Goal: Information Seeking & Learning: Learn about a topic

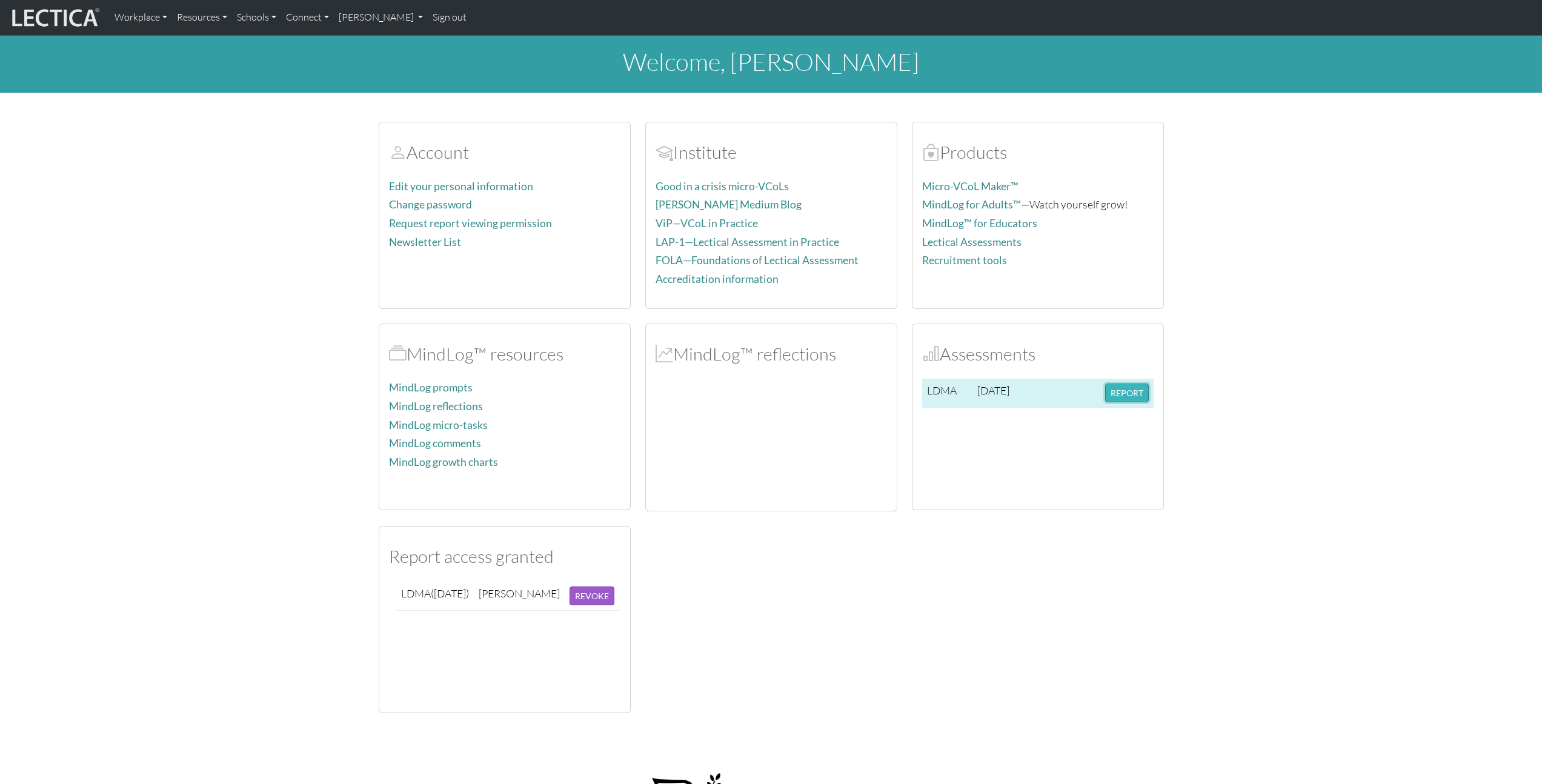
click at [1138, 390] on button "REPORT" at bounding box center [1126, 393] width 43 height 19
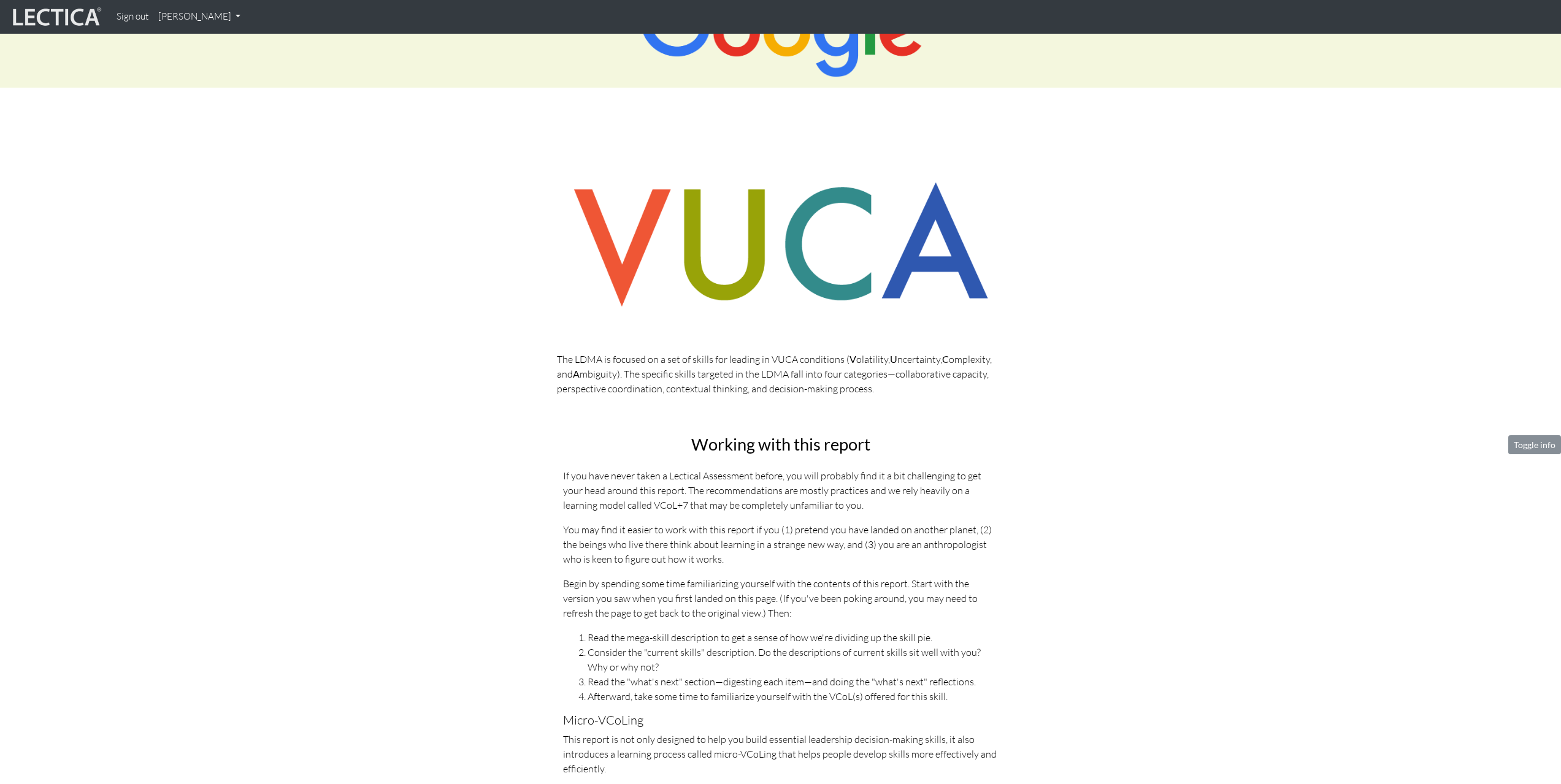
scroll to position [144, 0]
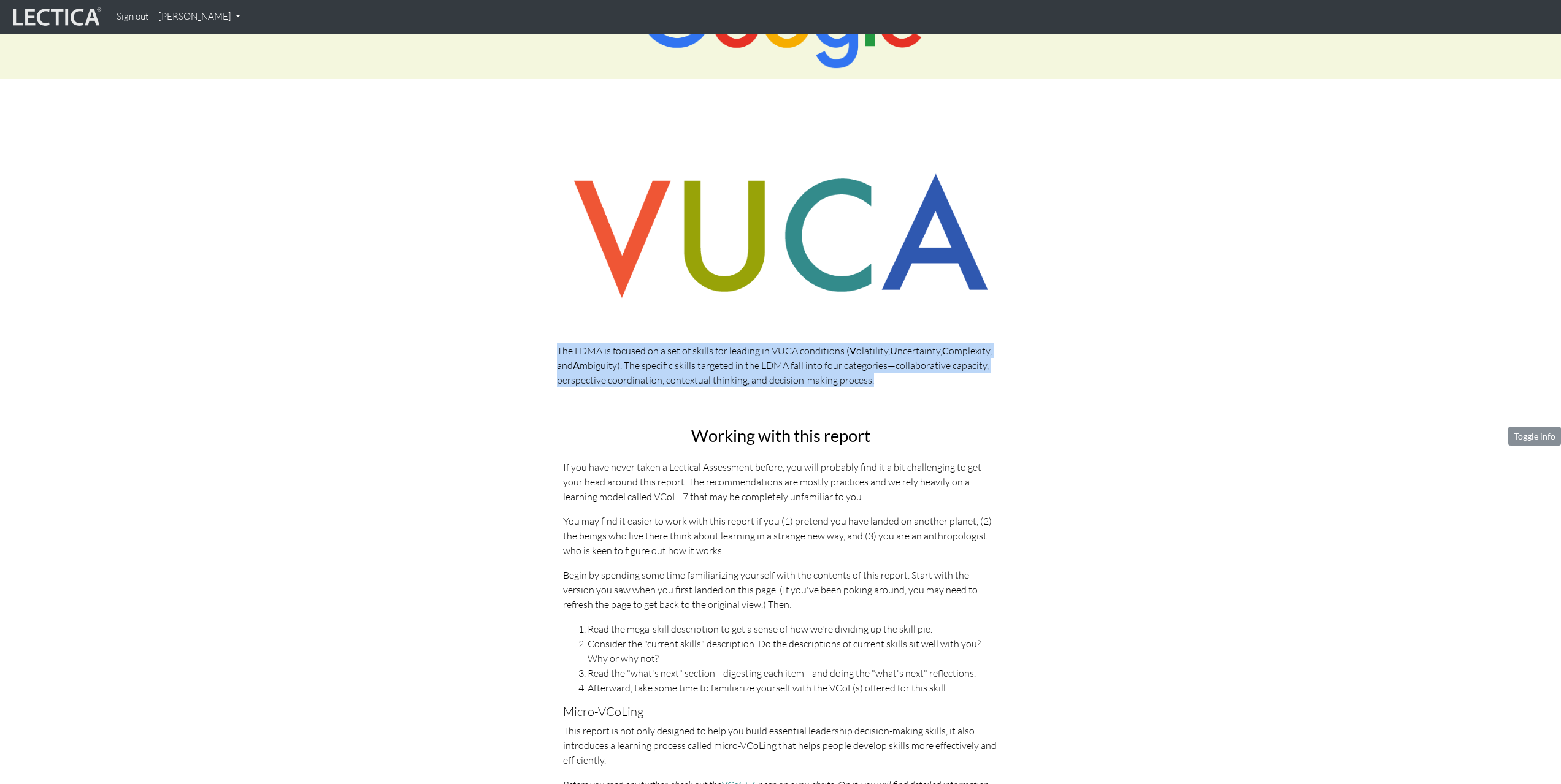
drag, startPoint x: 557, startPoint y: 348, endPoint x: 878, endPoint y: 376, distance: 322.2
click at [878, 376] on p "The LDMA is focused on a set of skills for leading in VUCA conditions ( V olati…" at bounding box center [780, 365] width 448 height 44
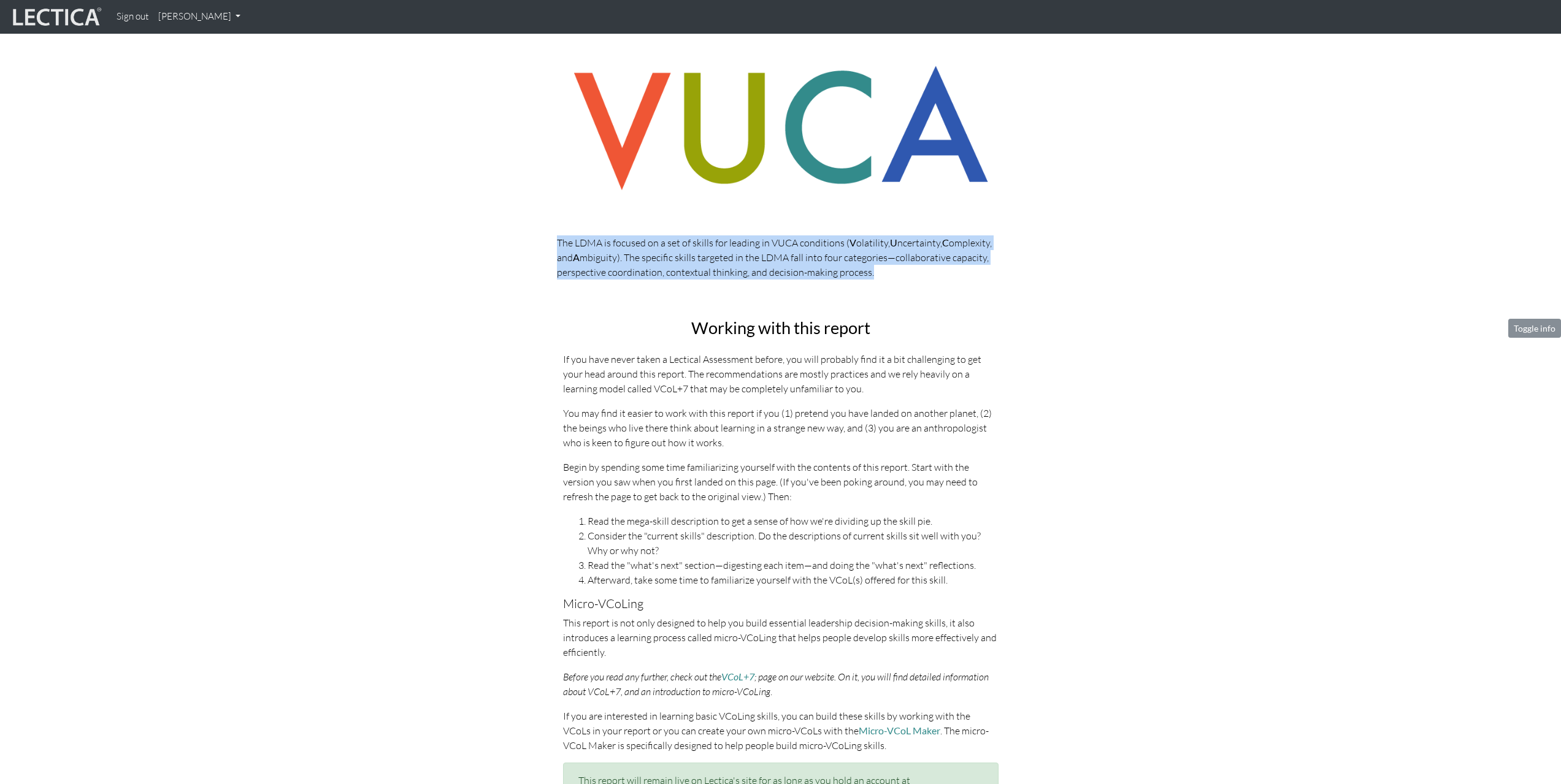
scroll to position [254, 0]
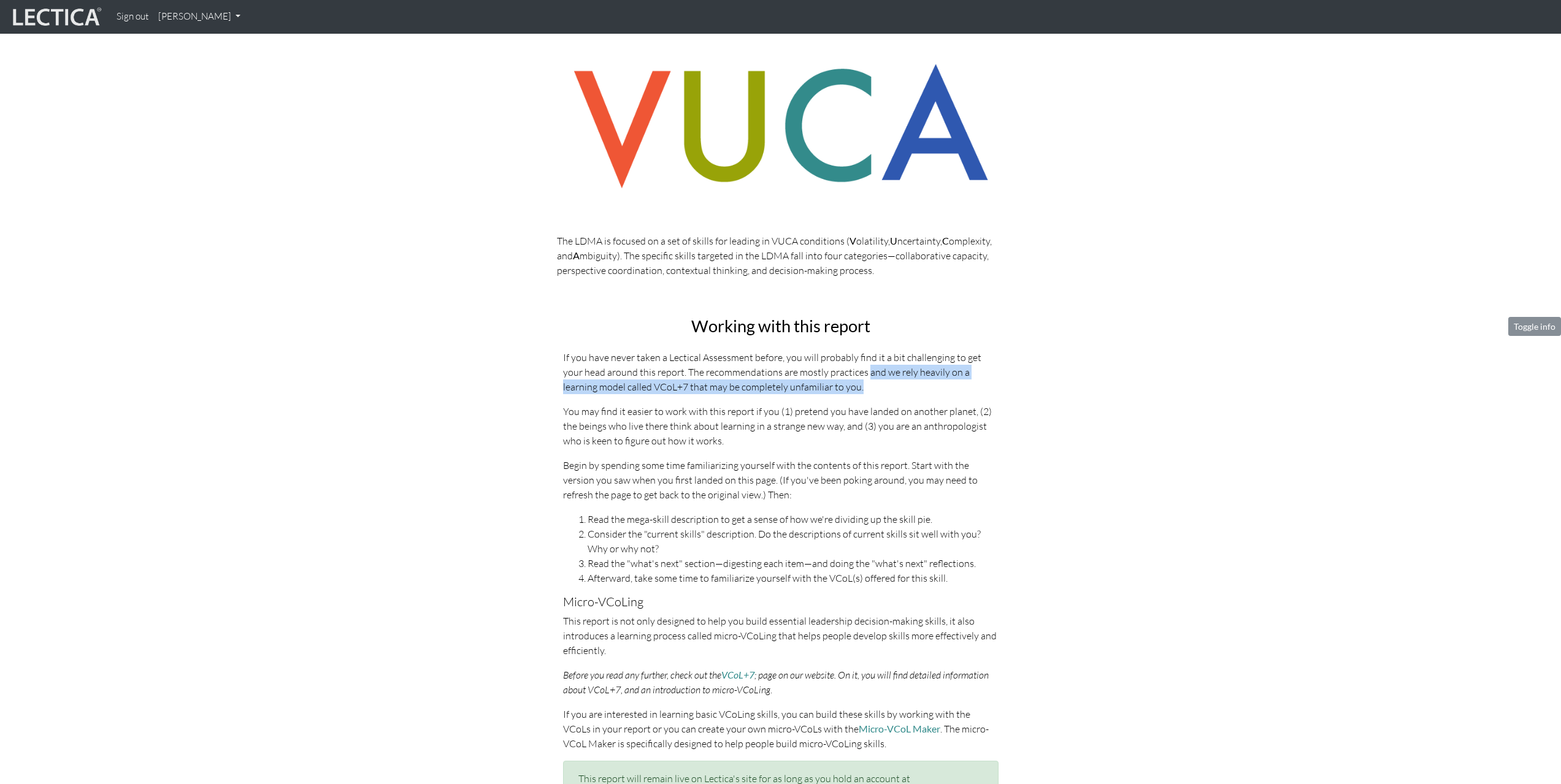
drag, startPoint x: 844, startPoint y: 373, endPoint x: 862, endPoint y: 386, distance: 22.2
click at [862, 386] on p "If you have never taken a Lectical Assessment before, you will probably find it…" at bounding box center [780, 372] width 436 height 44
click at [864, 386] on p "If you have never taken a Lectical Assessment before, you will probably find it…" at bounding box center [780, 372] width 436 height 44
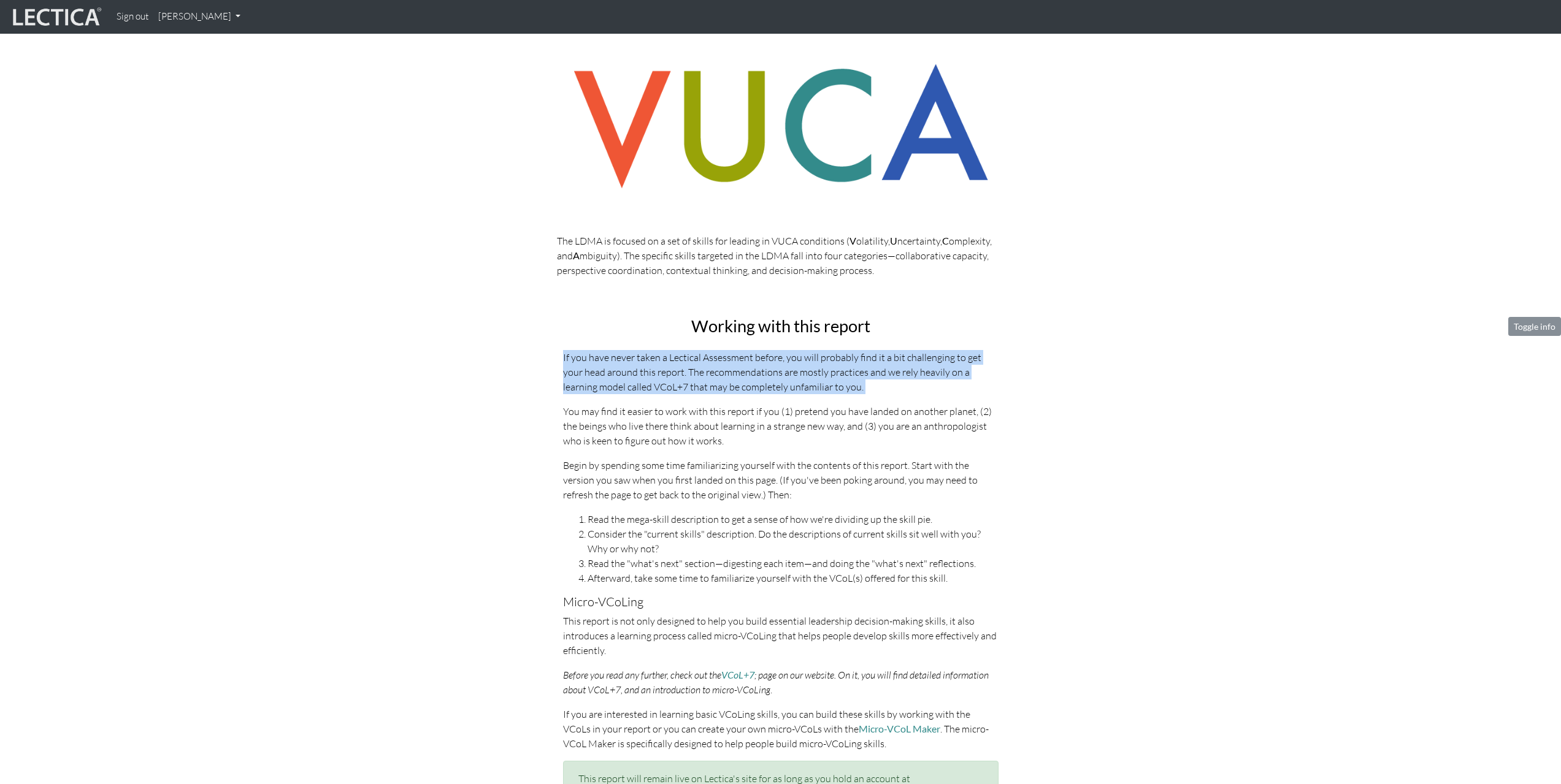
drag, startPoint x: 864, startPoint y: 386, endPoint x: 561, endPoint y: 359, distance: 304.2
click at [561, 359] on div "Working with this report If you have never taken a Lectical Assessment before, …" at bounding box center [781, 587] width 454 height 542
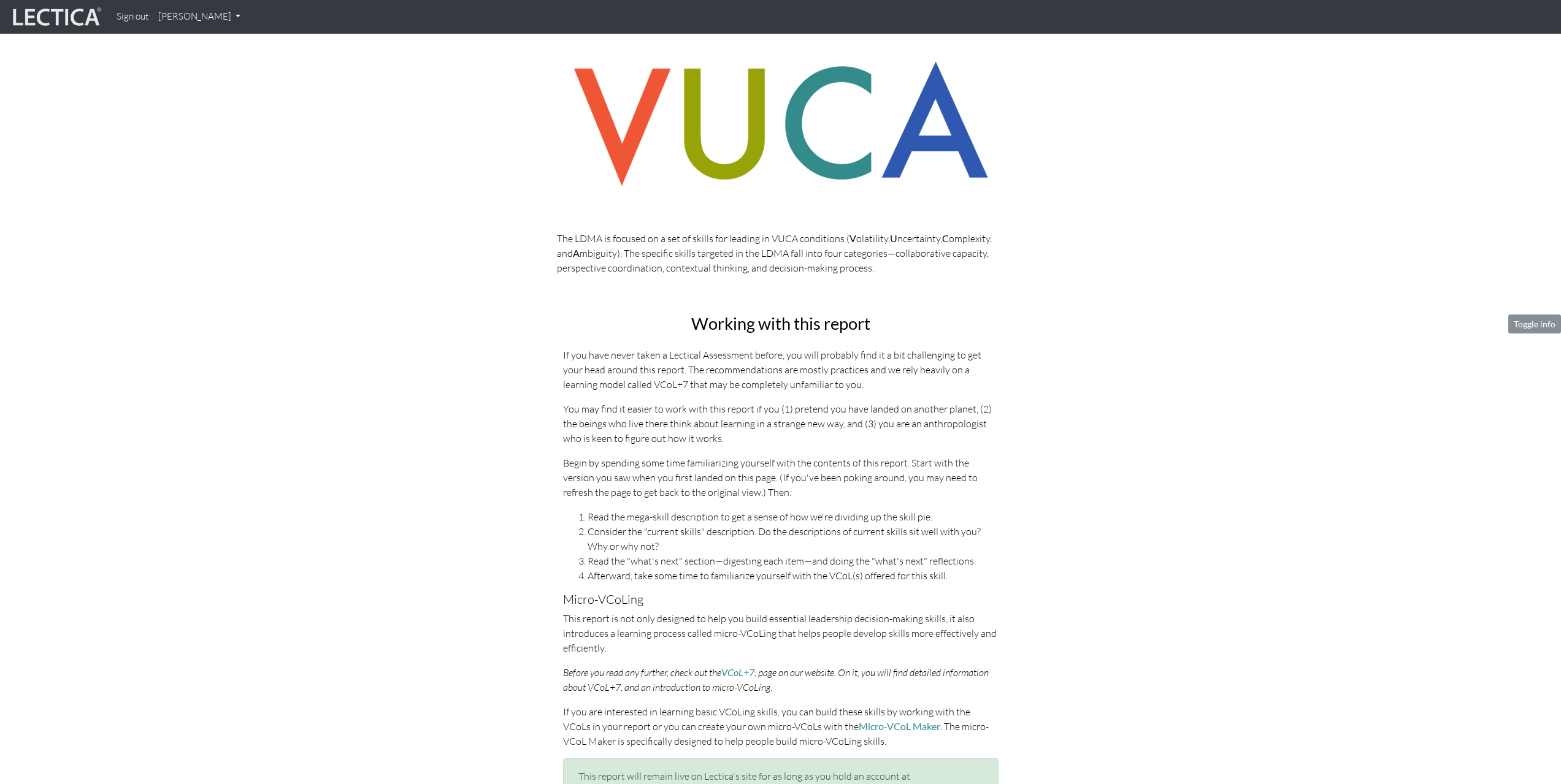
click at [967, 426] on p "You may find it easier to work with this report if you (1) pretend you have lan…" at bounding box center [780, 423] width 436 height 44
copy p "anthropologist"
click at [658, 462] on p "Begin by spending some time familiarizing yourself with the contents of this re…" at bounding box center [780, 477] width 436 height 44
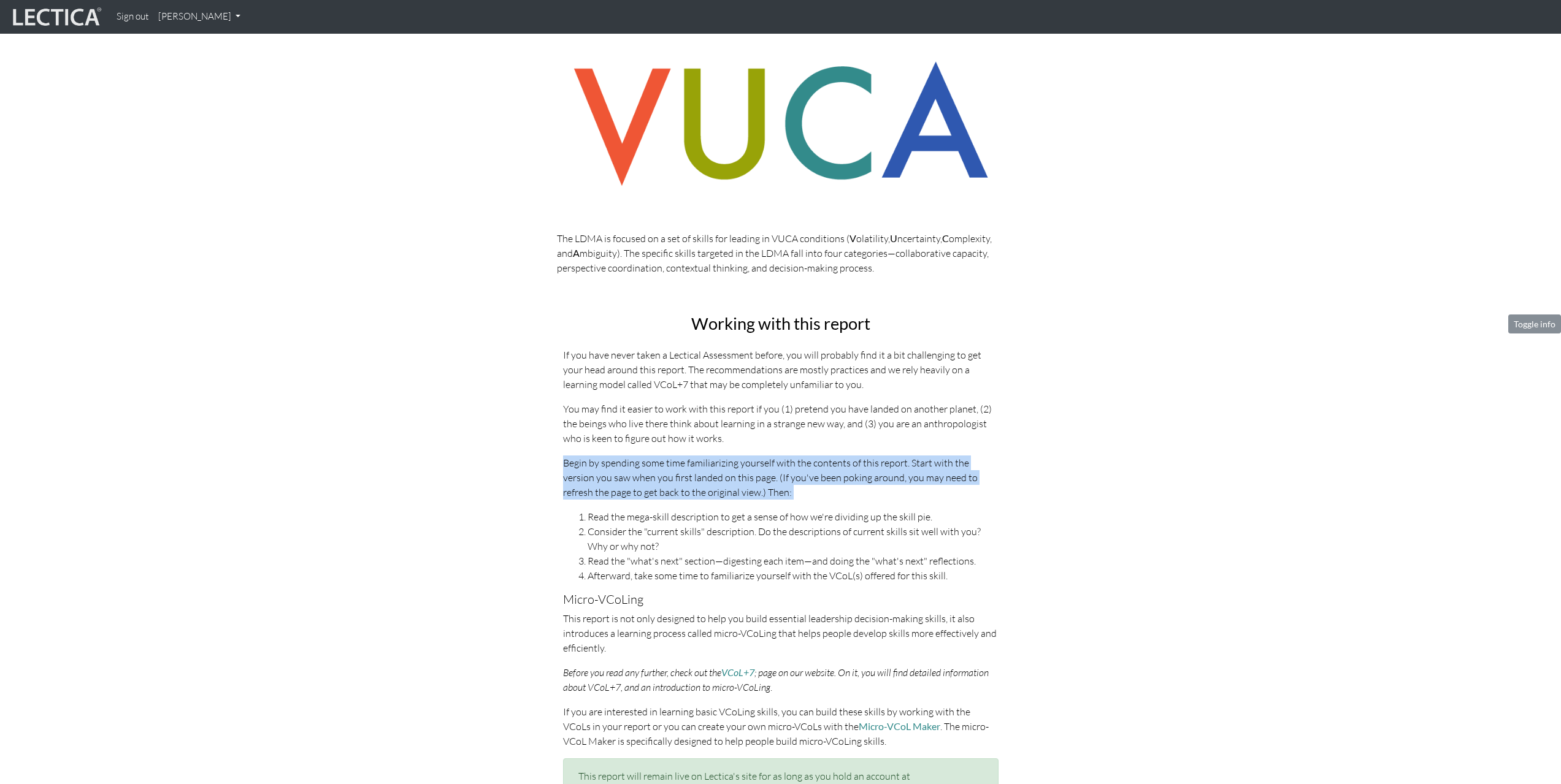
click at [658, 462] on p "Begin by spending some time familiarizing yourself with the contents of this re…" at bounding box center [780, 477] width 436 height 44
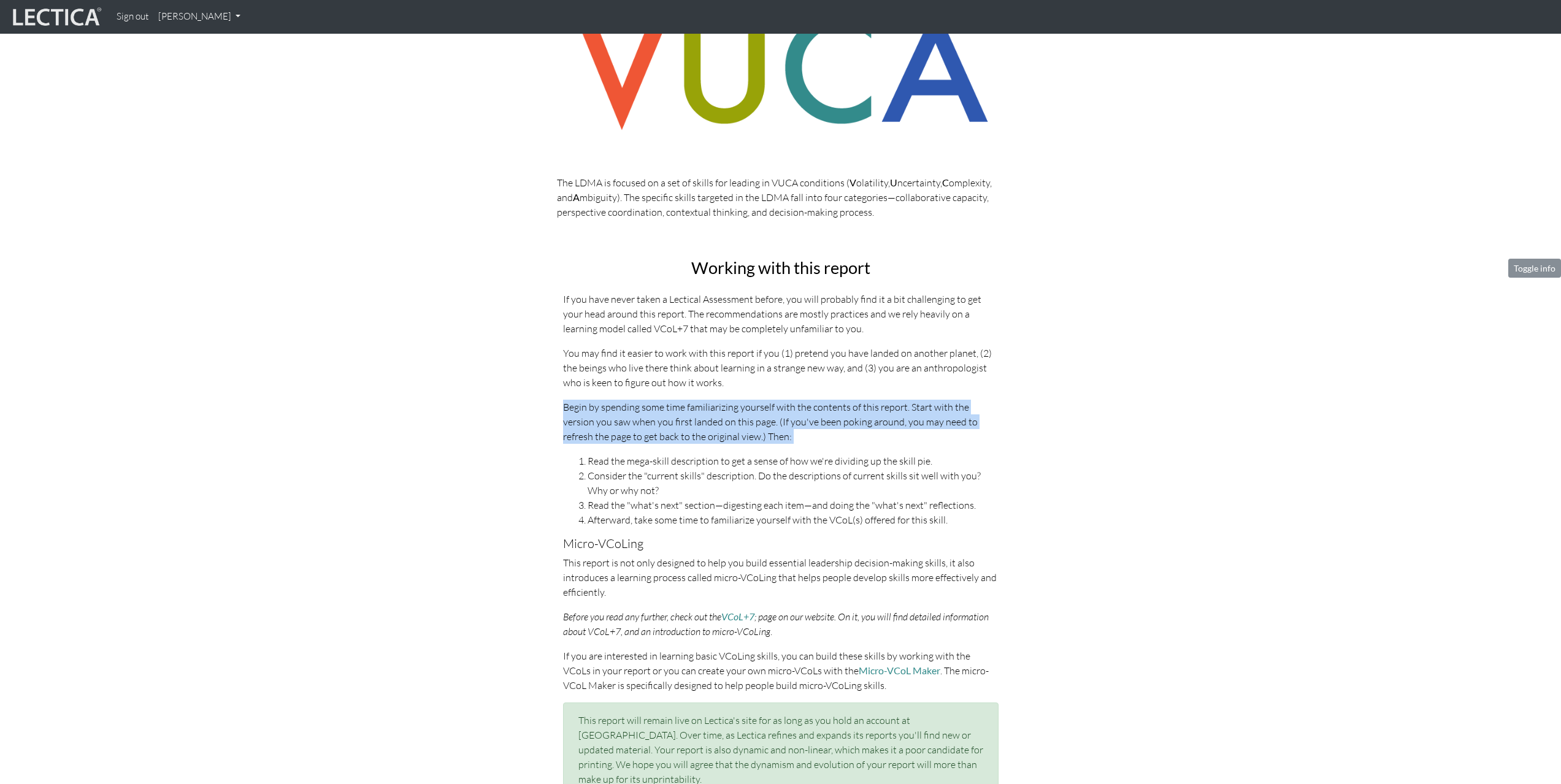
scroll to position [315, 0]
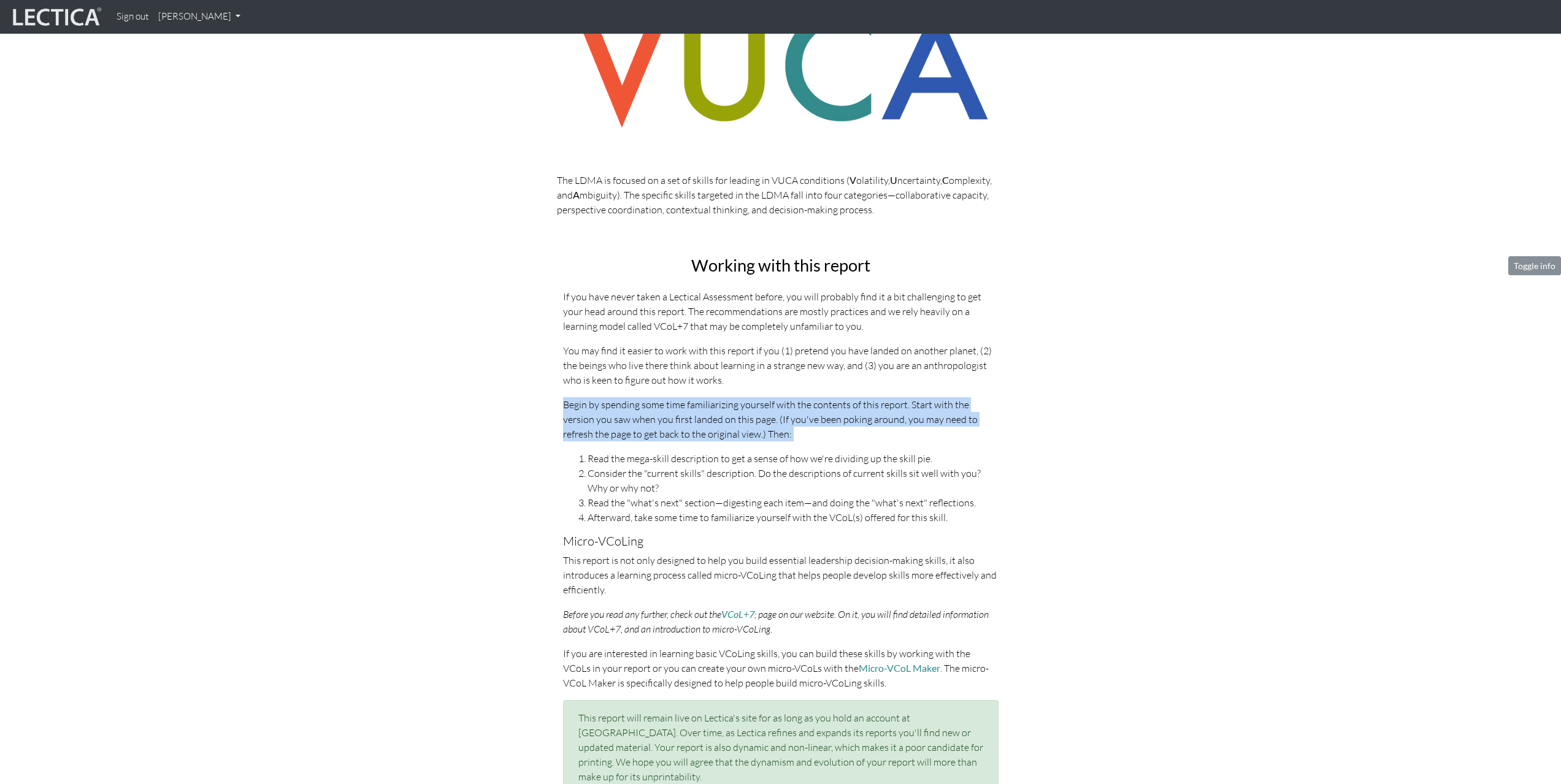
click at [717, 431] on p "Begin by spending some time familiarizing yourself with the contents of this re…" at bounding box center [780, 419] width 436 height 44
drag, startPoint x: 756, startPoint y: 430, endPoint x: 497, endPoint y: 408, distance: 259.9
click at [497, 408] on div "Working with this report If you have never taken a Lectical Assessment before, …" at bounding box center [781, 532] width 699 height 552
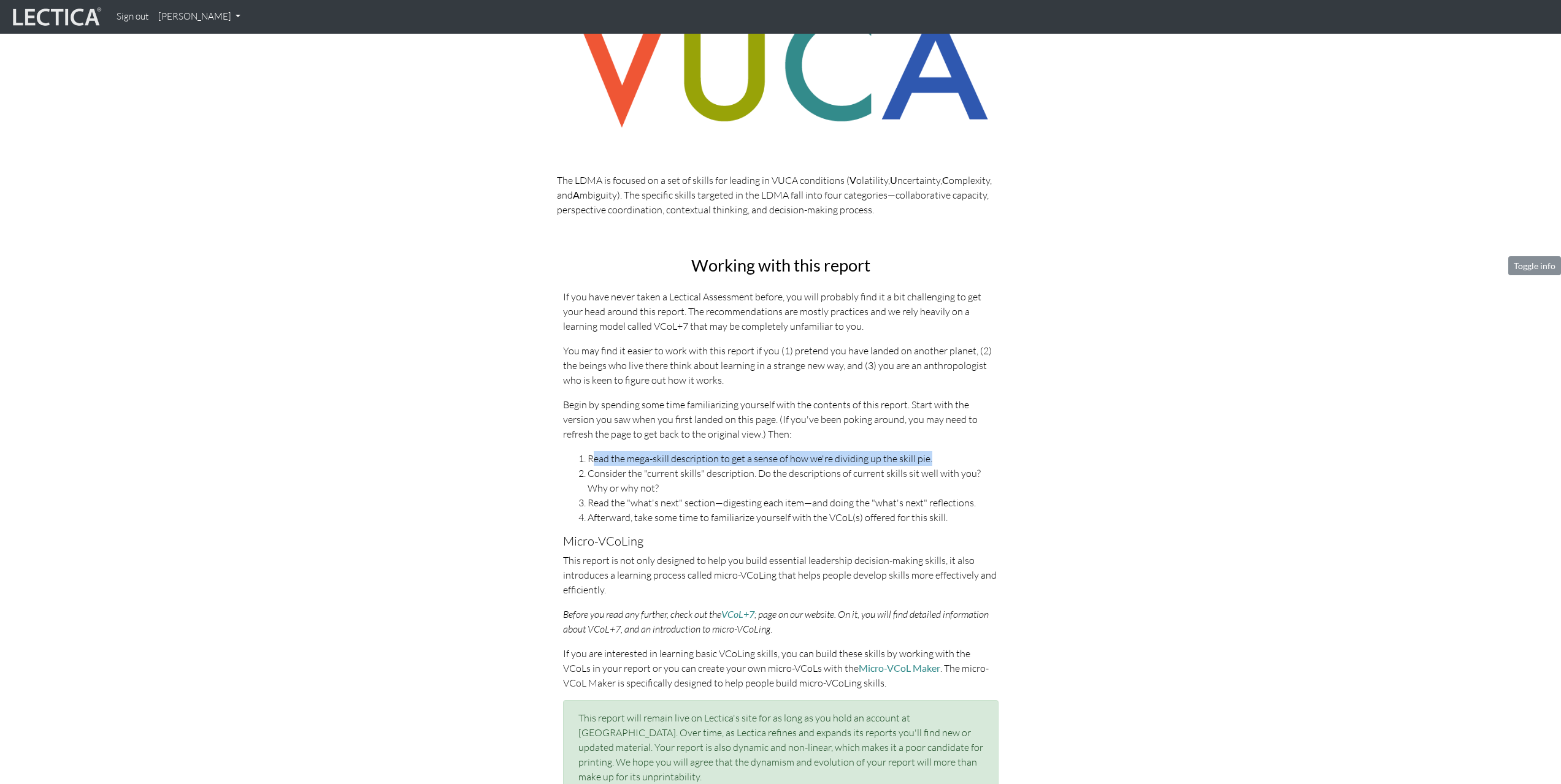
drag, startPoint x: 590, startPoint y: 455, endPoint x: 947, endPoint y: 455, distance: 357.0
click at [947, 455] on li "Read the mega-skill description to get a sense of how we're dividing up the ski…" at bounding box center [793, 458] width 411 height 15
drag, startPoint x: 589, startPoint y: 474, endPoint x: 657, endPoint y: 491, distance: 70.1
click at [657, 491] on li "Consider the "current skills" description. Do the descriptions of current skill…" at bounding box center [793, 480] width 411 height 29
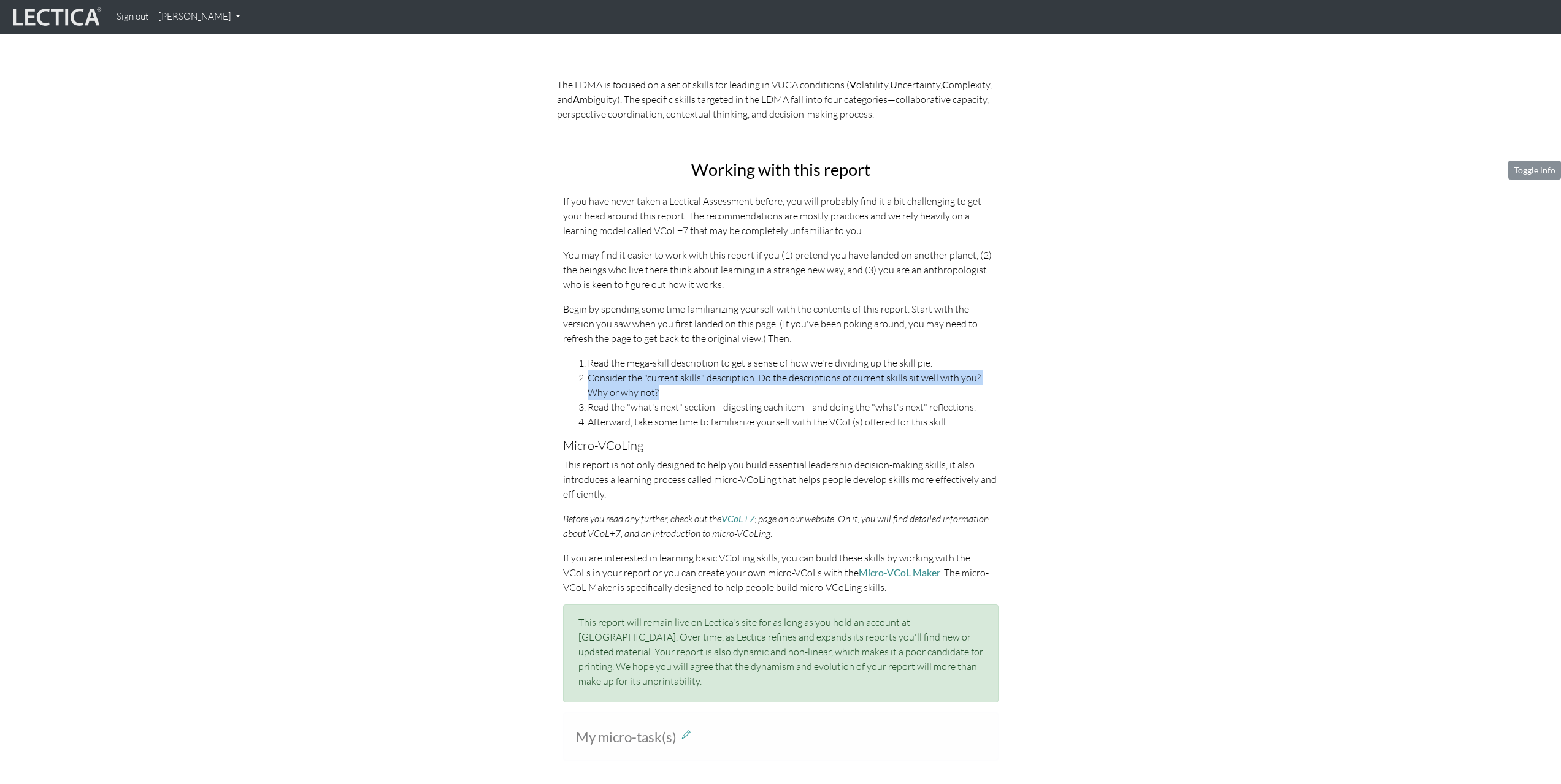
scroll to position [433, 0]
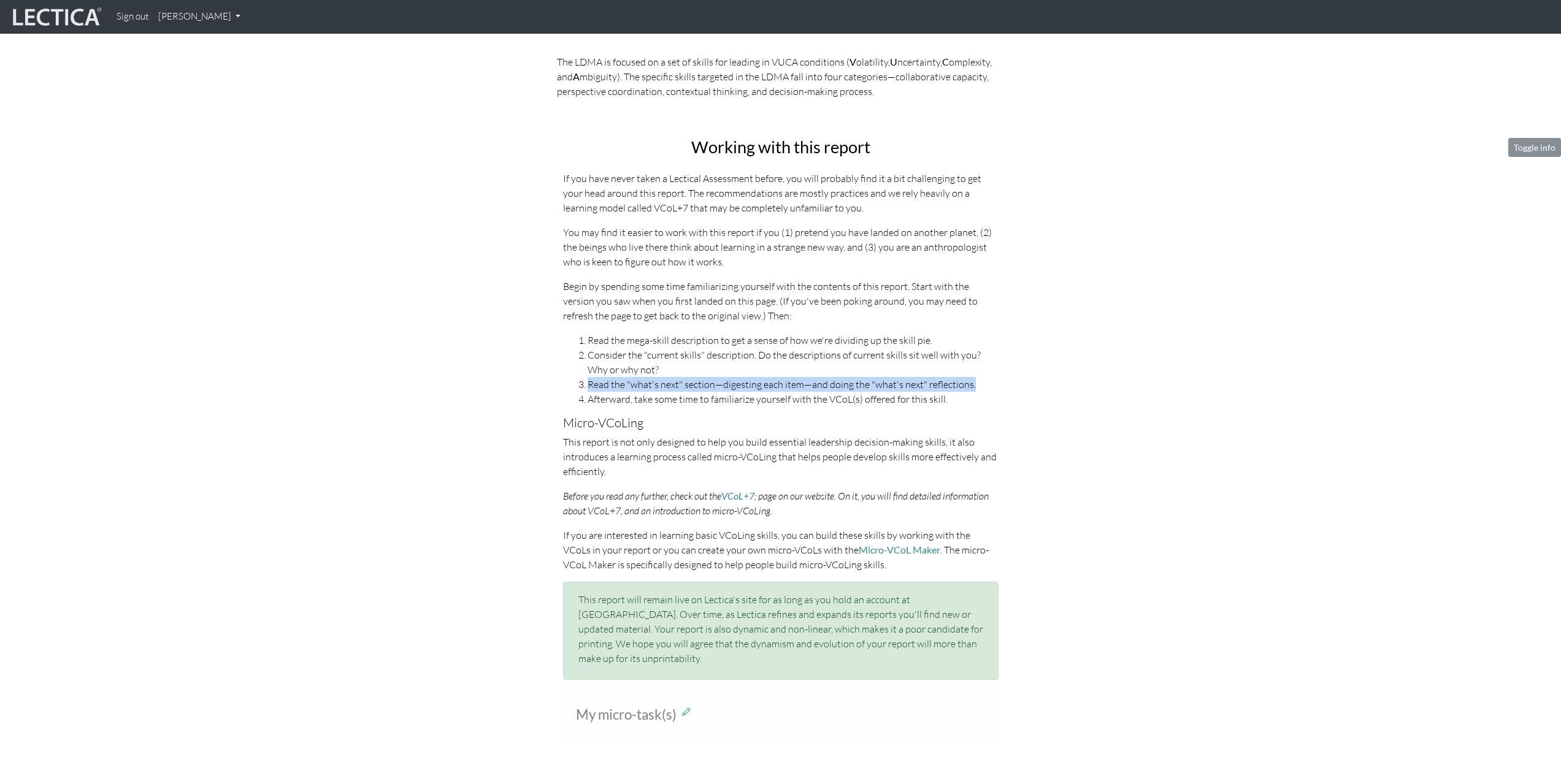
drag, startPoint x: 589, startPoint y: 385, endPoint x: 972, endPoint y: 384, distance: 383.0
click at [972, 384] on li "Read the "what's next" section—digesting each item—and doing the "what's next" …" at bounding box center [793, 384] width 411 height 15
drag, startPoint x: 586, startPoint y: 398, endPoint x: 960, endPoint y: 398, distance: 374.0
click at [960, 398] on li "Afterward, take some time to familiarize yourself with the VCoL(s) offered for …" at bounding box center [793, 398] width 411 height 15
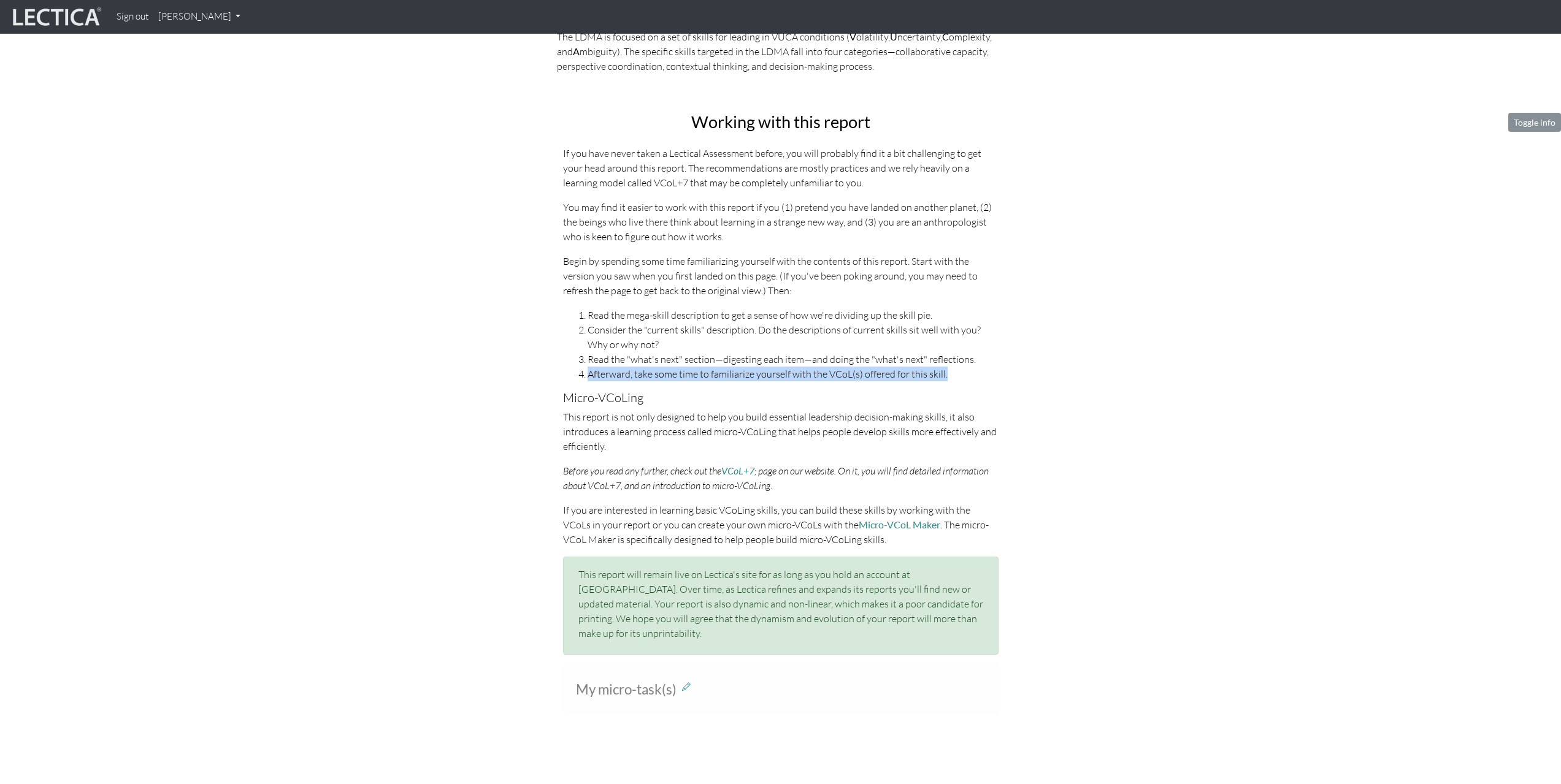
scroll to position [459, 0]
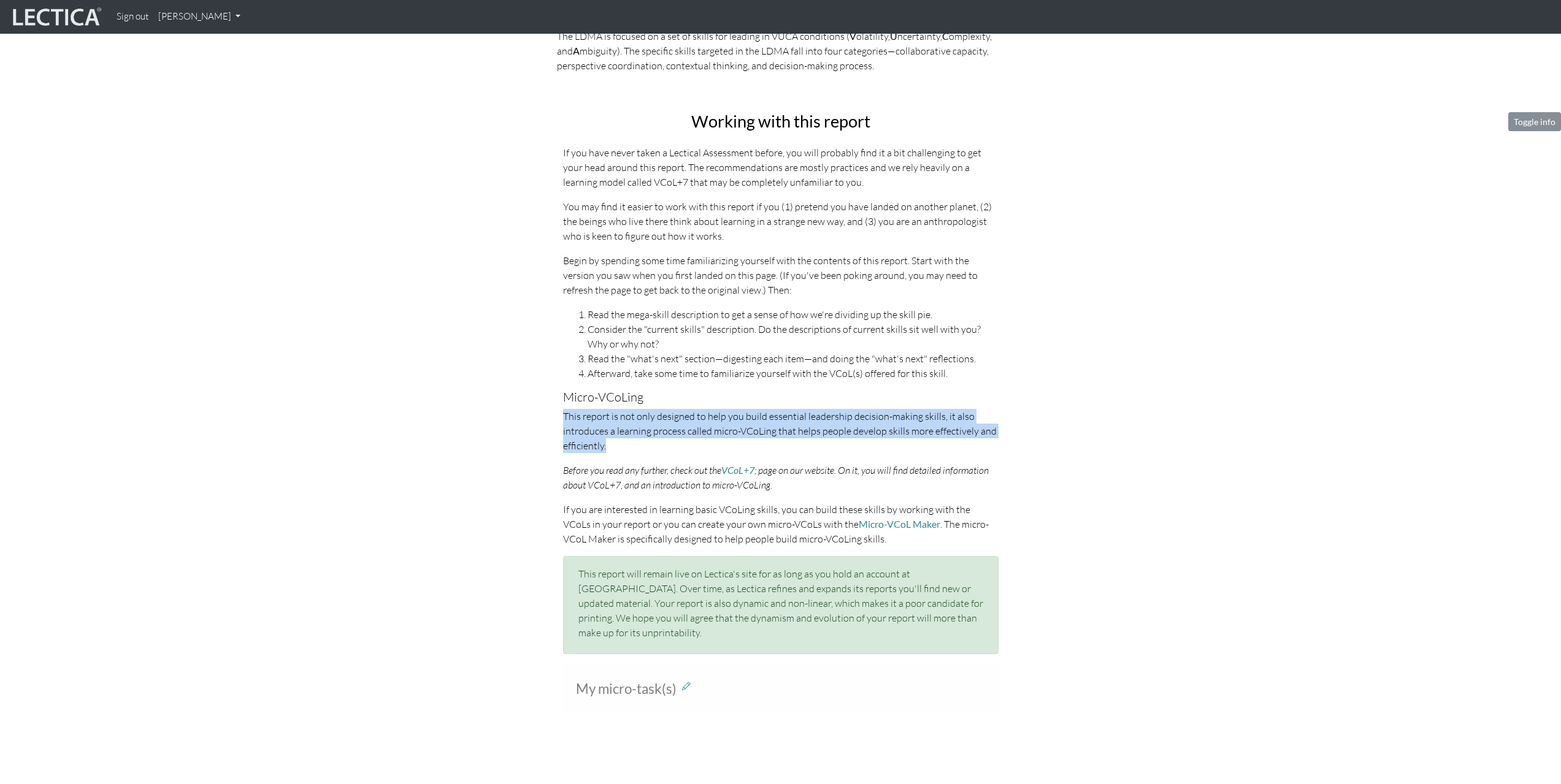
drag, startPoint x: 614, startPoint y: 444, endPoint x: 544, endPoint y: 417, distance: 75.0
click at [544, 417] on div "Working with this report If you have never taken a Lectical Assessment before, …" at bounding box center [781, 388] width 699 height 552
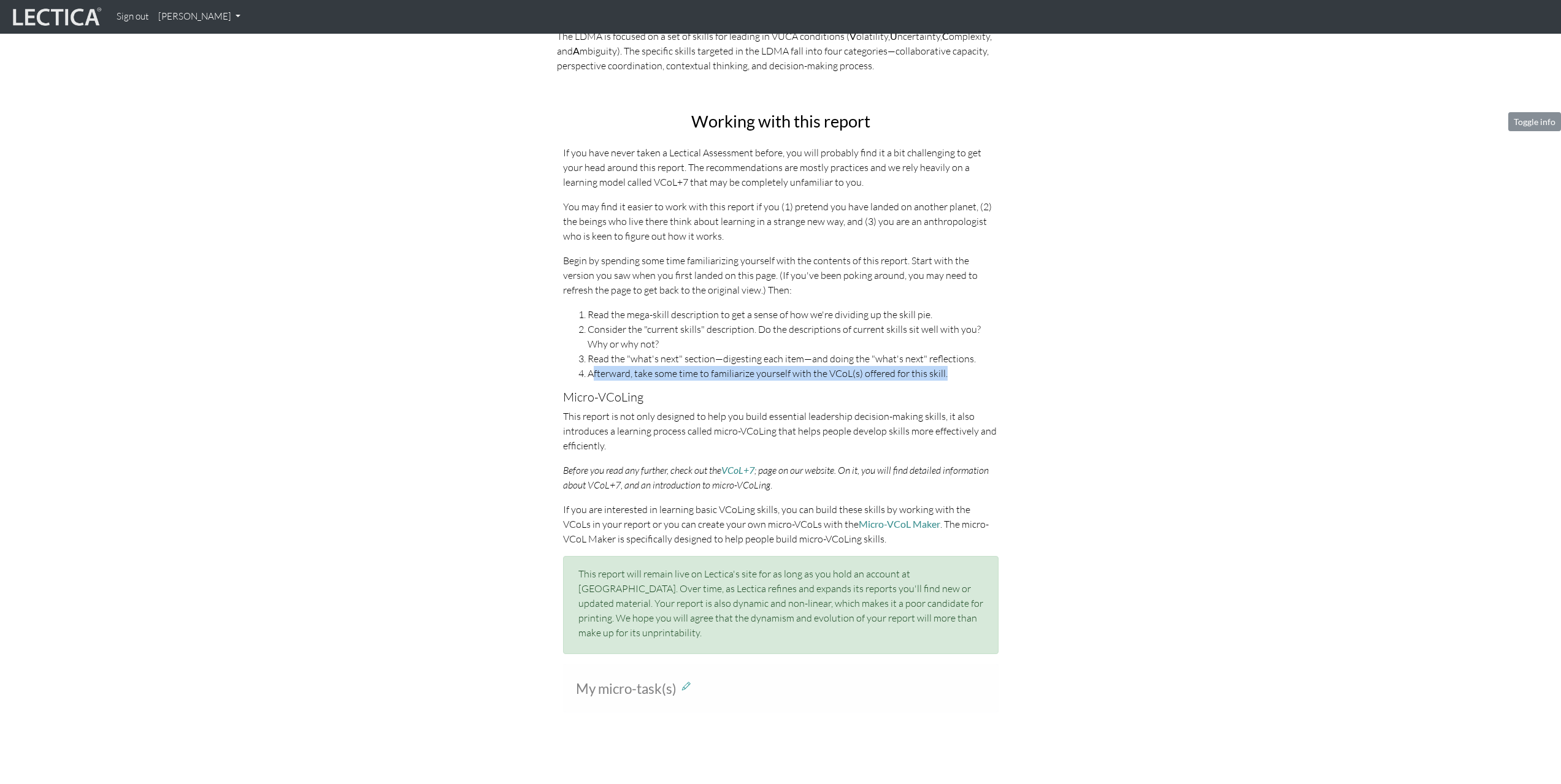
drag, startPoint x: 941, startPoint y: 372, endPoint x: 590, endPoint y: 379, distance: 351.1
click at [590, 379] on li "Afterward, take some time to familiarize yourself with the VCoL(s) offered for …" at bounding box center [793, 373] width 411 height 15
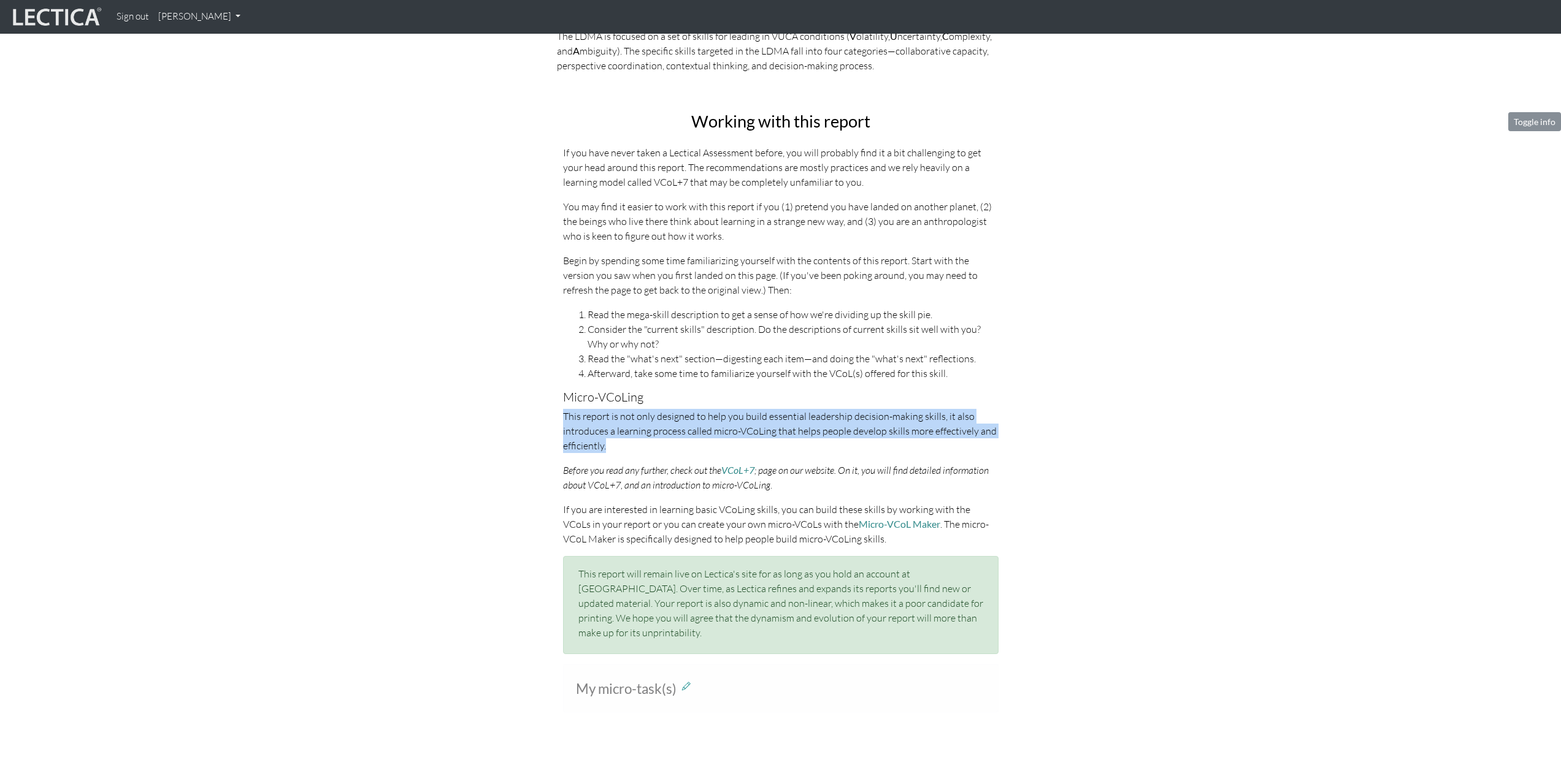
drag, startPoint x: 627, startPoint y: 442, endPoint x: 554, endPoint y: 416, distance: 77.5
click at [554, 416] on div "Working with this report If you have never taken a Lectical Assessment before, …" at bounding box center [781, 383] width 454 height 542
click at [628, 450] on p "This report is not only designed to help you build essential leadership decisio…" at bounding box center [780, 430] width 436 height 44
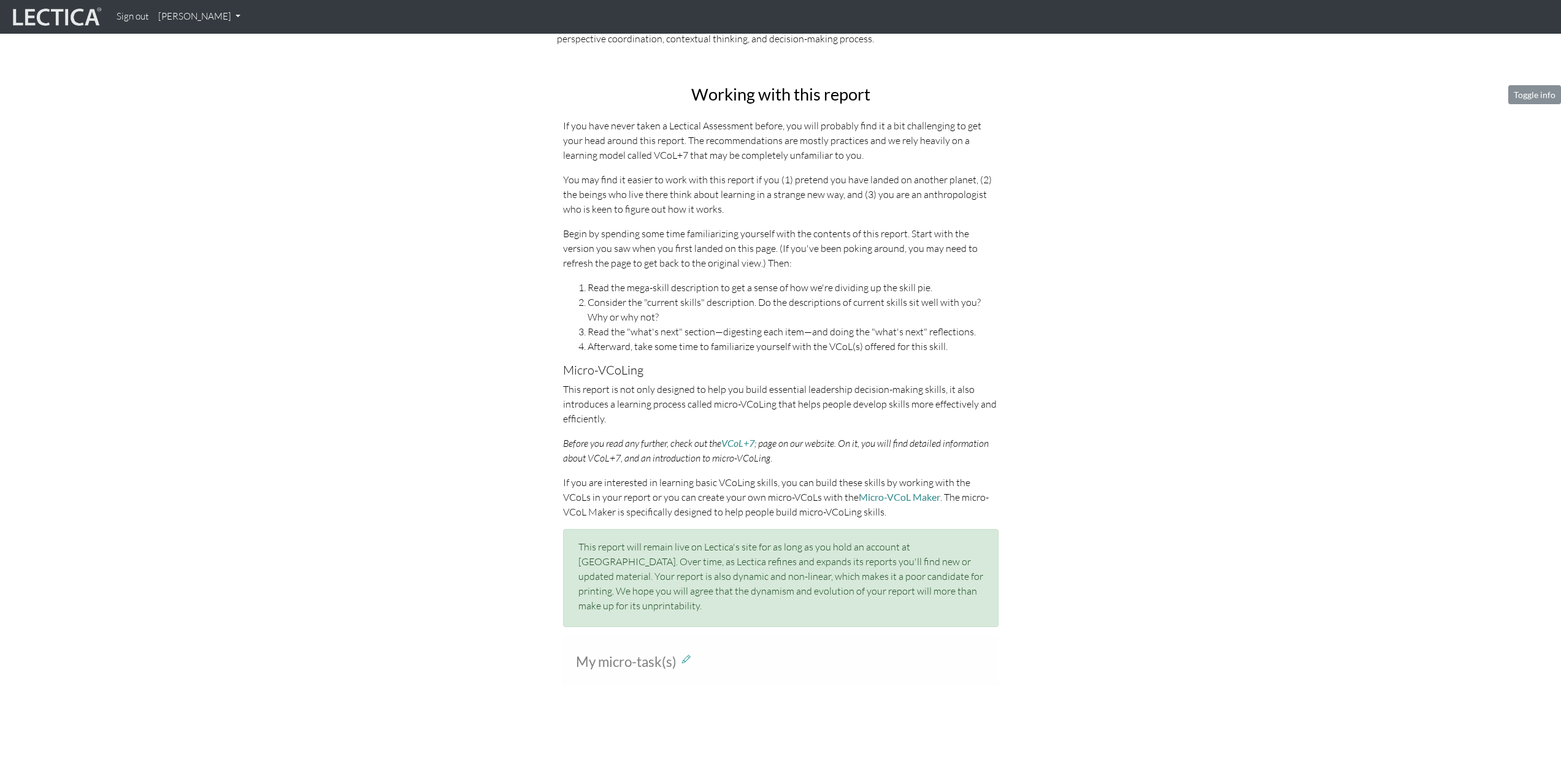
scroll to position [491, 0]
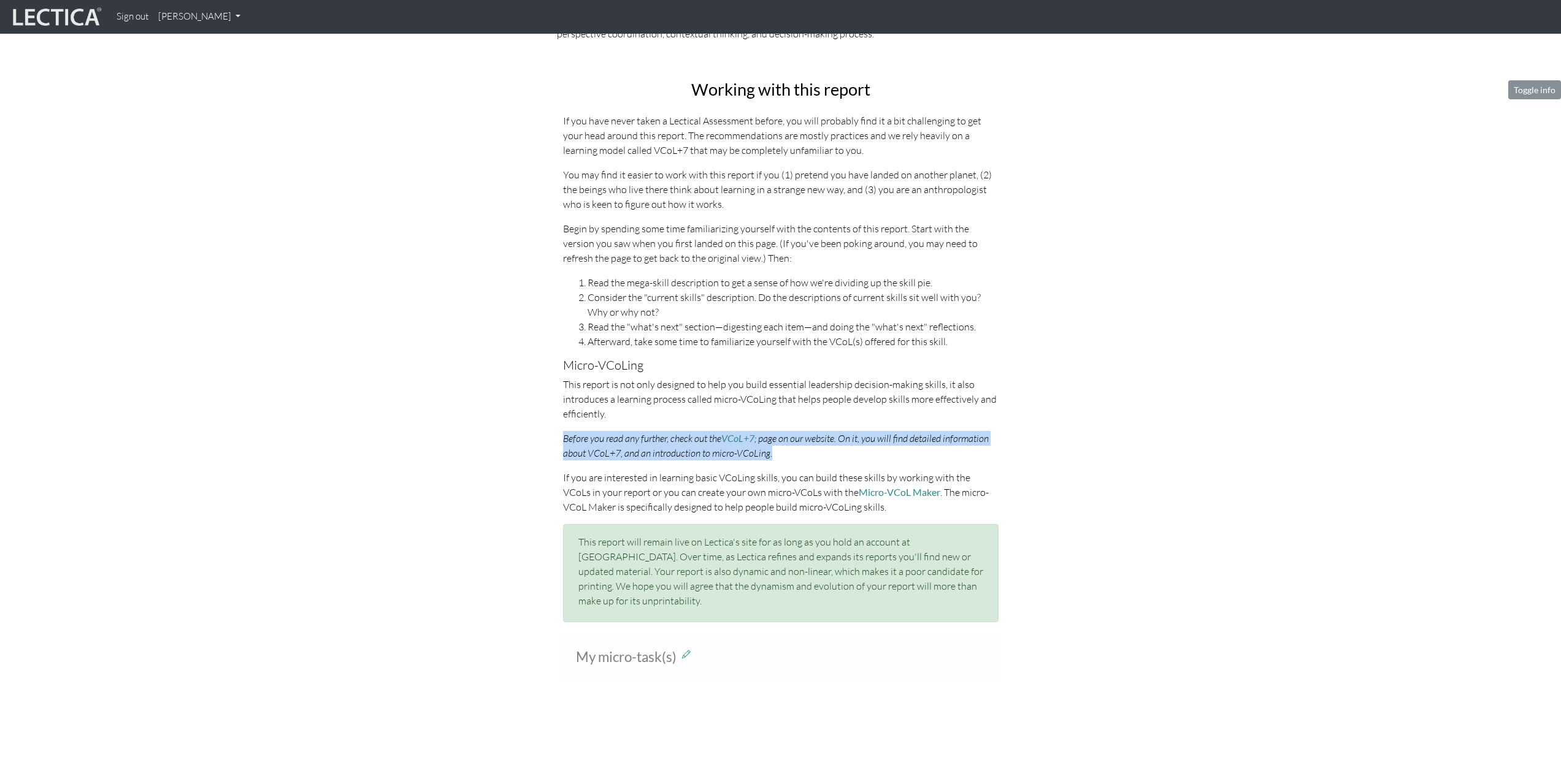
drag, startPoint x: 563, startPoint y: 440, endPoint x: 812, endPoint y: 453, distance: 249.3
click at [812, 453] on p "Before you read any further, check out the VCoL+7 ; page on our website. On it,…" at bounding box center [780, 446] width 436 height 29
click at [829, 453] on p "Before you read any further, check out the VCoL+7 ; page on our website. On it,…" at bounding box center [780, 446] width 436 height 29
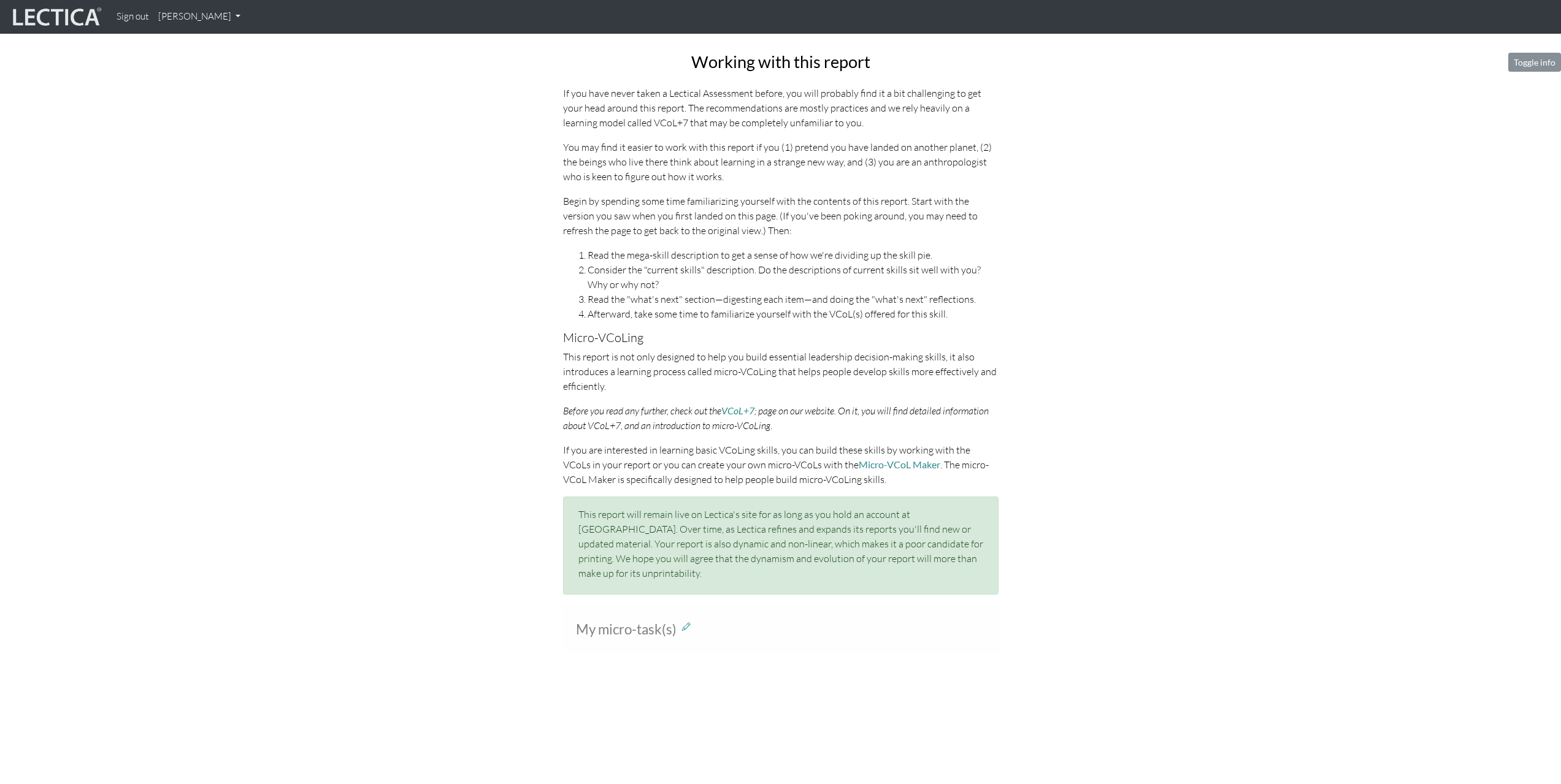
scroll to position [541, 0]
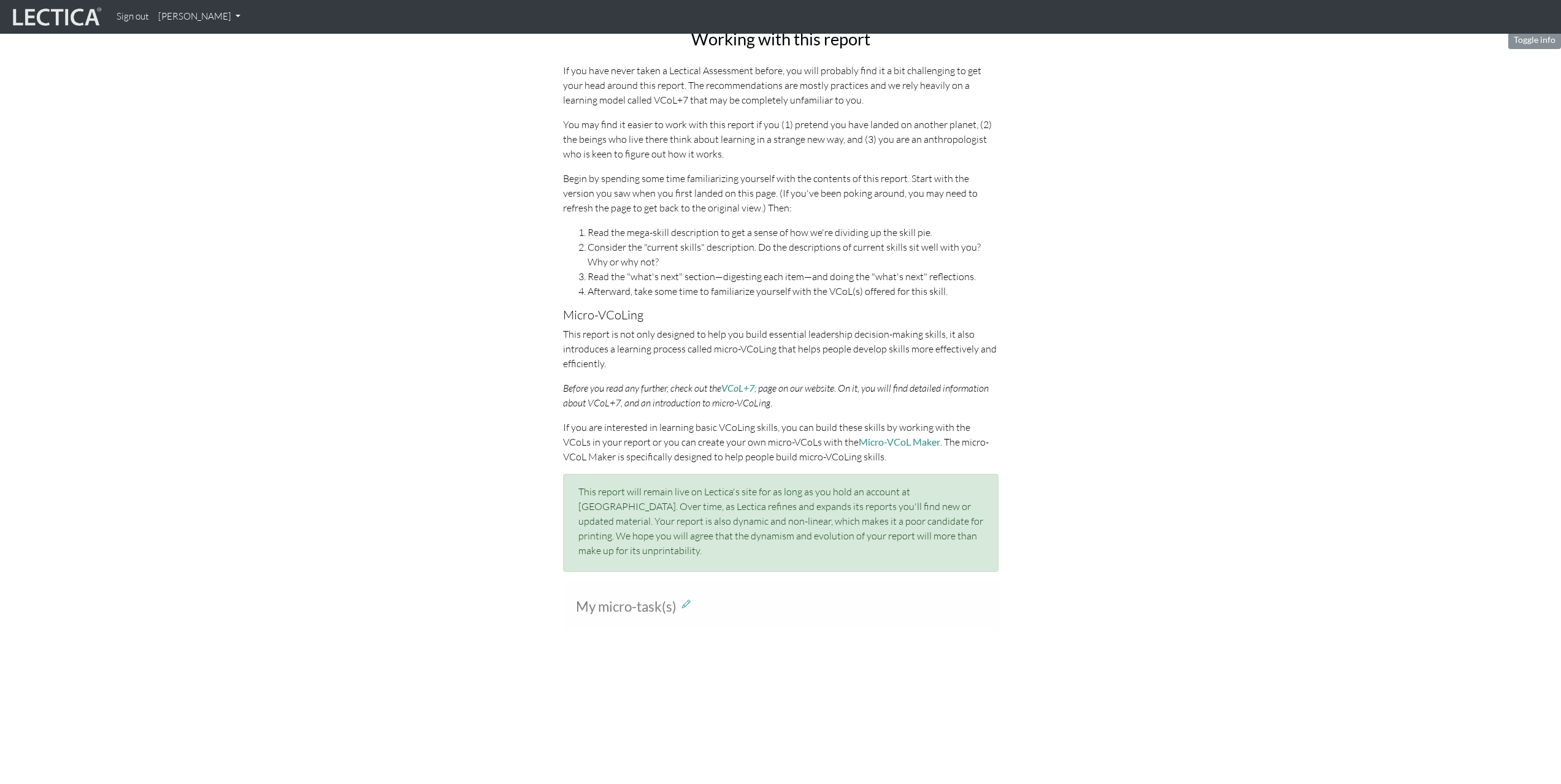
click at [784, 422] on p "If you are interested in learning basic VCoLing skills, you can build these ski…" at bounding box center [780, 442] width 436 height 44
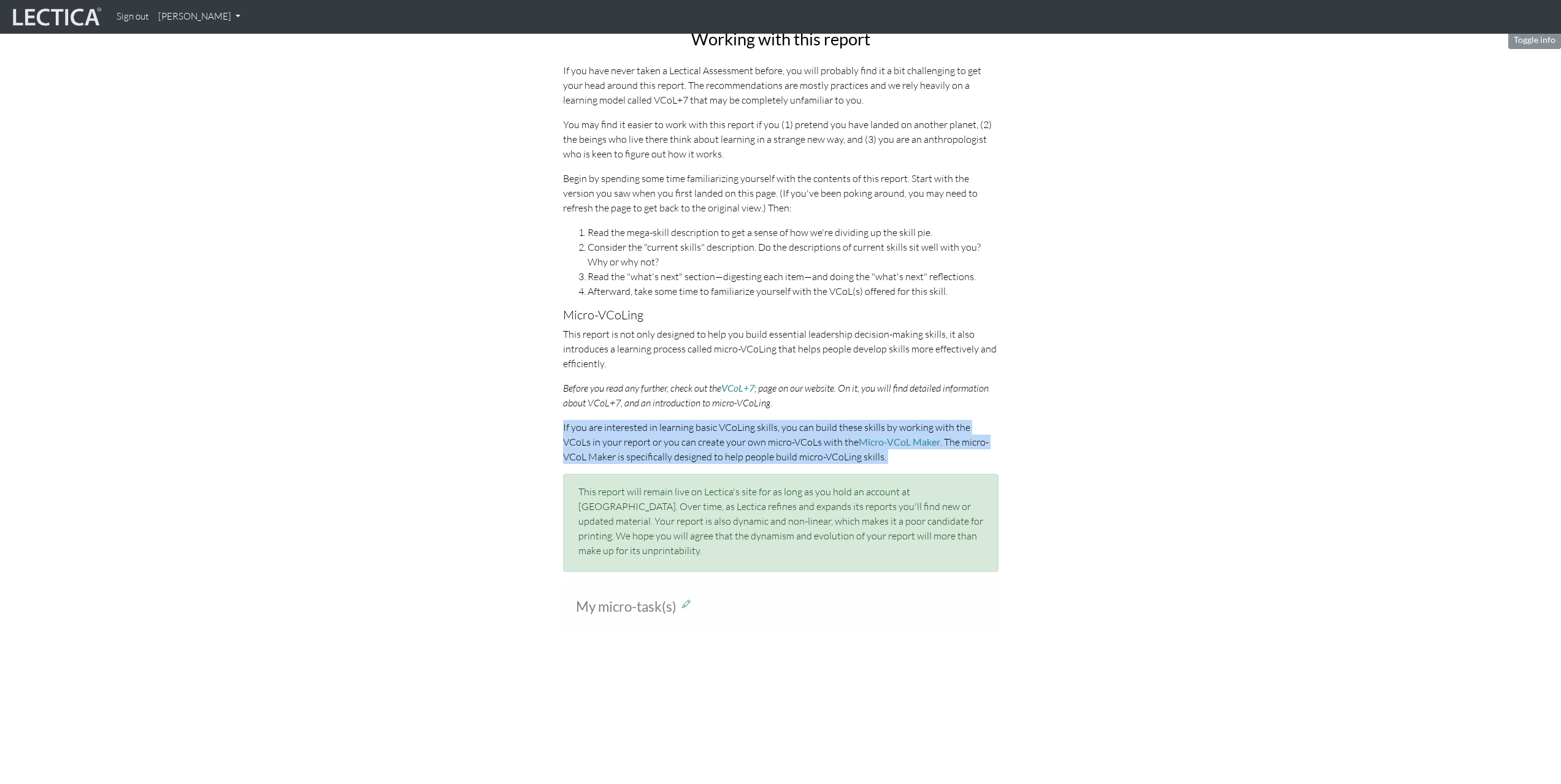
click at [784, 422] on p "If you are interested in learning basic VCoLing skills, you can build these ski…" at bounding box center [780, 442] width 436 height 44
click at [676, 440] on p "If you are interested in learning basic VCoLing skills, you can build these ski…" at bounding box center [780, 442] width 436 height 44
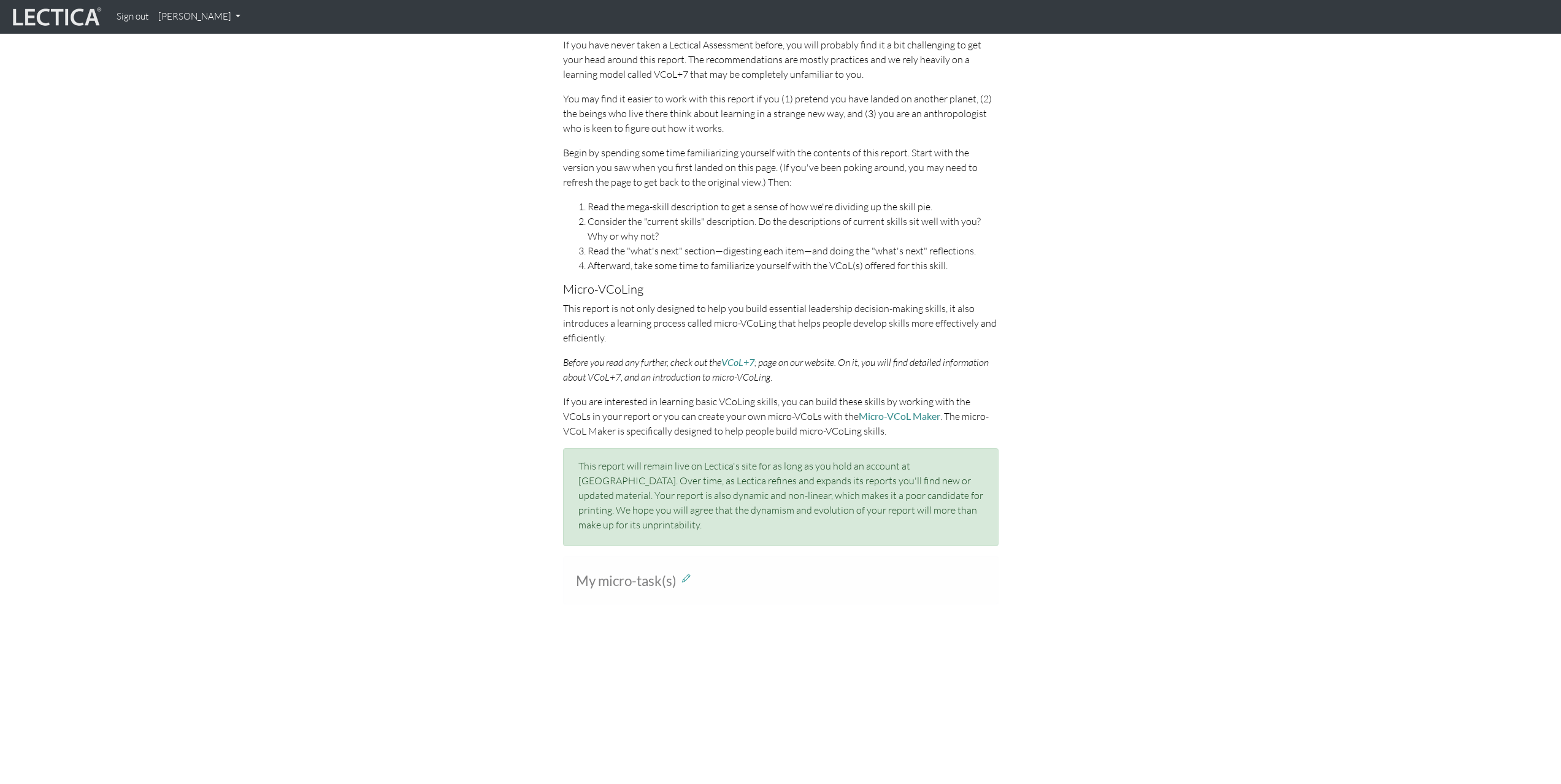
scroll to position [593, 0]
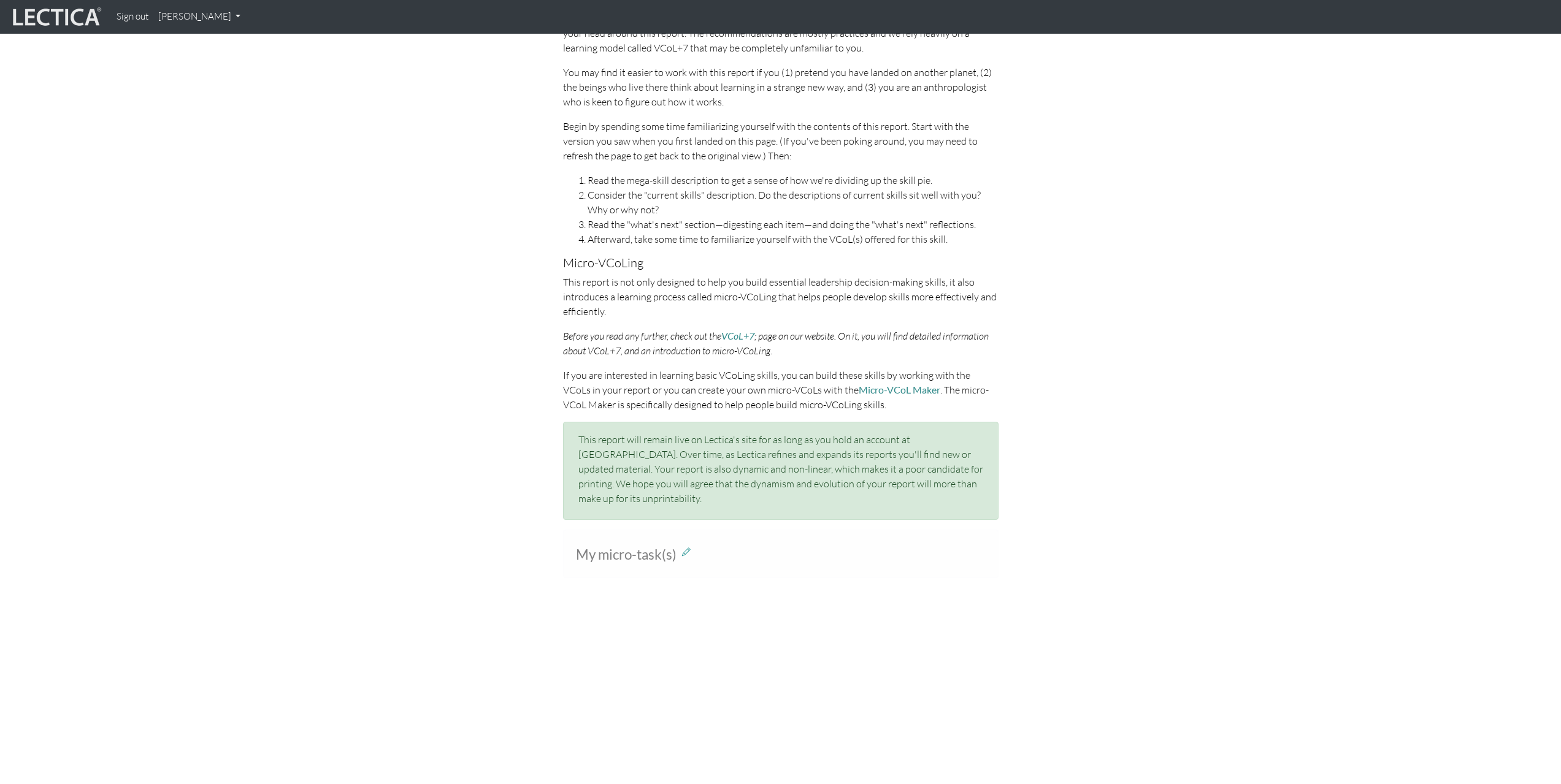
click at [661, 410] on p "If you are interested in learning basic VCoLing skills, you can build these ski…" at bounding box center [780, 389] width 436 height 44
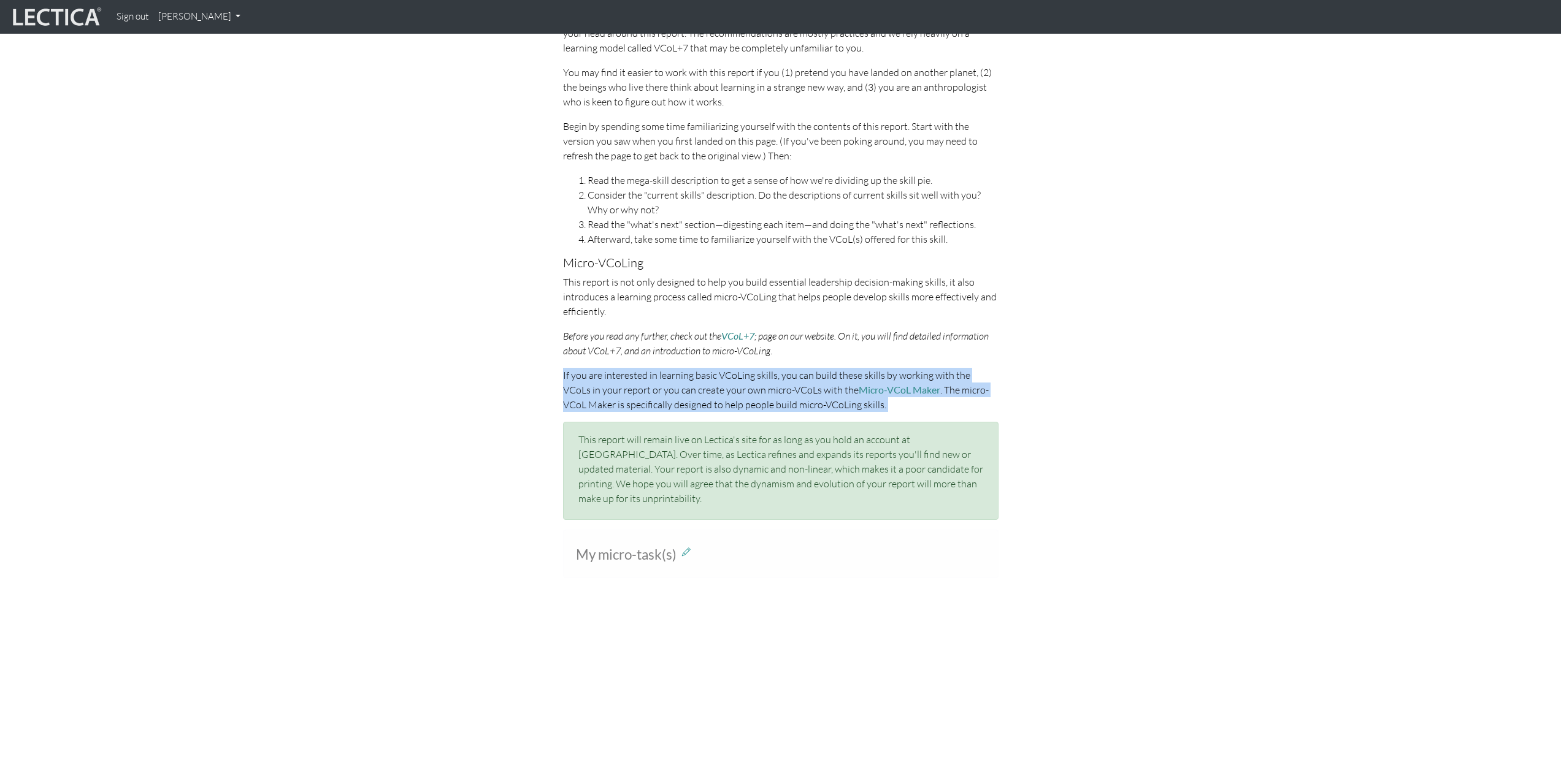
click at [661, 410] on p "If you are interested in learning basic VCoLing skills, you can build these ski…" at bounding box center [780, 389] width 436 height 44
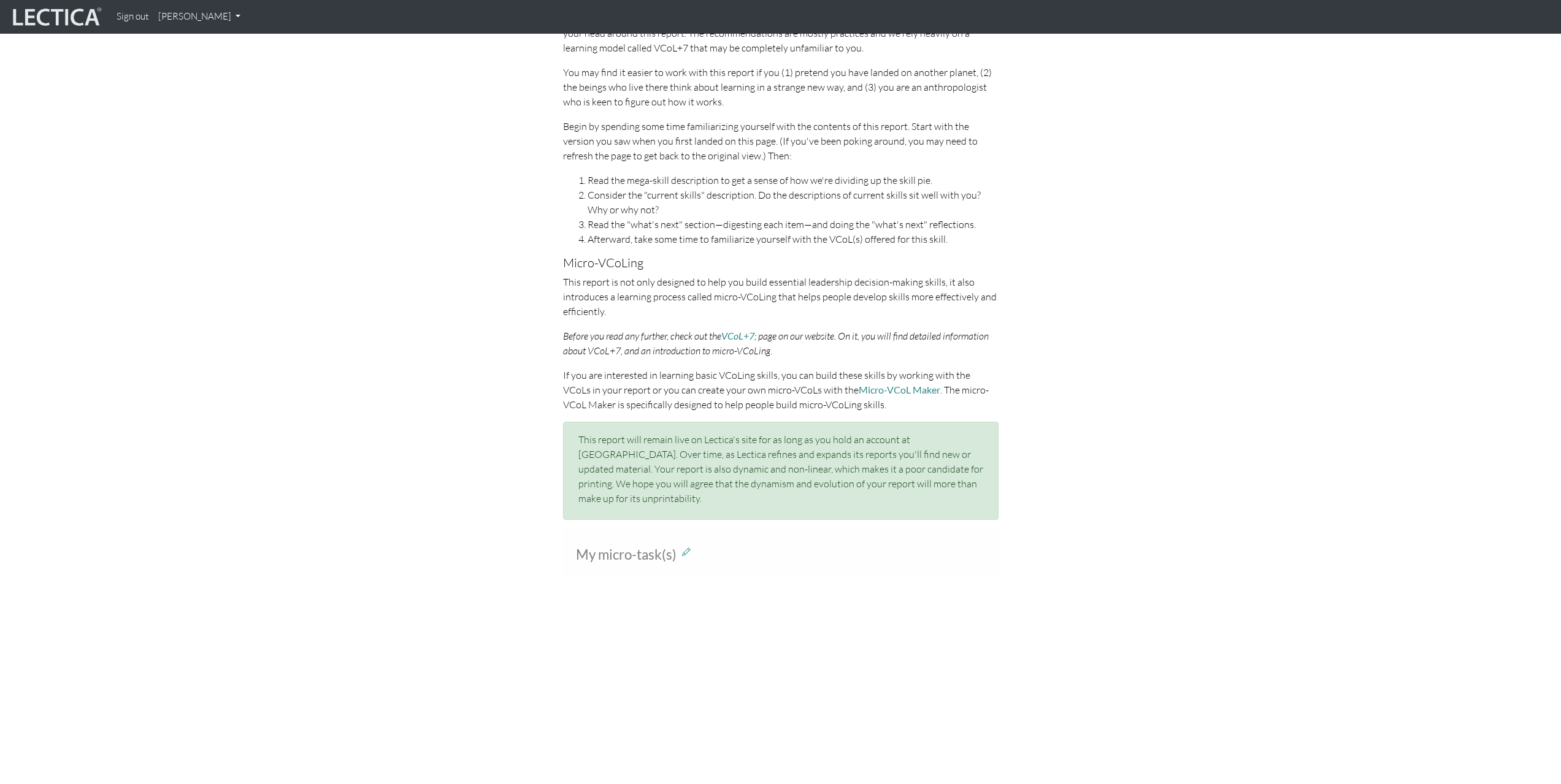
click at [656, 436] on p "This report will remain live on Lectica's site for as long as you hold an accou…" at bounding box center [780, 468] width 405 height 73
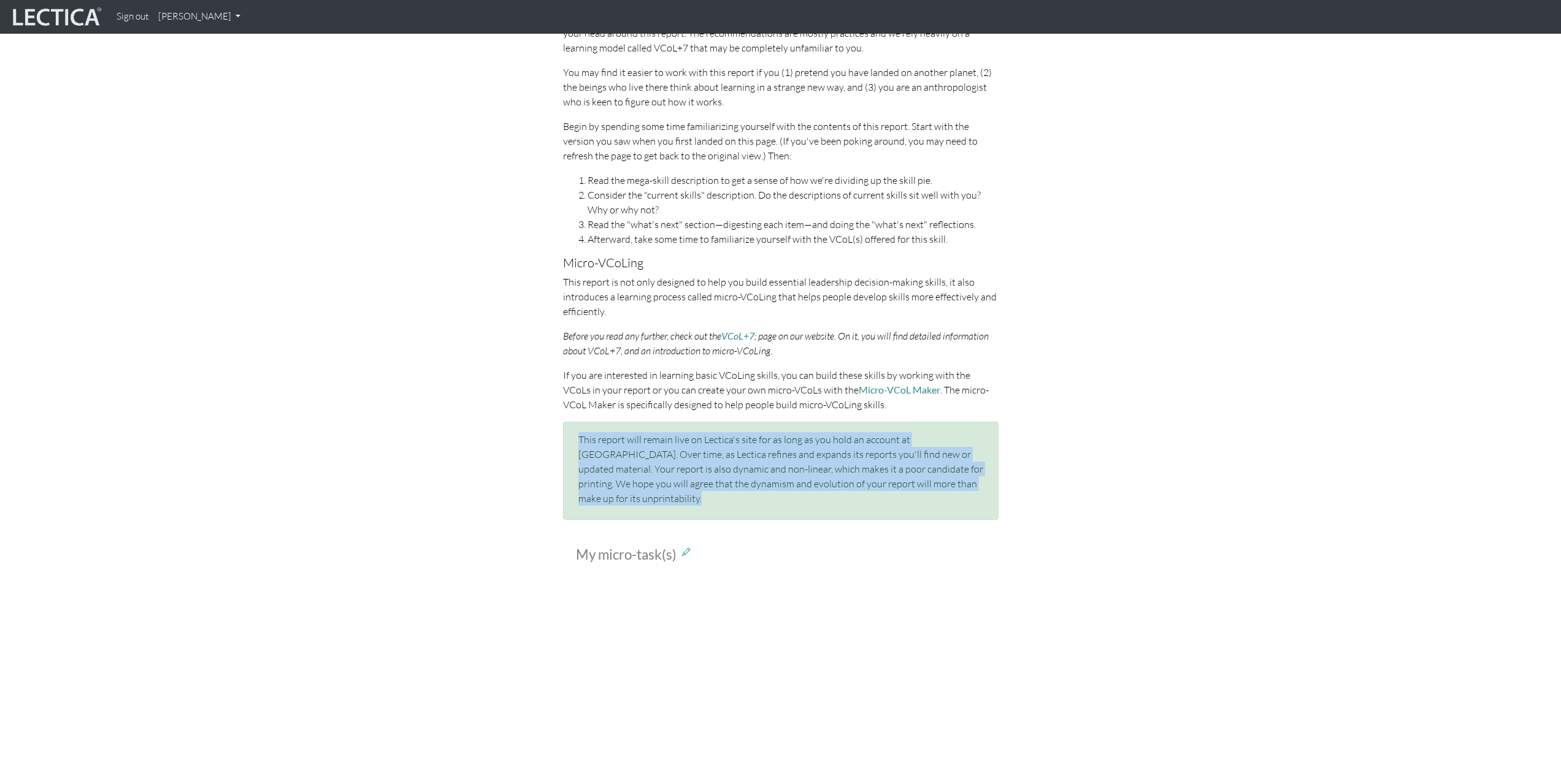
click at [656, 436] on p "This report will remain live on Lectica's site for as long as you hold an accou…" at bounding box center [780, 468] width 405 height 73
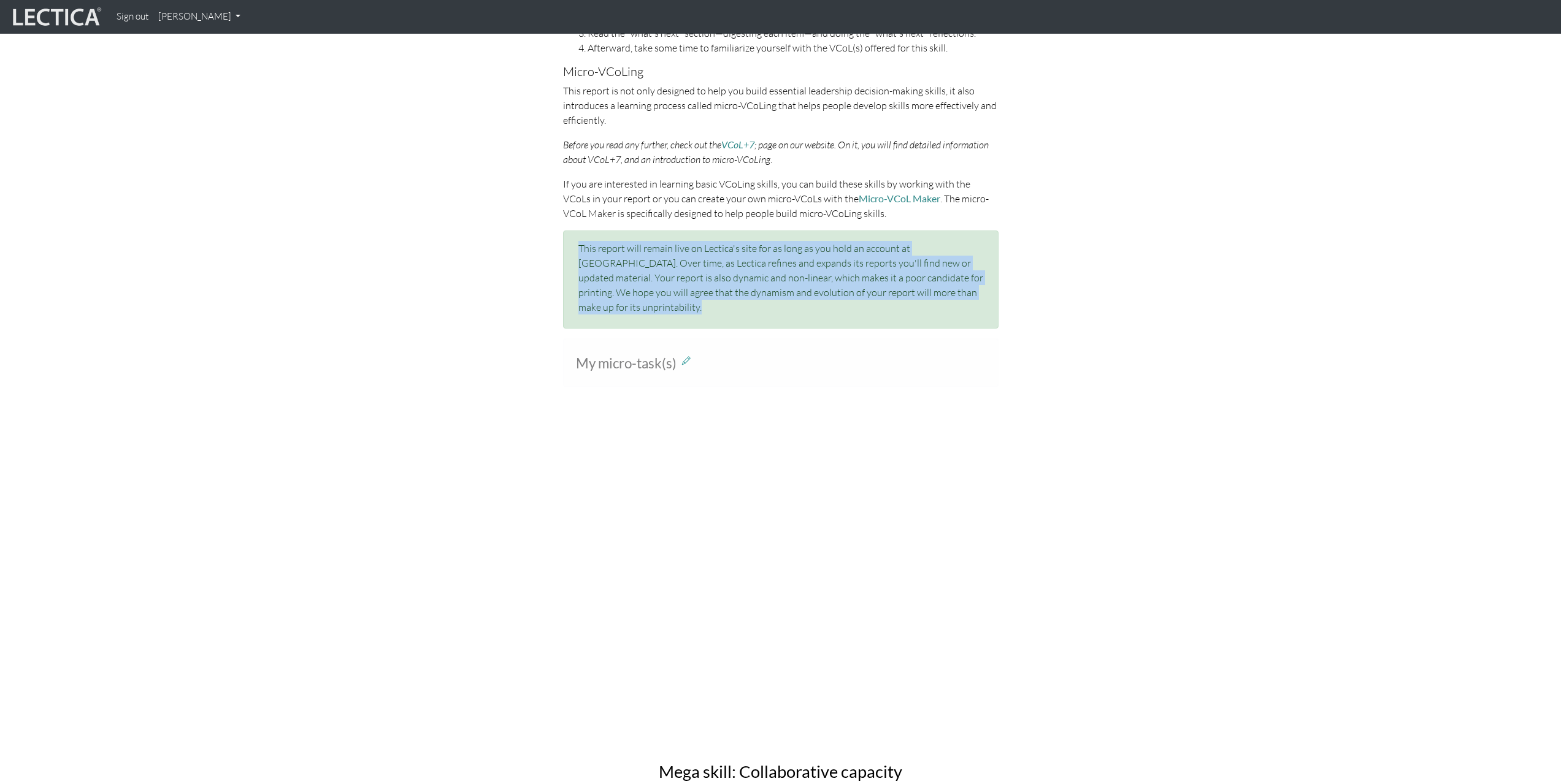
scroll to position [809, 0]
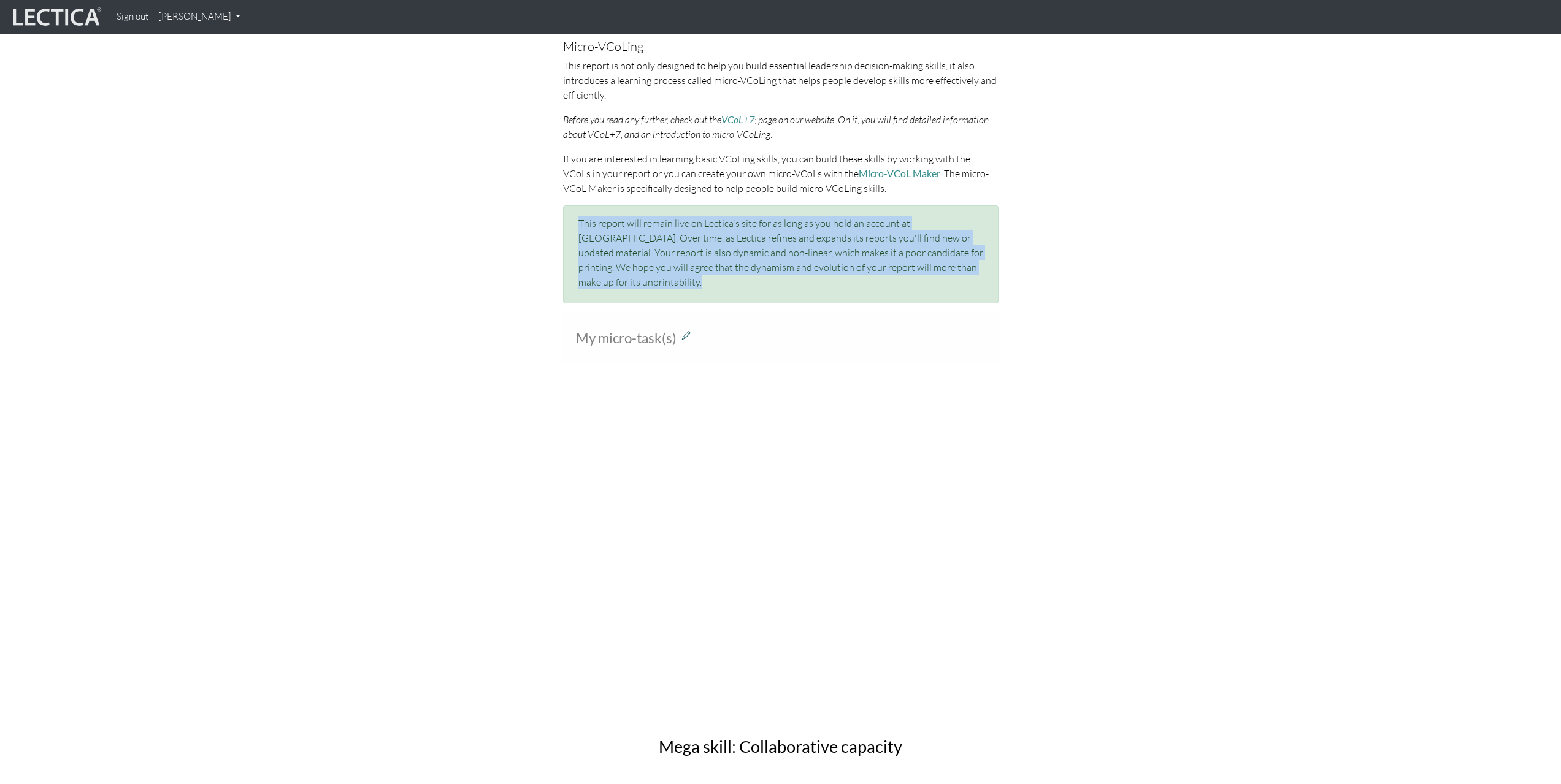
click at [687, 329] on icon at bounding box center [686, 335] width 9 height 10
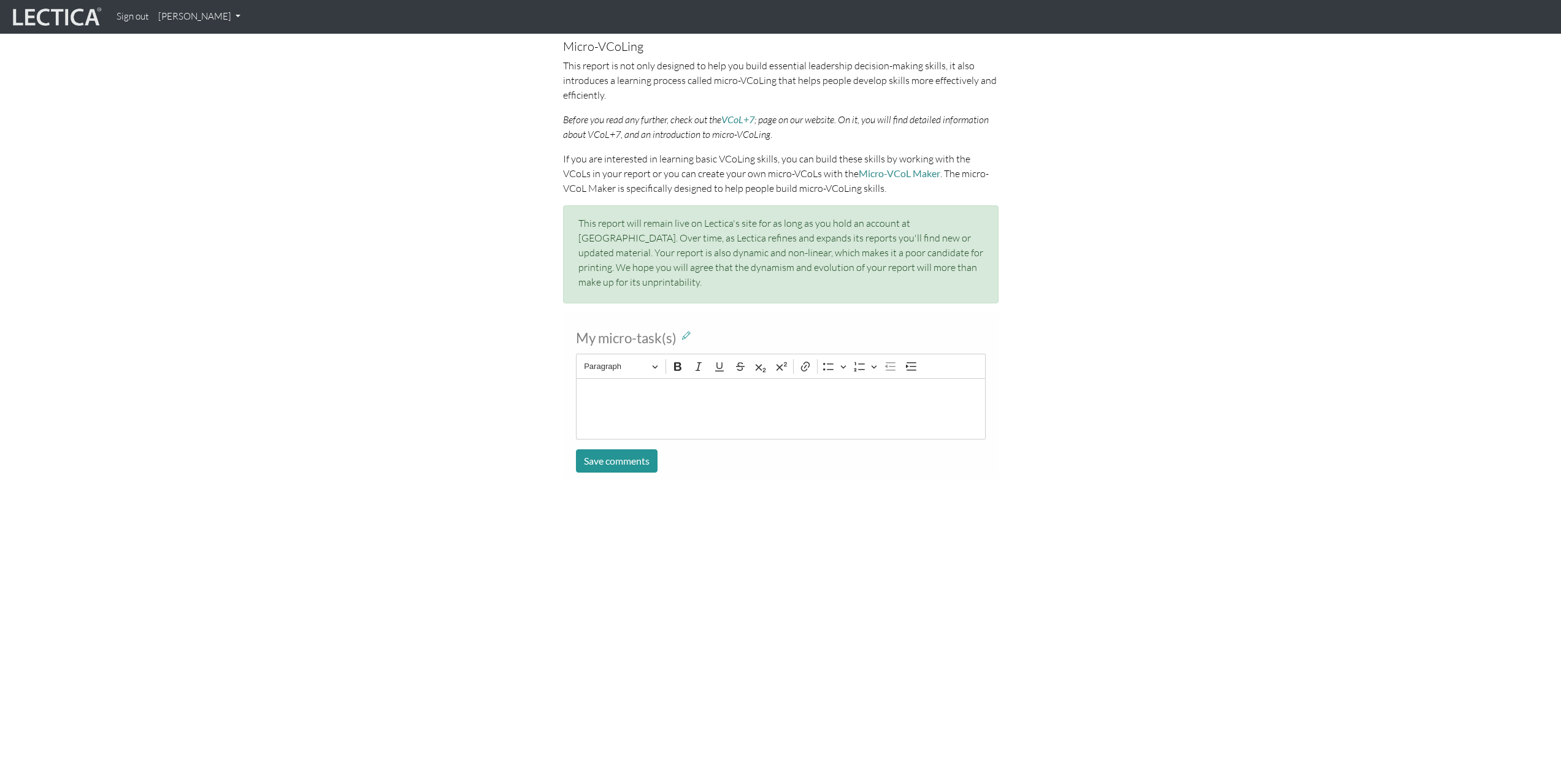
click at [688, 329] on icon at bounding box center [686, 335] width 9 height 10
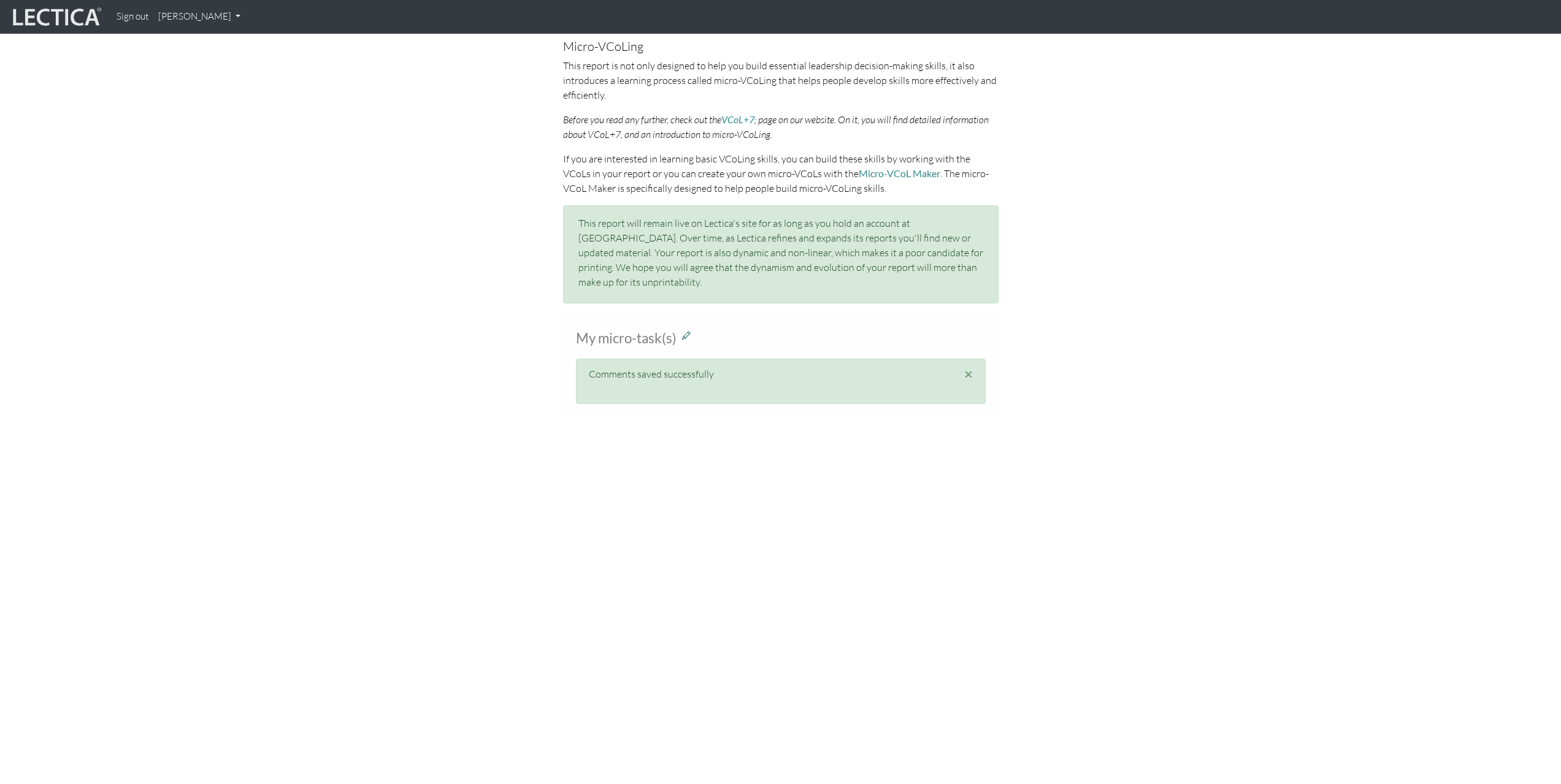
click at [689, 329] on icon at bounding box center [686, 335] width 9 height 10
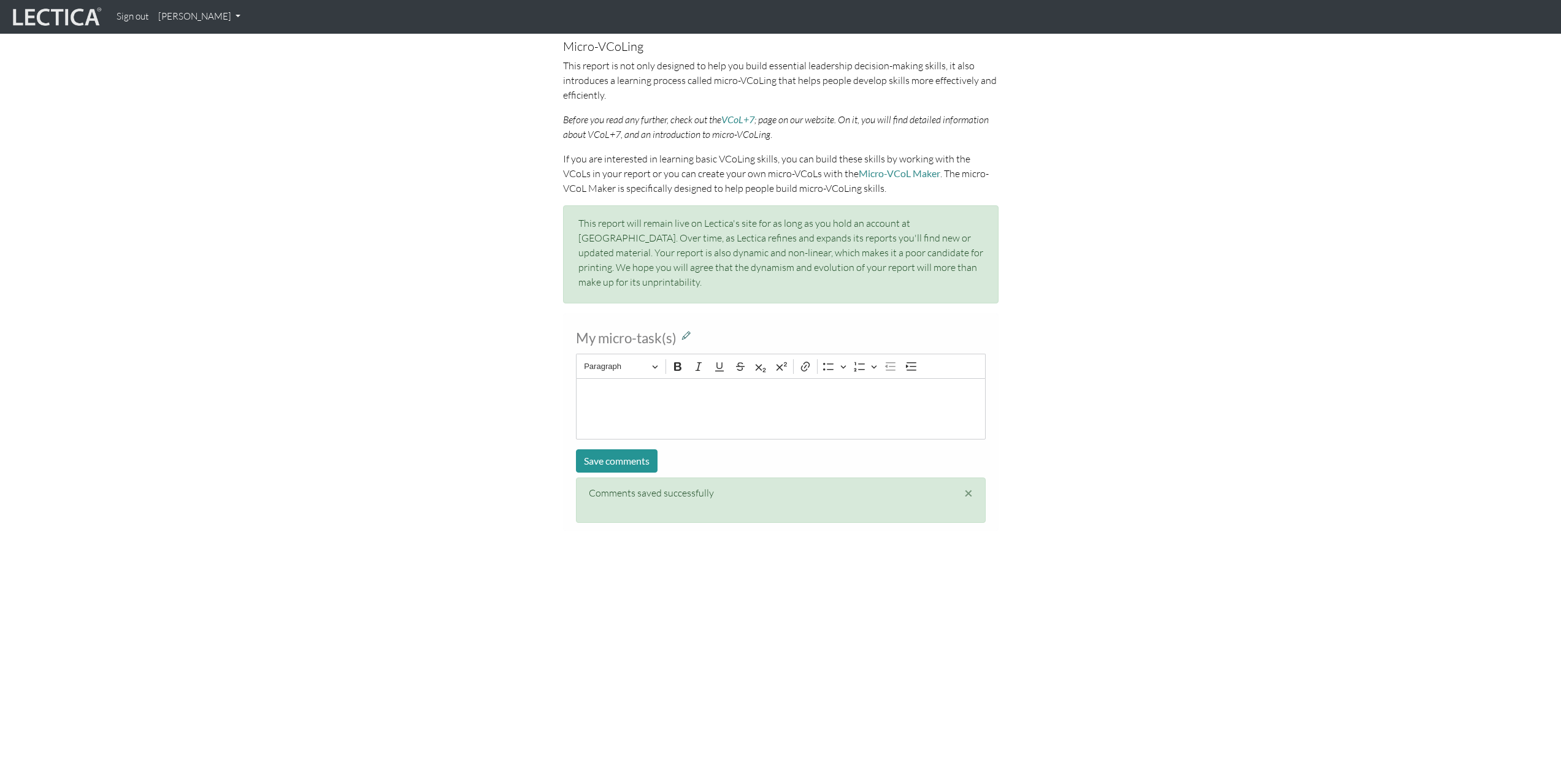
click at [688, 329] on icon at bounding box center [686, 335] width 9 height 10
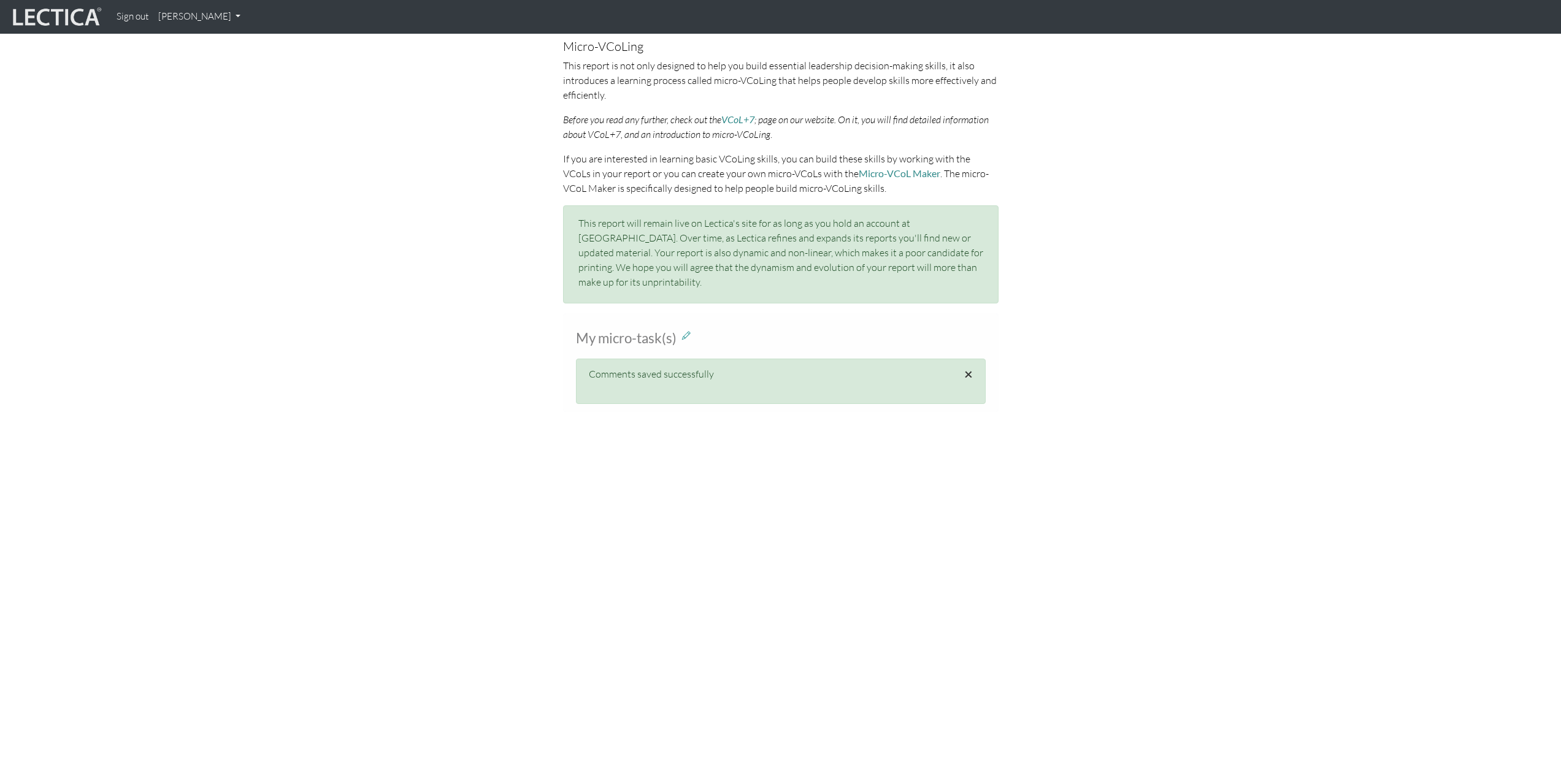
click at [972, 365] on span "×" at bounding box center [968, 373] width 9 height 18
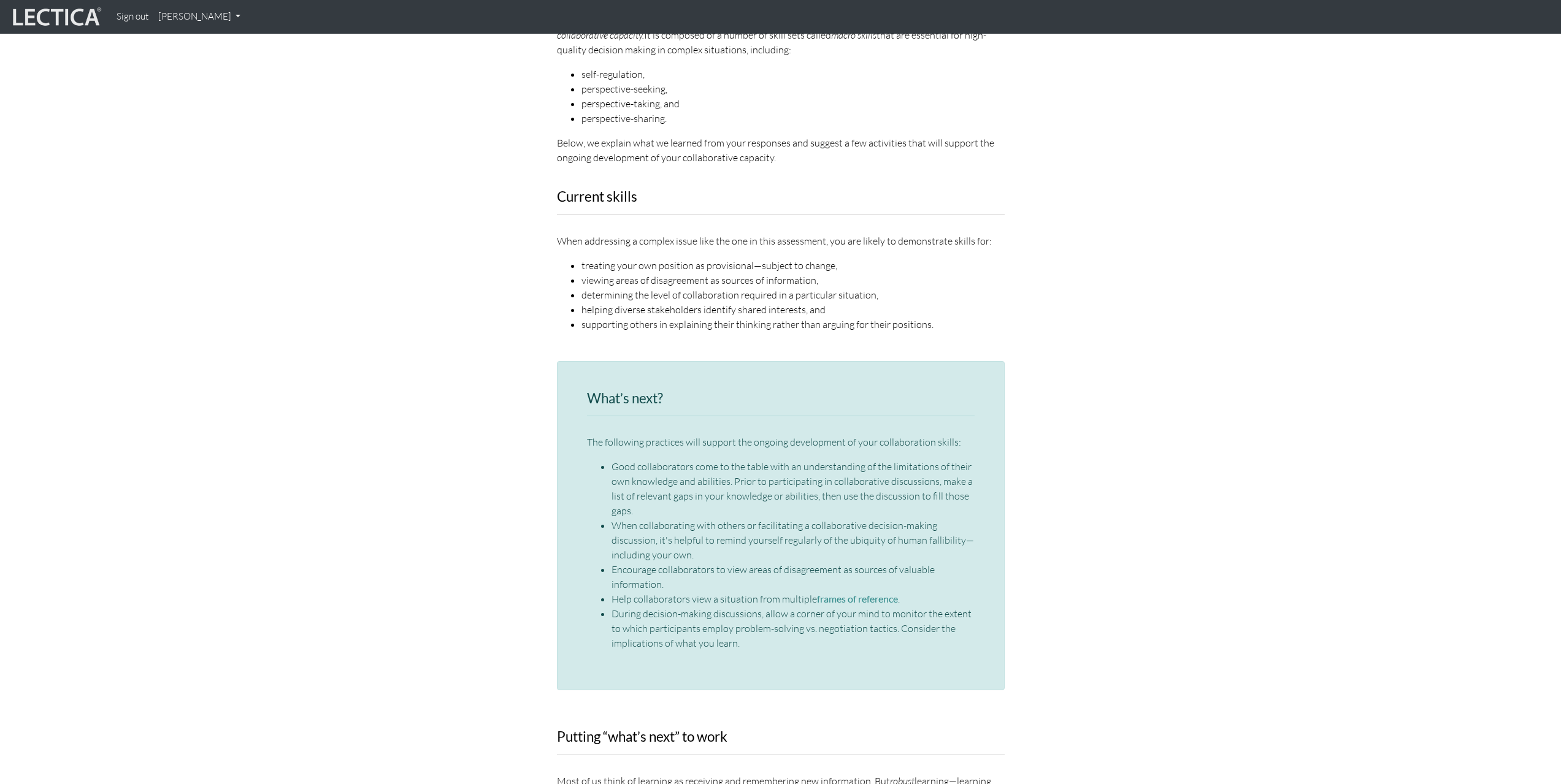
scroll to position [1330, 0]
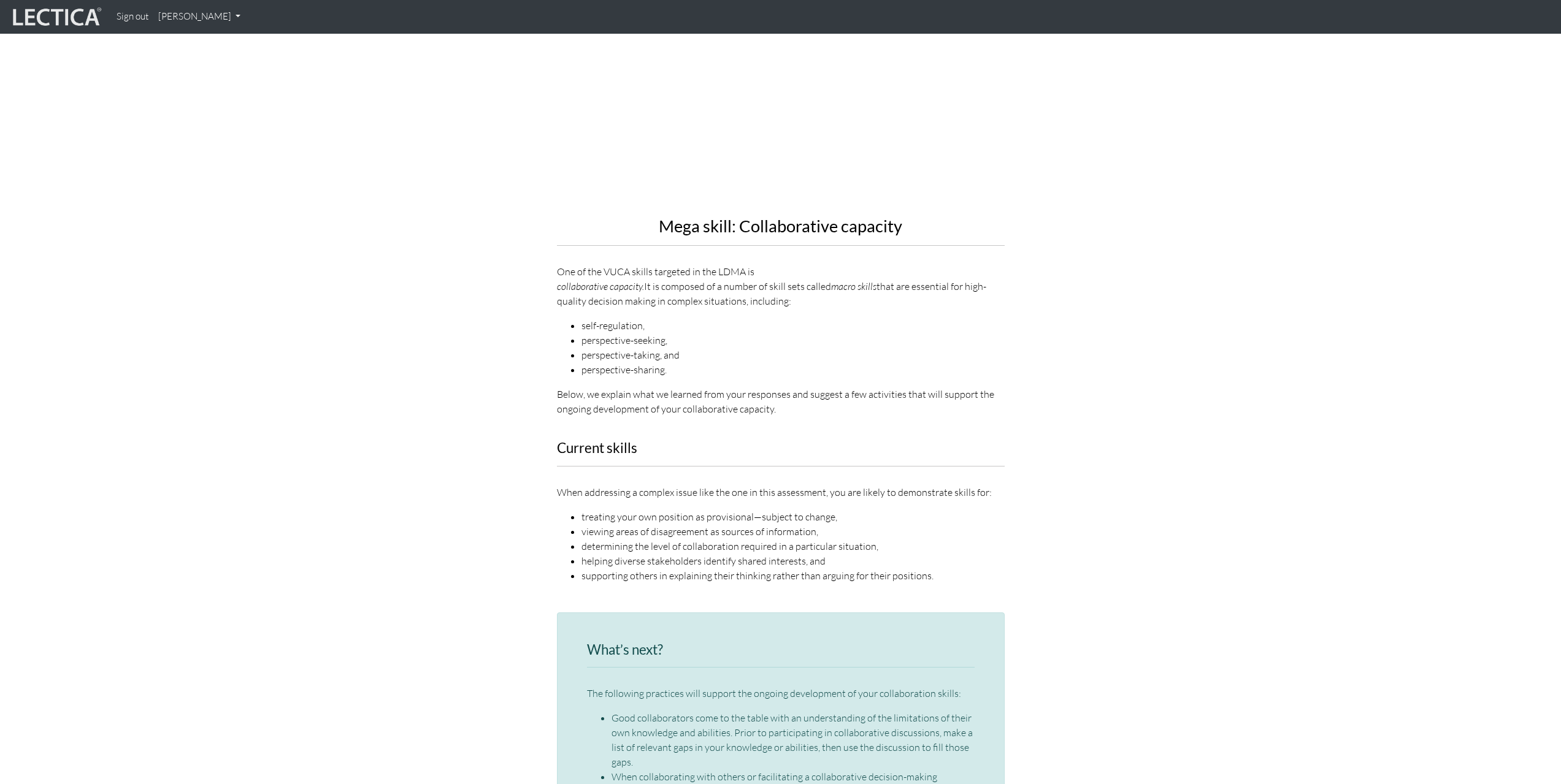
click at [708, 264] on p "One of the VUCA skills targeted in the LDMA is collaborative capacity. It is co…" at bounding box center [780, 285] width 448 height 44
click at [708, 264] on p "One of the VUCA skills targeted in the LDMA is collaborative capacity. It is co…" at bounding box center [780, 285] width 448 height 44
click at [709, 264] on p "One of the VUCA skills targeted in the LDMA is collaborative capacity. It is co…" at bounding box center [780, 285] width 448 height 44
click at [682, 279] on a-href\=\"https\ "collaborative capacity. It is composed of a number of skill sets called macro s…" at bounding box center [780, 293] width 448 height 29
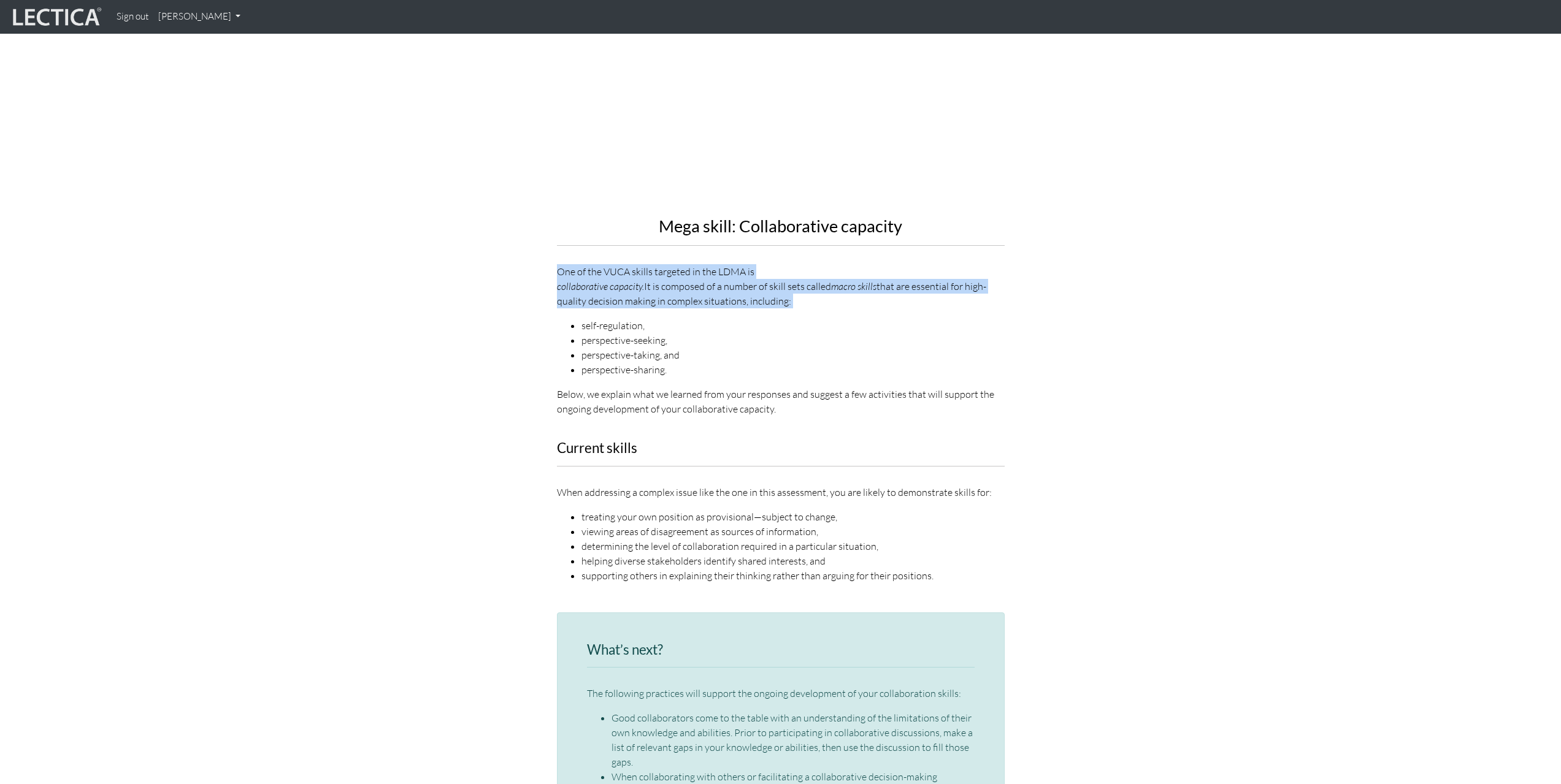
click at [682, 279] on a-href\=\"https\ "collaborative capacity. It is composed of a number of skill sets called macro s…" at bounding box center [780, 293] width 448 height 29
click at [683, 279] on a-href\=\"https\ "collaborative capacity. It is composed of a number of skill sets called macro s…" at bounding box center [780, 293] width 448 height 29
click at [671, 386] on p "Below, we explain what we learned from your responses and suggest a few activit…" at bounding box center [780, 401] width 448 height 29
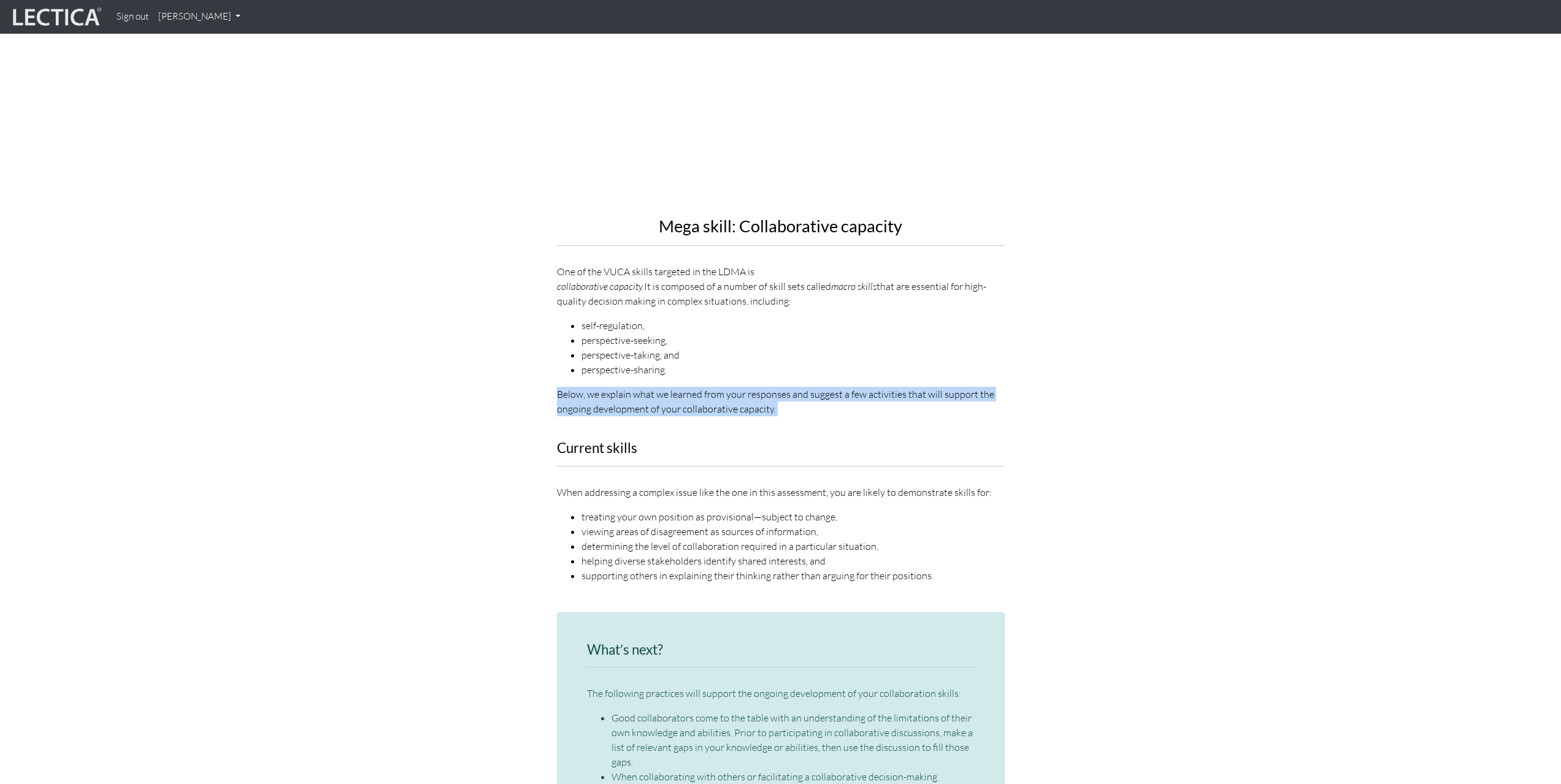
click at [671, 386] on p "Below, we explain what we learned from your responses and suggest a few activit…" at bounding box center [780, 401] width 448 height 29
click at [626, 485] on p "When addressing a complex issue like the one in this assessment, you are likely…" at bounding box center [780, 492] width 448 height 15
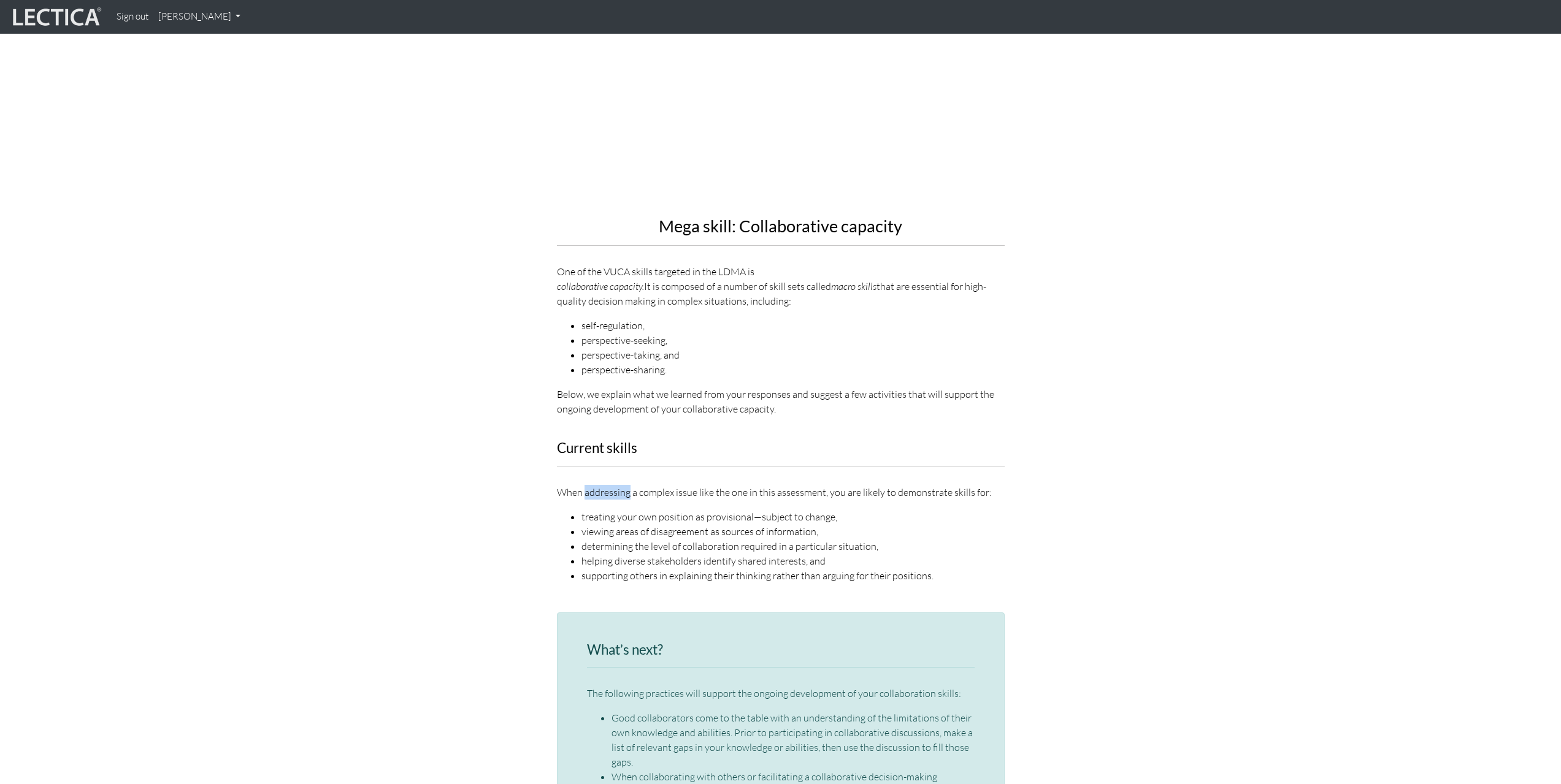
click at [626, 485] on p "When addressing a complex issue like the one in this assessment, you are likely…" at bounding box center [780, 492] width 448 height 15
click at [633, 510] on li "treating your own position as provisional—subject to change," at bounding box center [793, 517] width 423 height 15
click at [633, 510] on li "treating your own position as provisional—subject to change," at bounding box center [793, 517] width 423 height 15
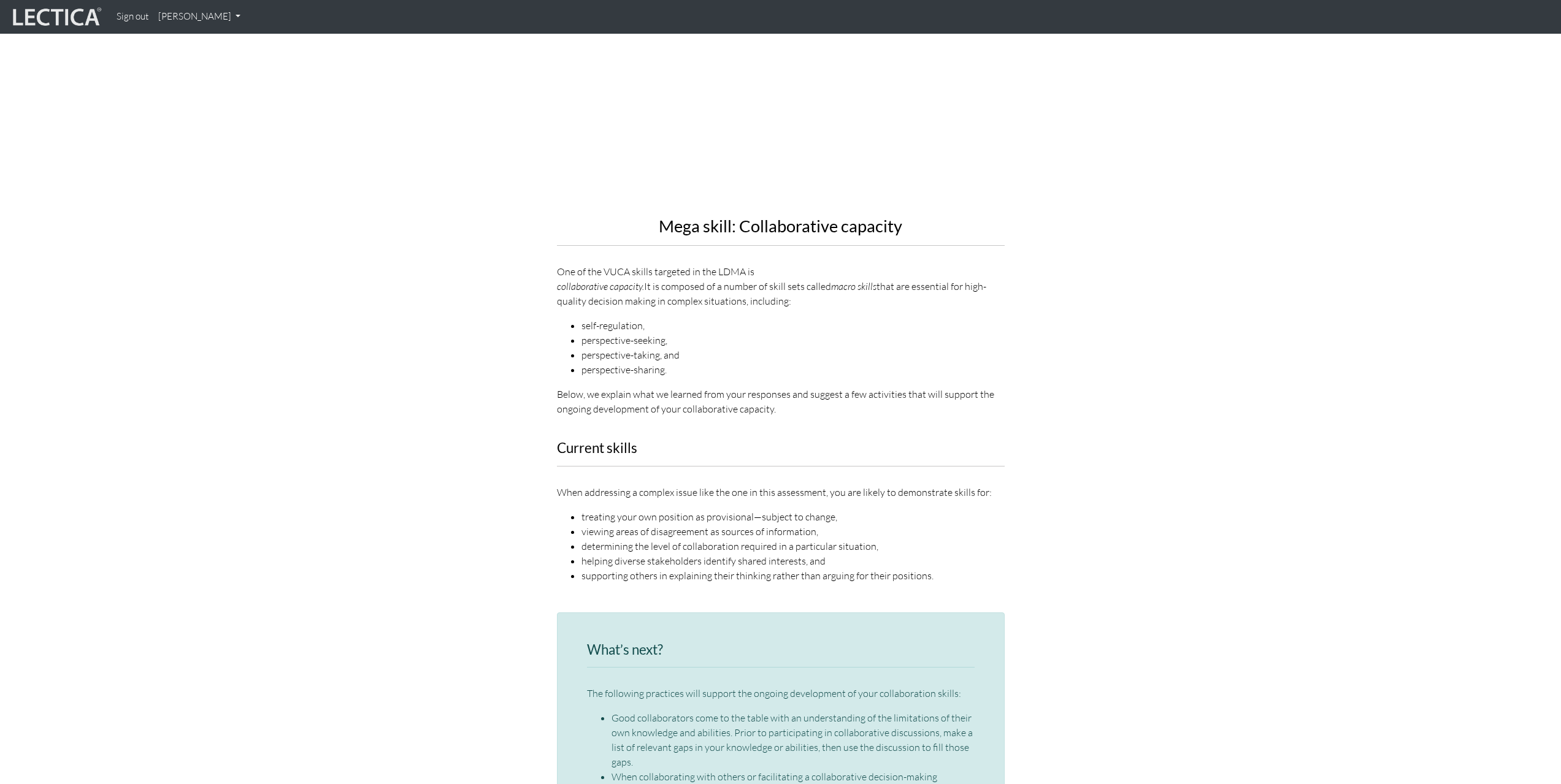
click at [629, 524] on li "viewing areas of disagreement as sources of information," at bounding box center [793, 531] width 423 height 15
click at [627, 539] on li "determining the level of collaboration required in a particular situation," at bounding box center [793, 546] width 423 height 15
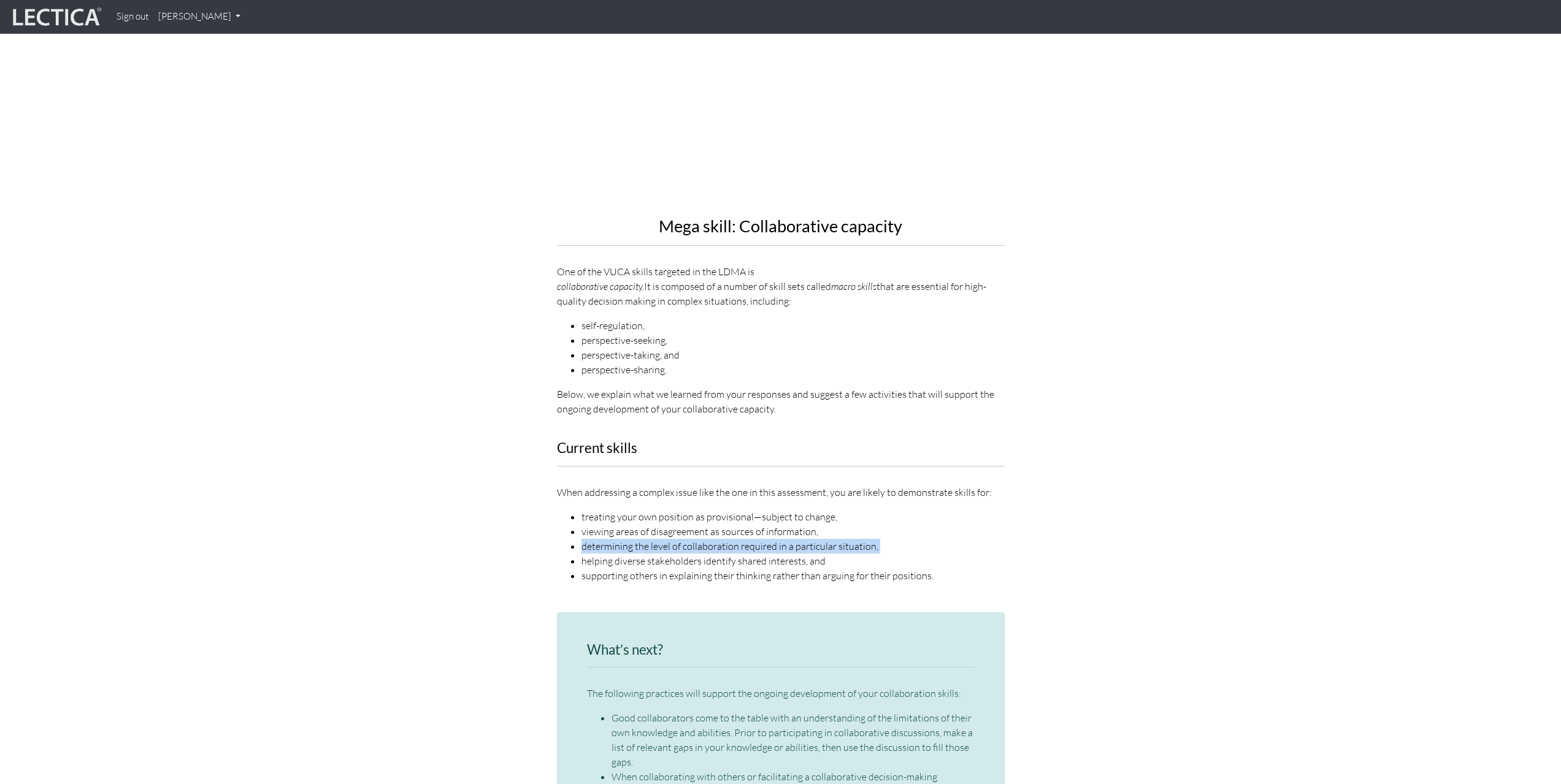
click at [627, 539] on li "determining the level of collaboration required in a particular situation," at bounding box center [793, 546] width 423 height 15
click at [633, 554] on li "helping diverse stakeholders identify shared interests, and" at bounding box center [793, 561] width 423 height 15
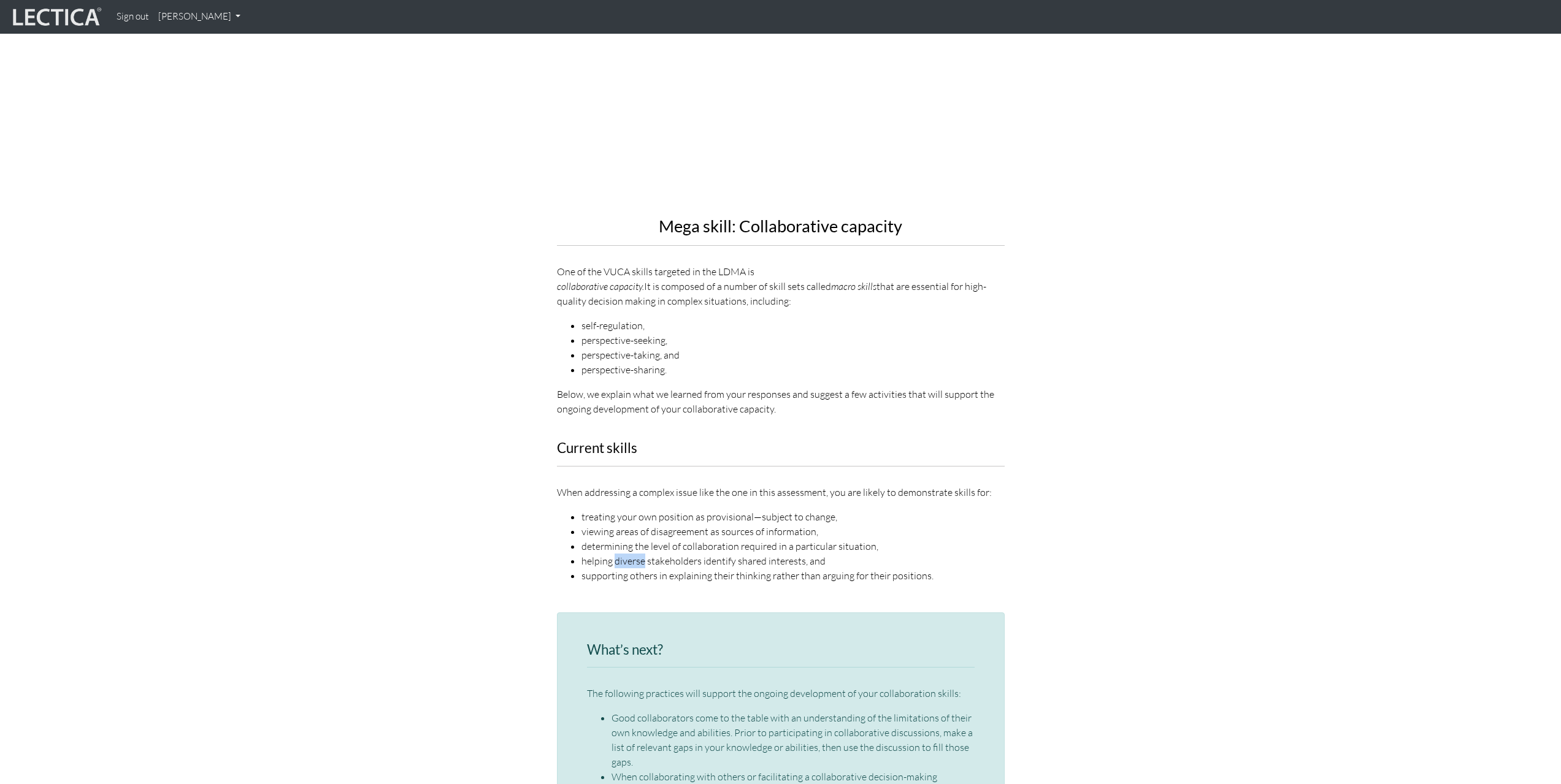
click at [633, 554] on li "helping diverse stakeholders identify shared interests, and" at bounding box center [793, 561] width 423 height 15
click at [639, 568] on li "supporting others in explaining their thinking rather than arguing for their po…" at bounding box center [793, 575] width 423 height 15
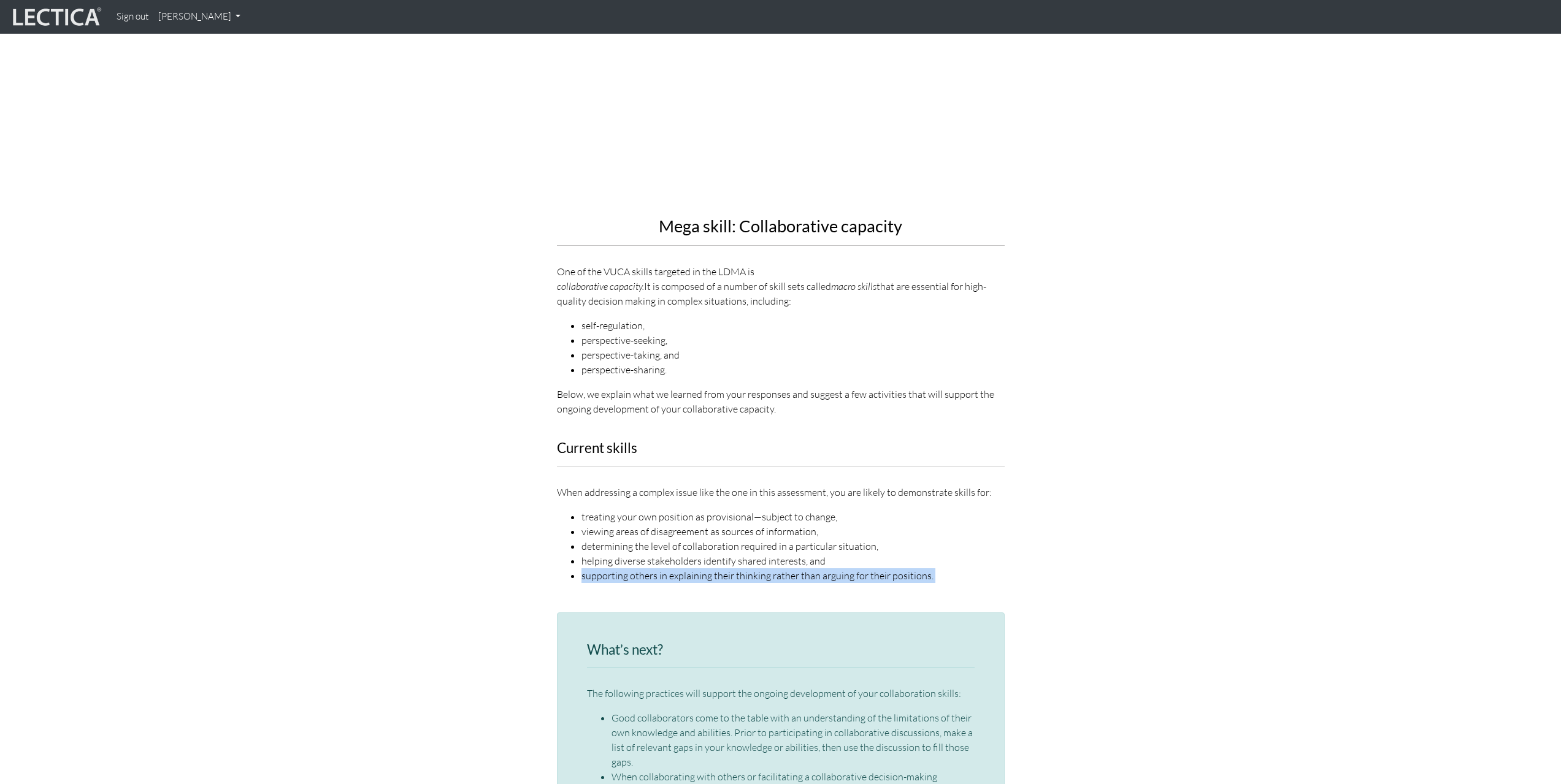
click at [639, 568] on li "supporting others in explaining their thinking rather than arguing for their po…" at bounding box center [793, 575] width 423 height 15
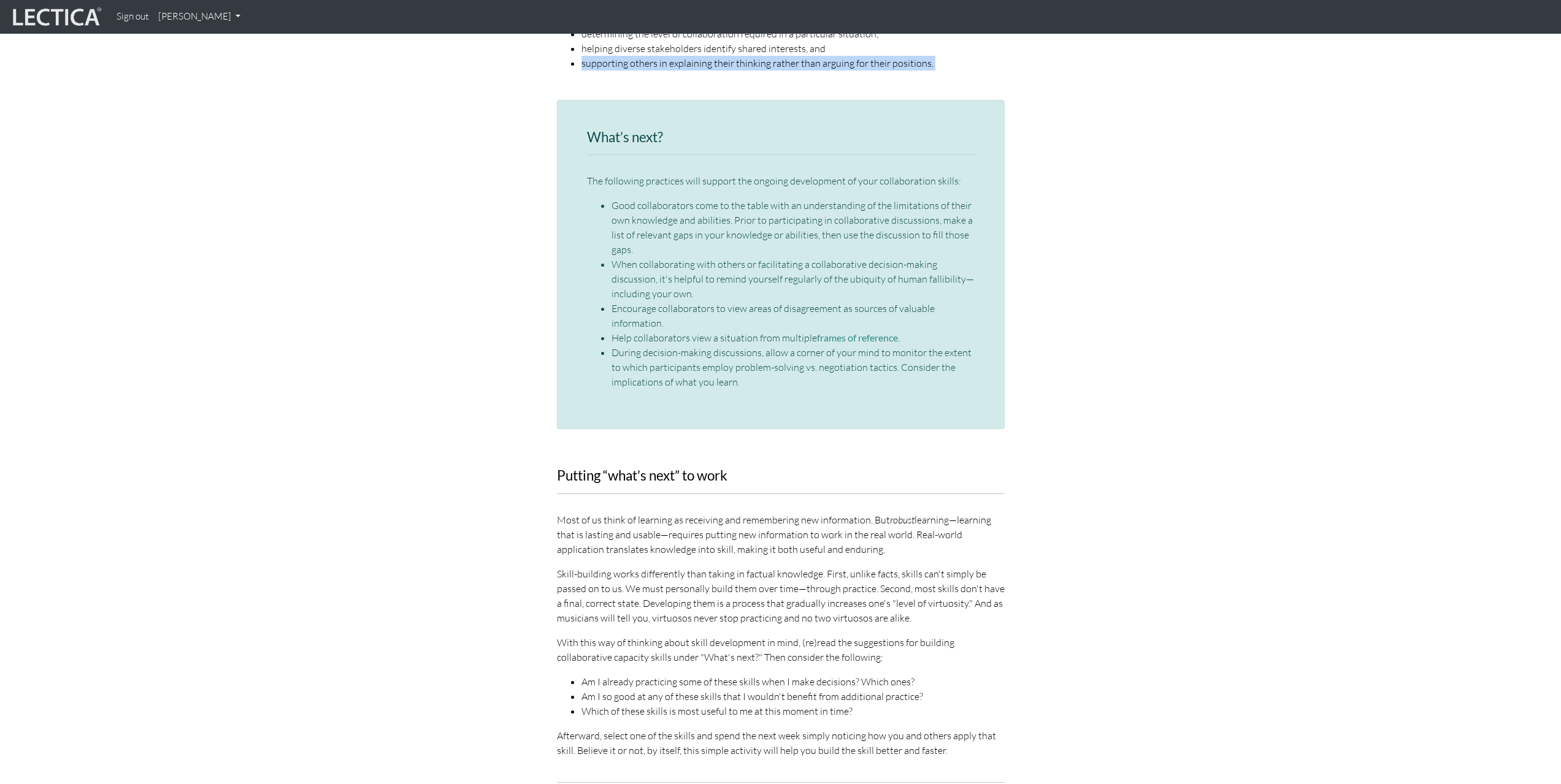
scroll to position [1853, 0]
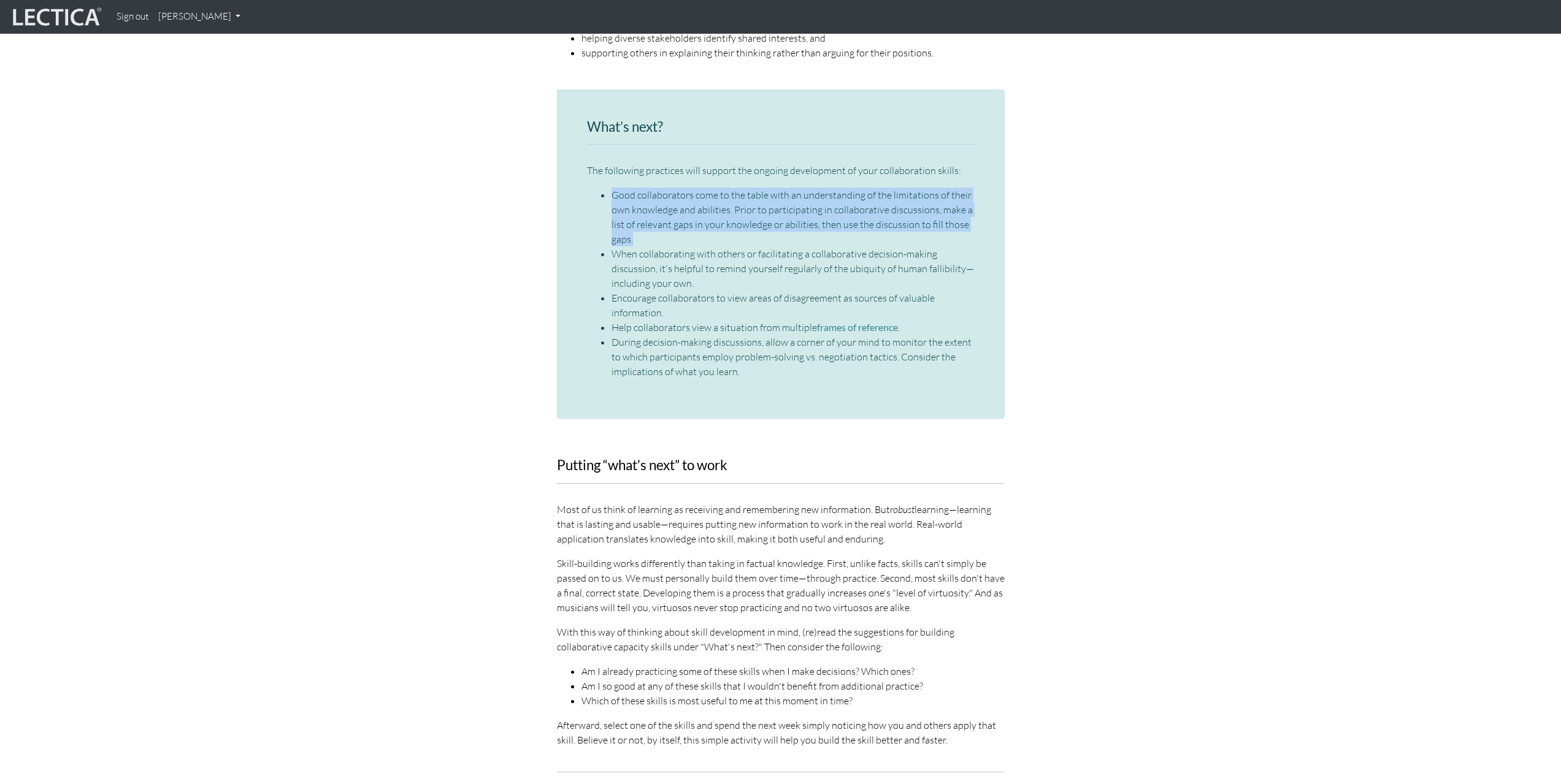
drag, startPoint x: 648, startPoint y: 207, endPoint x: 592, endPoint y: 166, distance: 69.4
click at [592, 187] on ul "Good collaborators come to the table with an understanding of the limitations o…" at bounding box center [780, 283] width 387 height 191
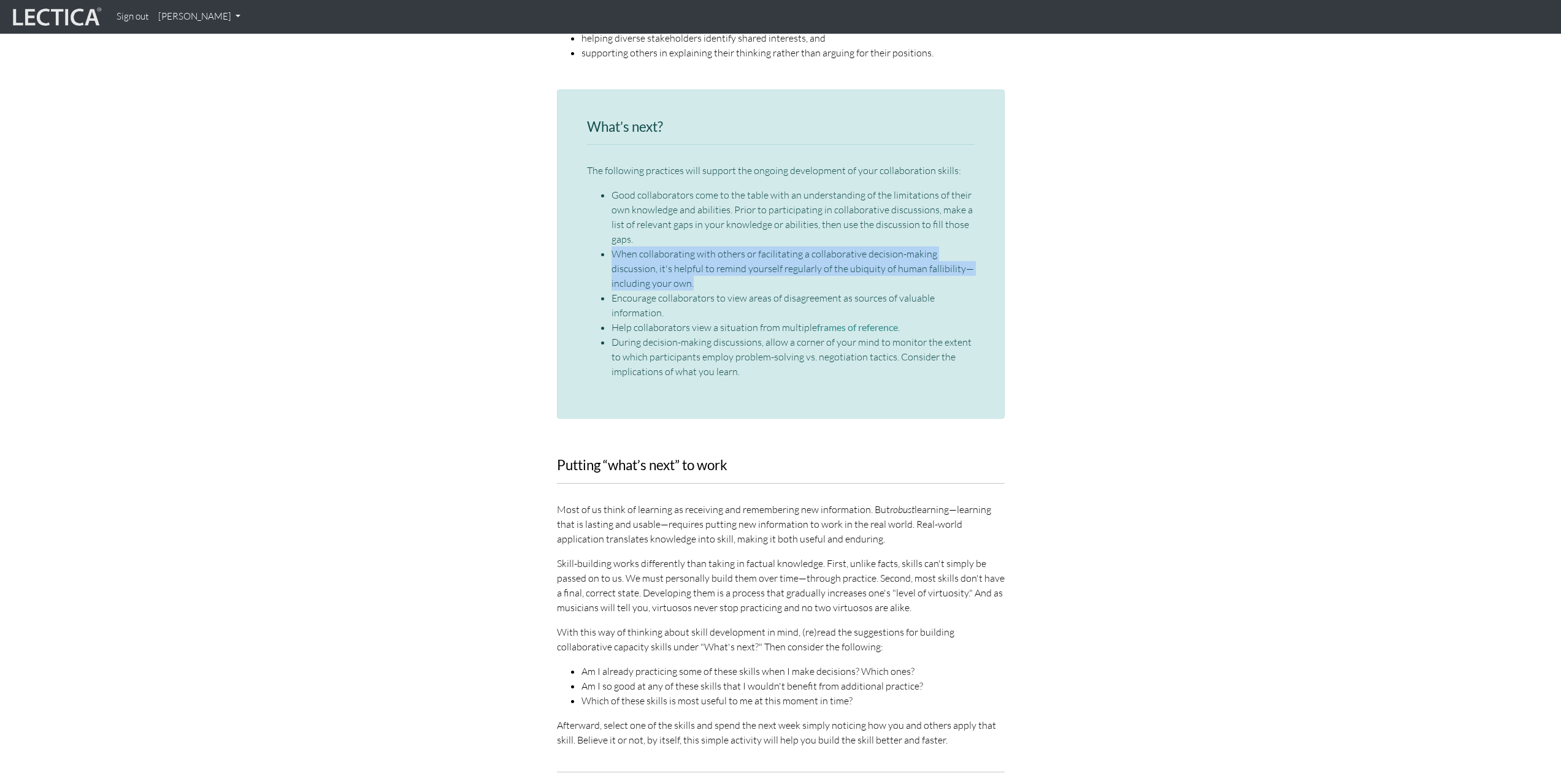
drag, startPoint x: 700, startPoint y: 248, endPoint x: 620, endPoint y: 216, distance: 86.2
click at [620, 247] on li "When collaborating with others or facilitating a collaborative decision-making …" at bounding box center [793, 268] width 363 height 44
drag, startPoint x: 664, startPoint y: 294, endPoint x: 601, endPoint y: 279, distance: 64.8
click at [601, 279] on ul "Good collaborators come to the table with an understanding of the limitations o…" at bounding box center [780, 283] width 387 height 191
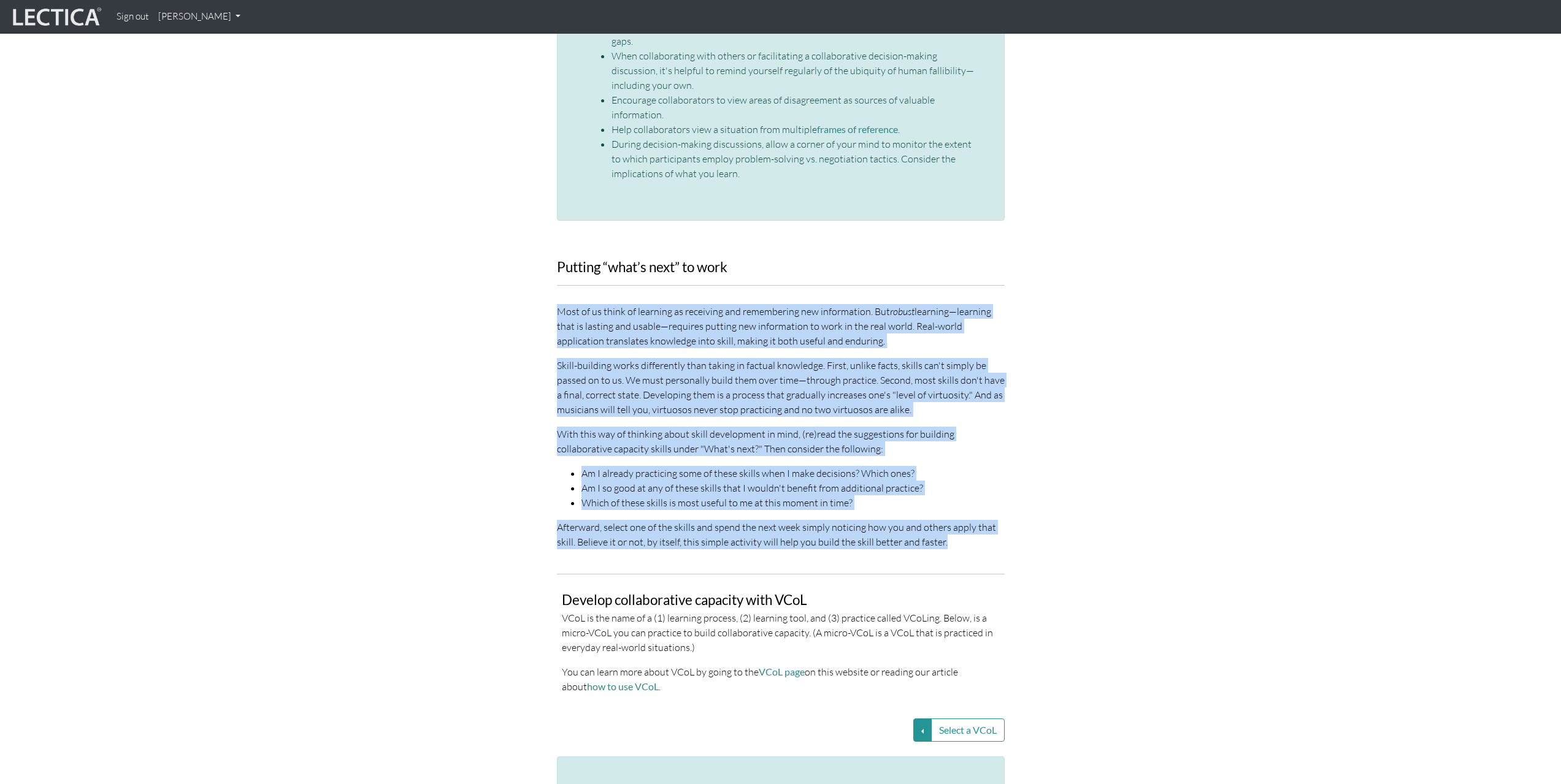
drag, startPoint x: 557, startPoint y: 280, endPoint x: 1010, endPoint y: 530, distance: 517.4
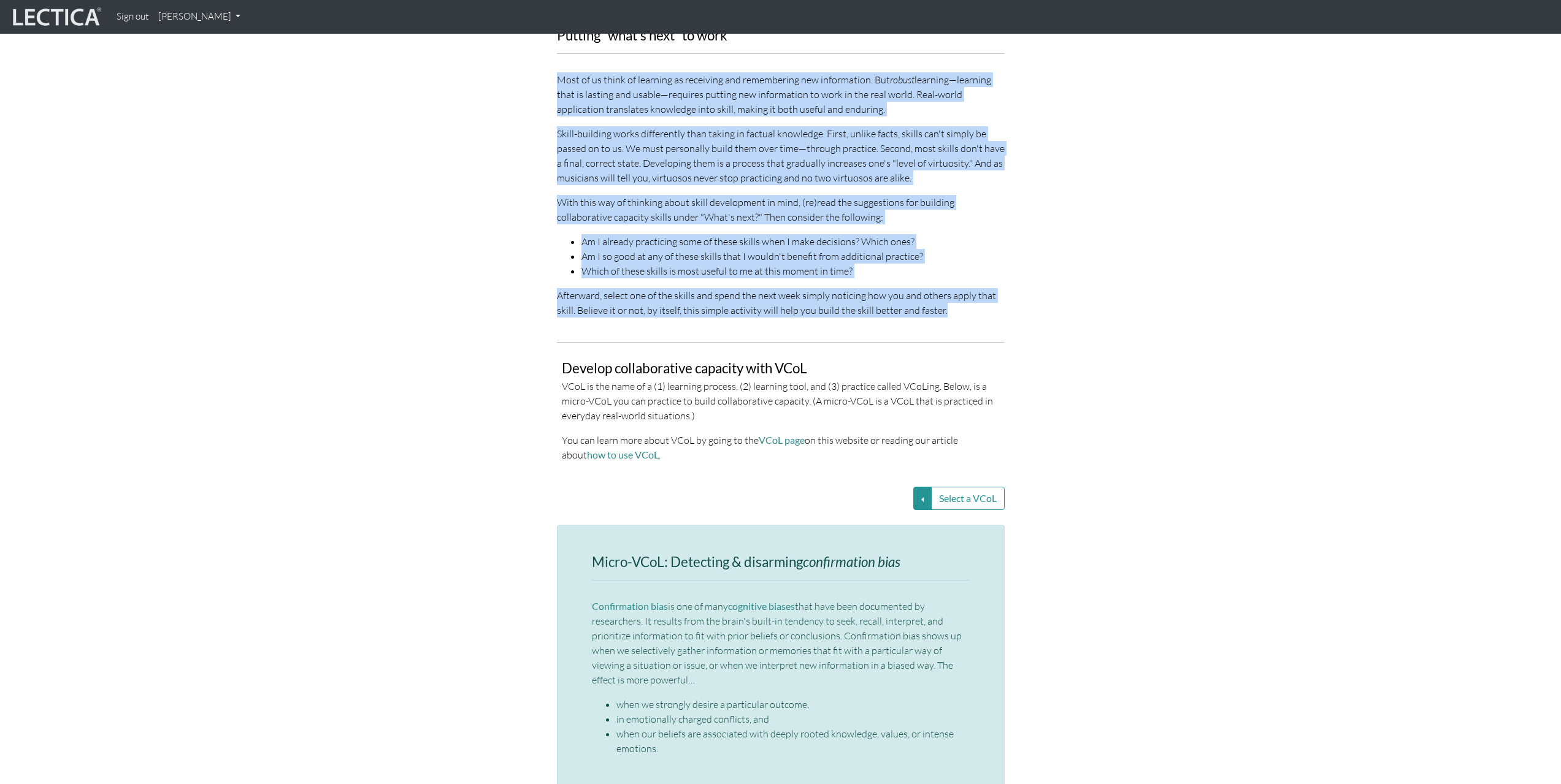
scroll to position [2243, 0]
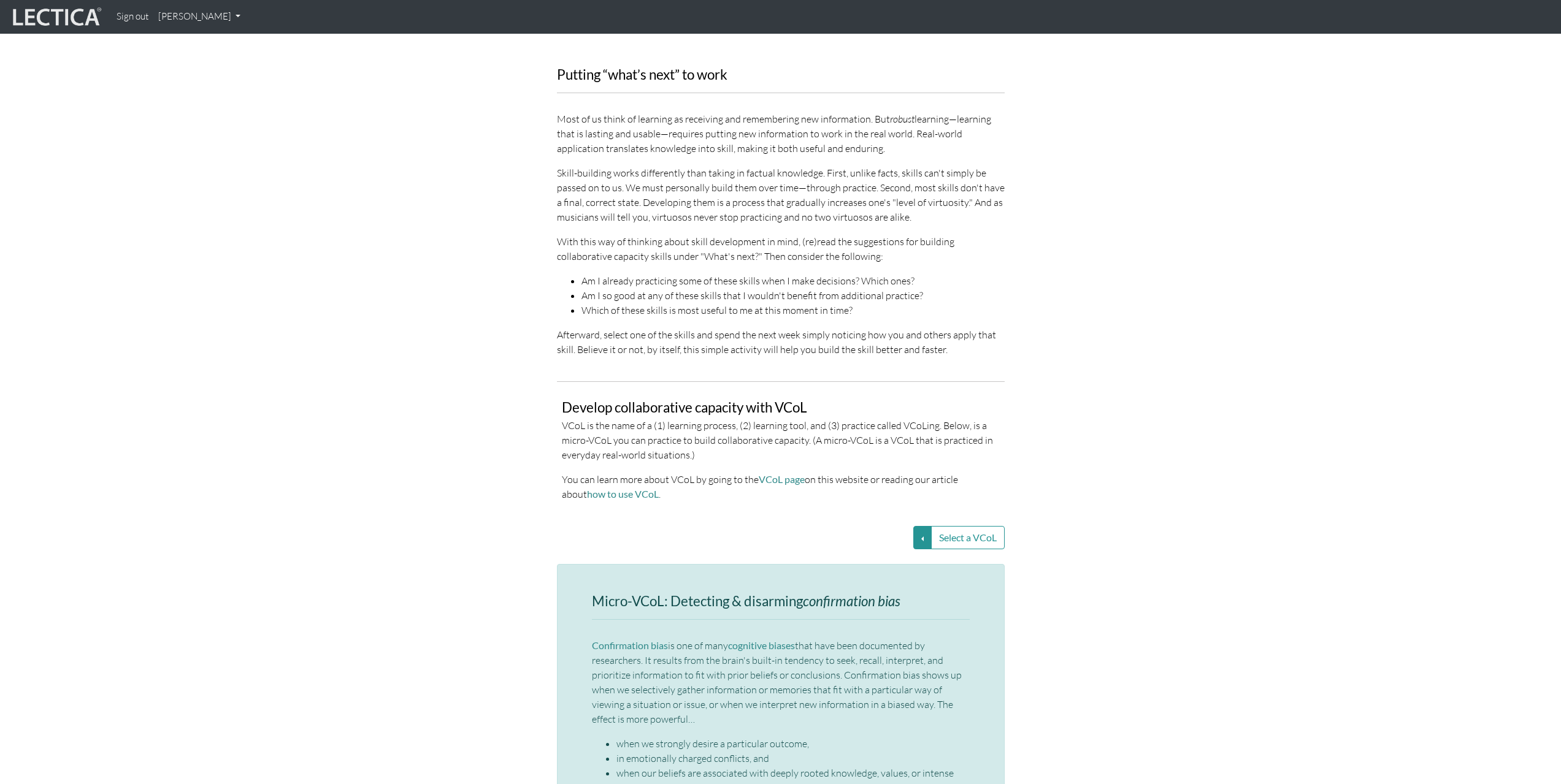
click at [828, 442] on div "Develop collaborative capacity with VCoL VCoL is the name of a (1) learning pro…" at bounding box center [780, 455] width 437 height 111
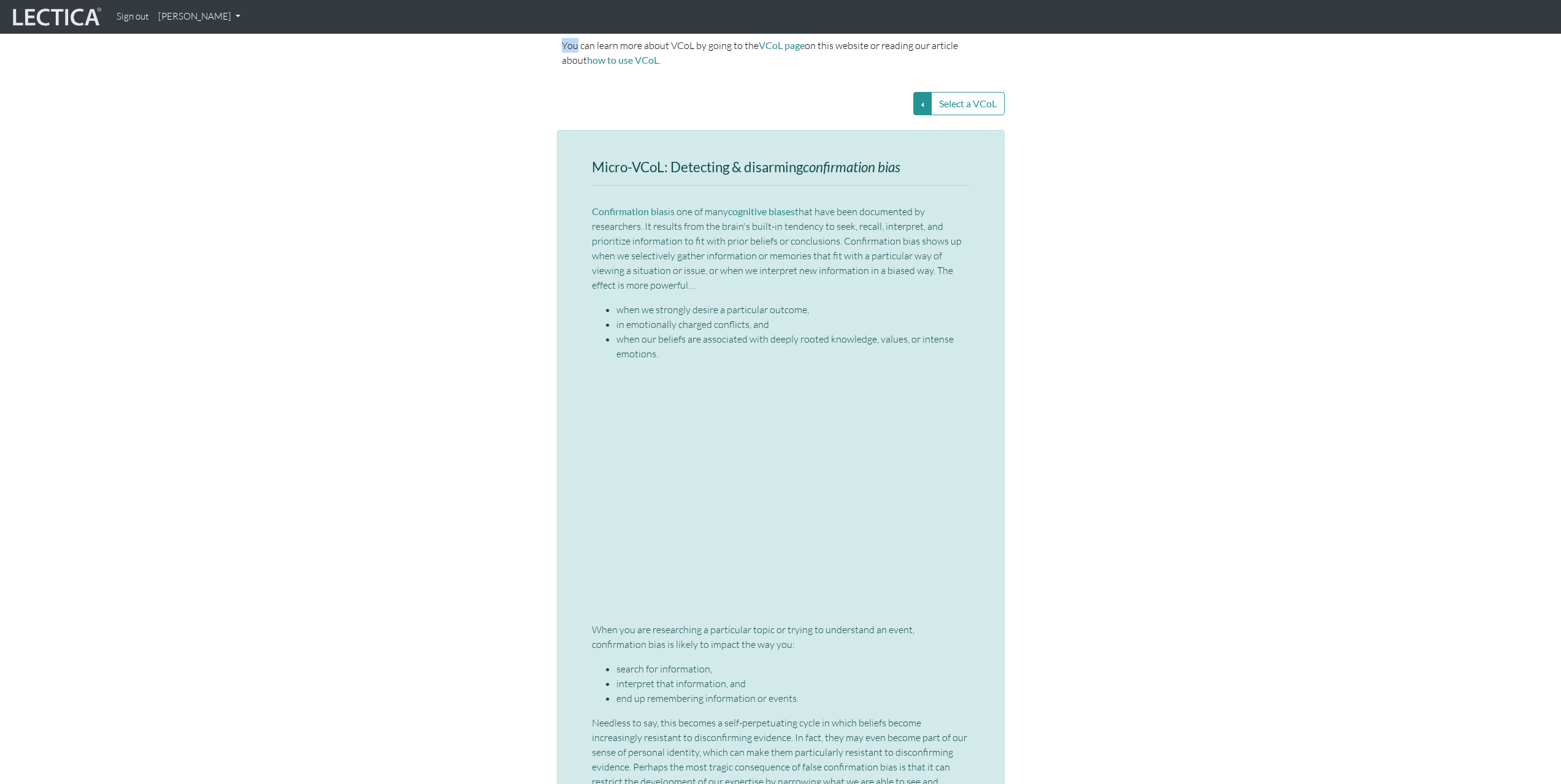
scroll to position [2899, 0]
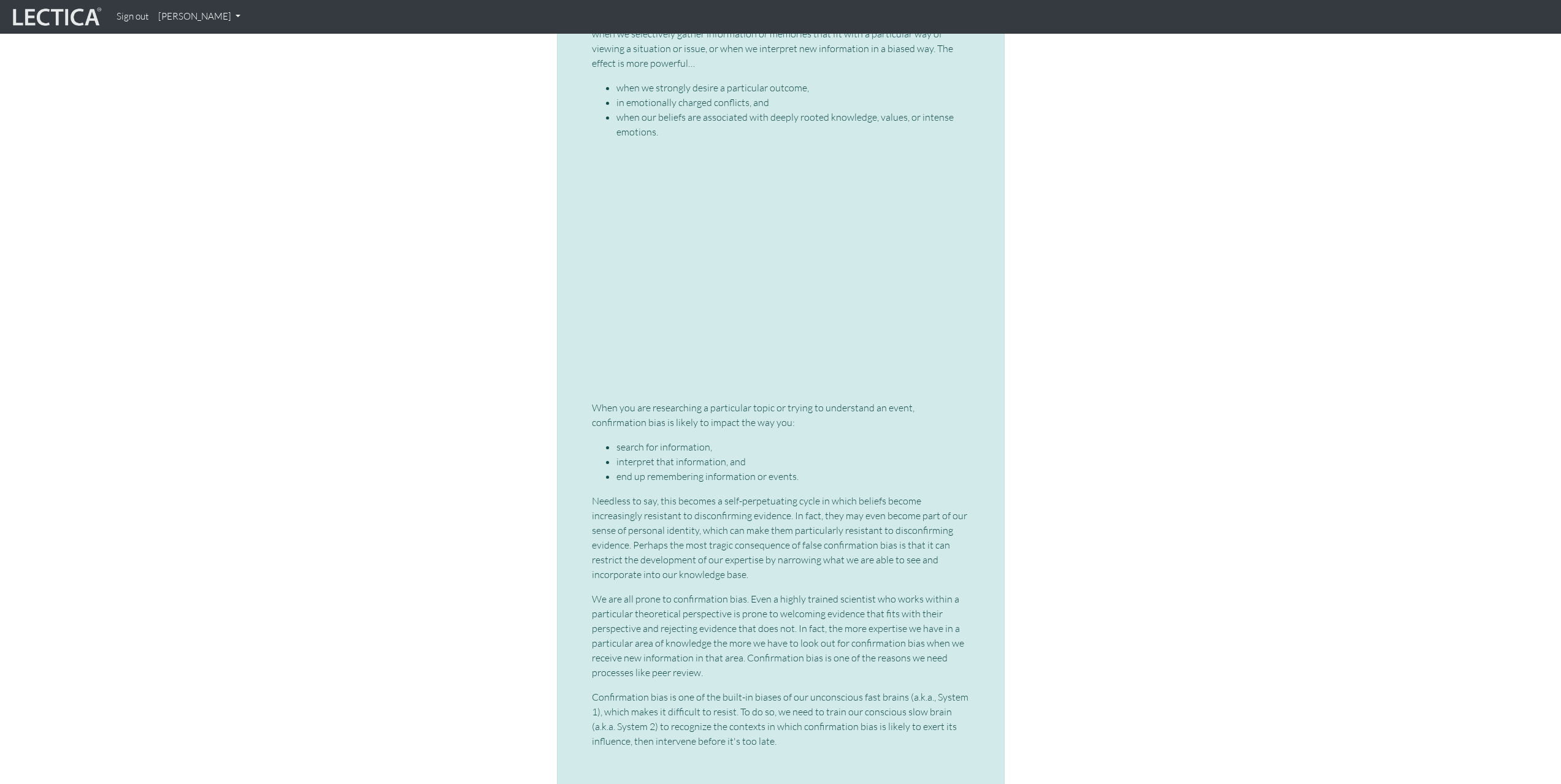
click at [703, 440] on li "search for information," at bounding box center [792, 447] width 353 height 15
click at [705, 455] on li "interpret that information, and" at bounding box center [792, 461] width 353 height 15
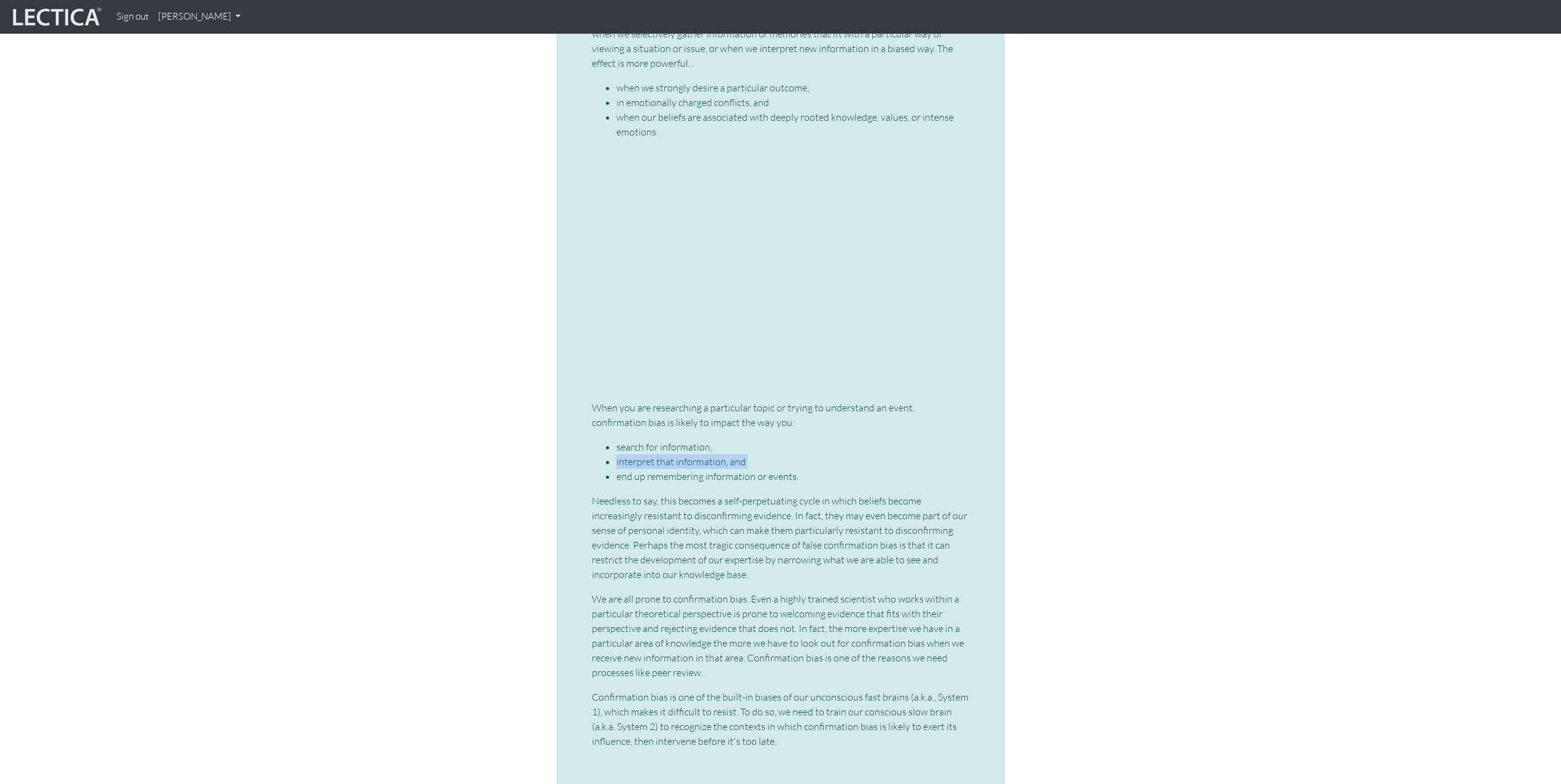
click at [705, 455] on li "interpret that information, and" at bounding box center [792, 461] width 353 height 15
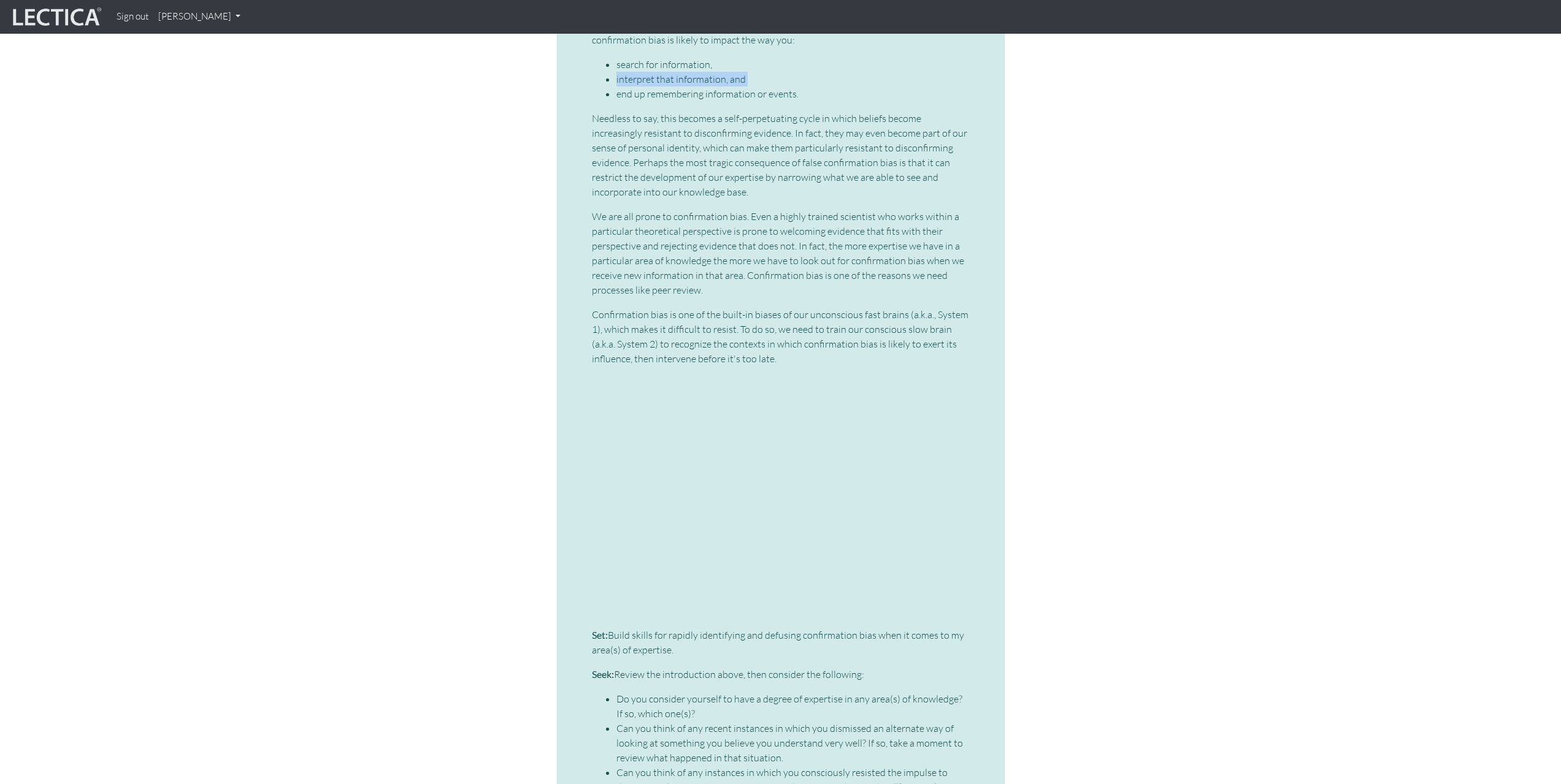
scroll to position [3494, 0]
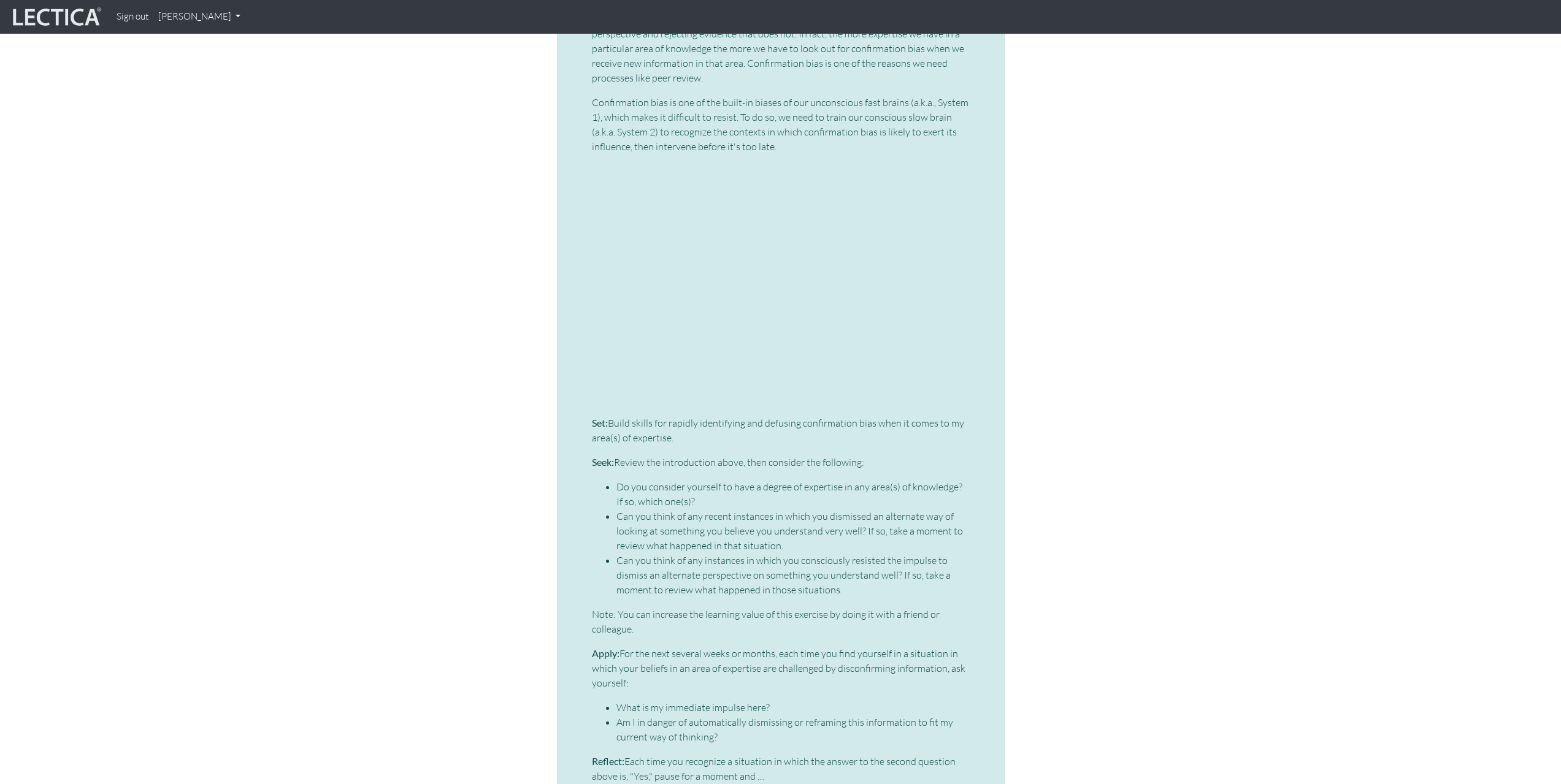
click at [707, 455] on p "Seek: Review the introduction above, then consider the following:" at bounding box center [781, 461] width 378 height 15
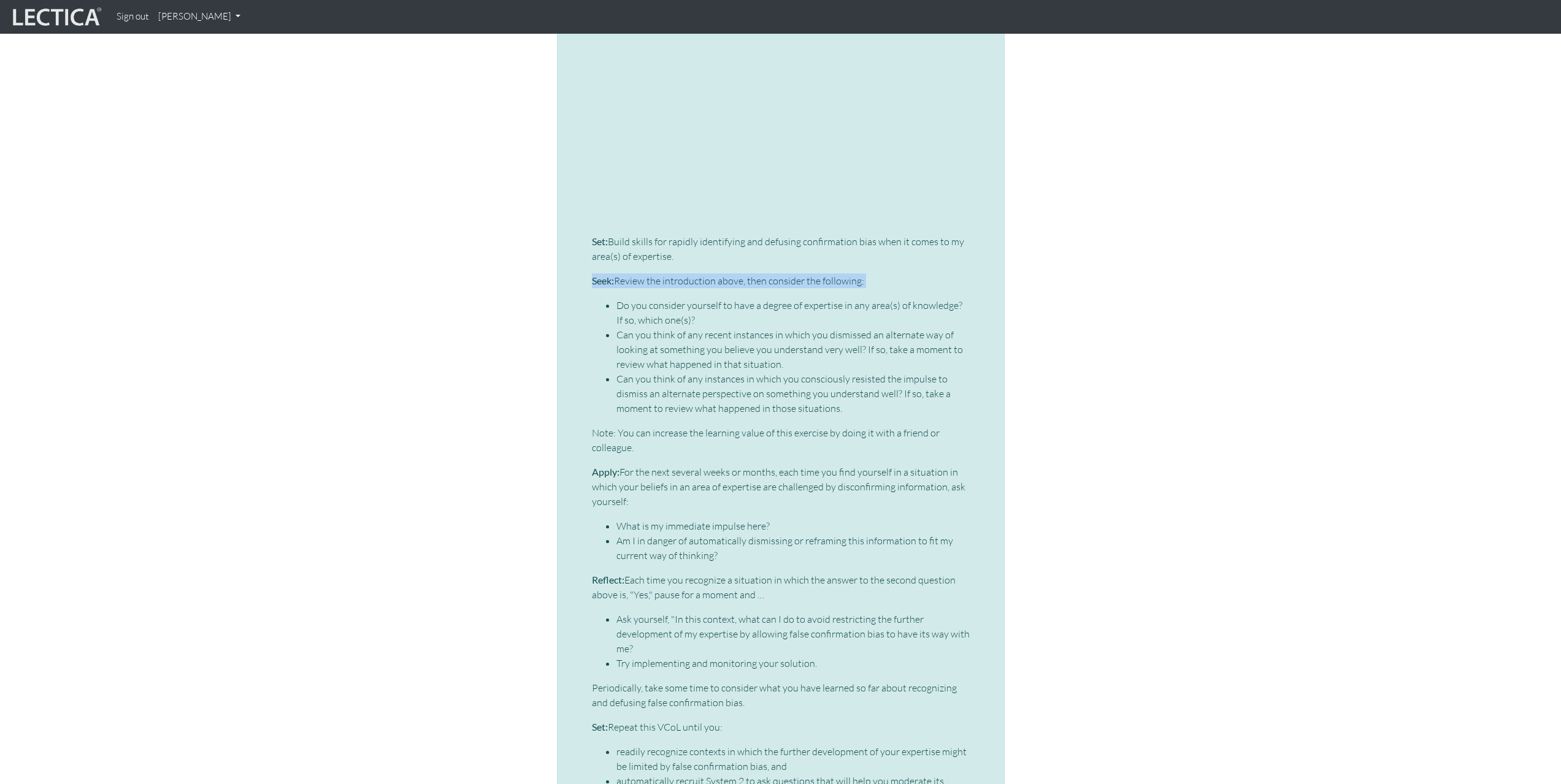
scroll to position [3622, 0]
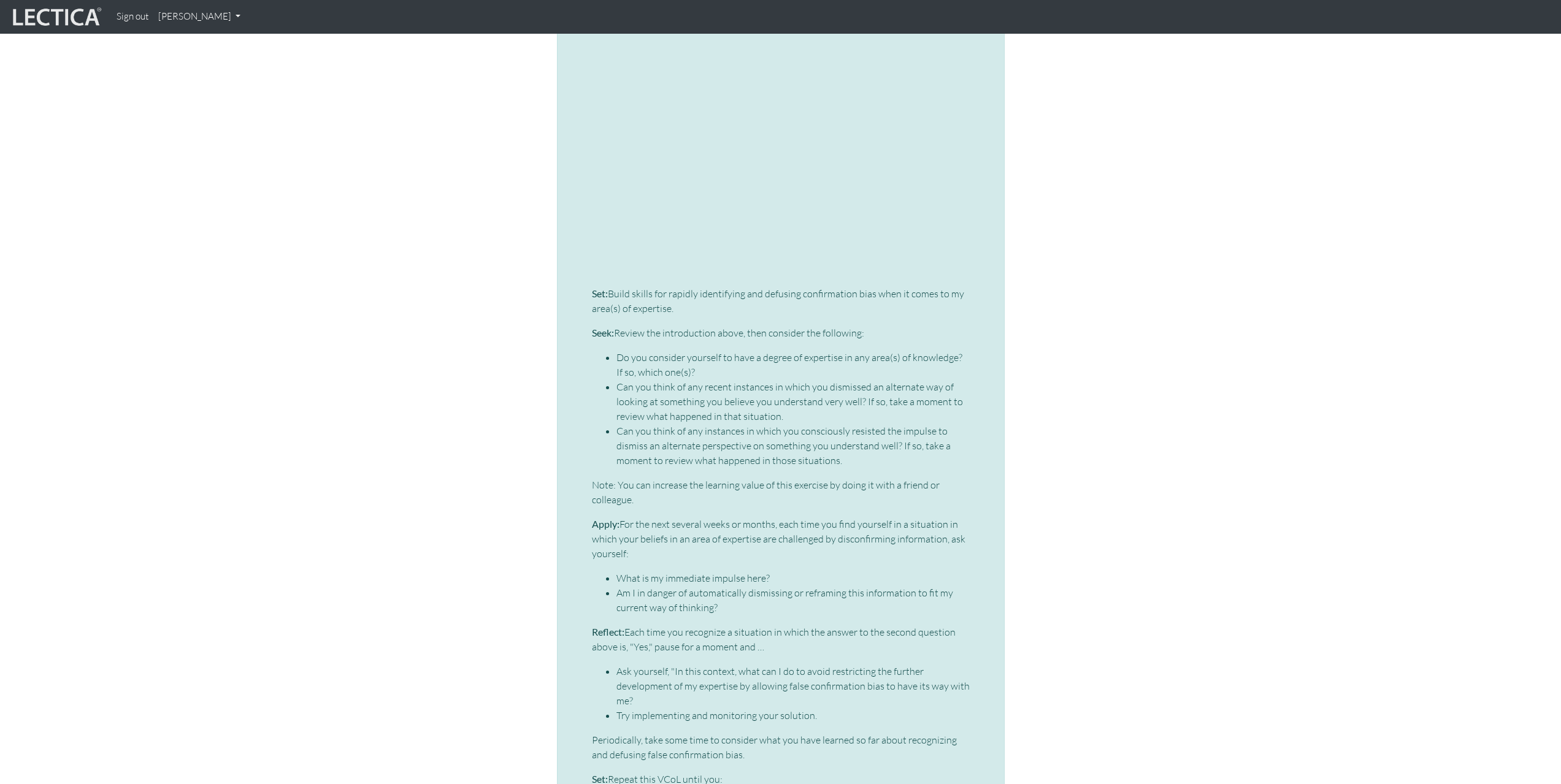
click at [679, 286] on p "Set: Build skills for rapidly identifying and defusing confirmation bias when i…" at bounding box center [781, 301] width 378 height 29
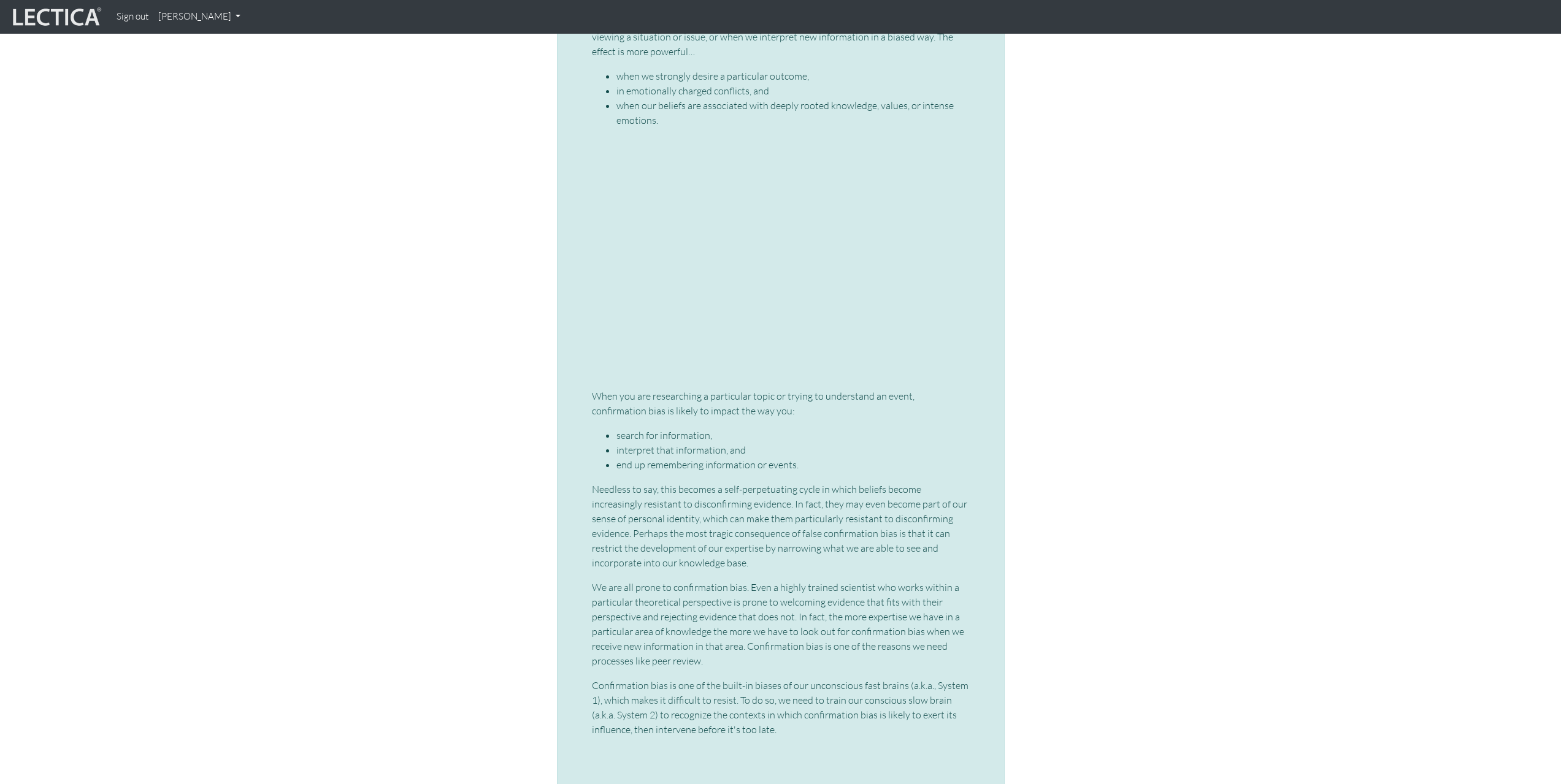
scroll to position [2938, 0]
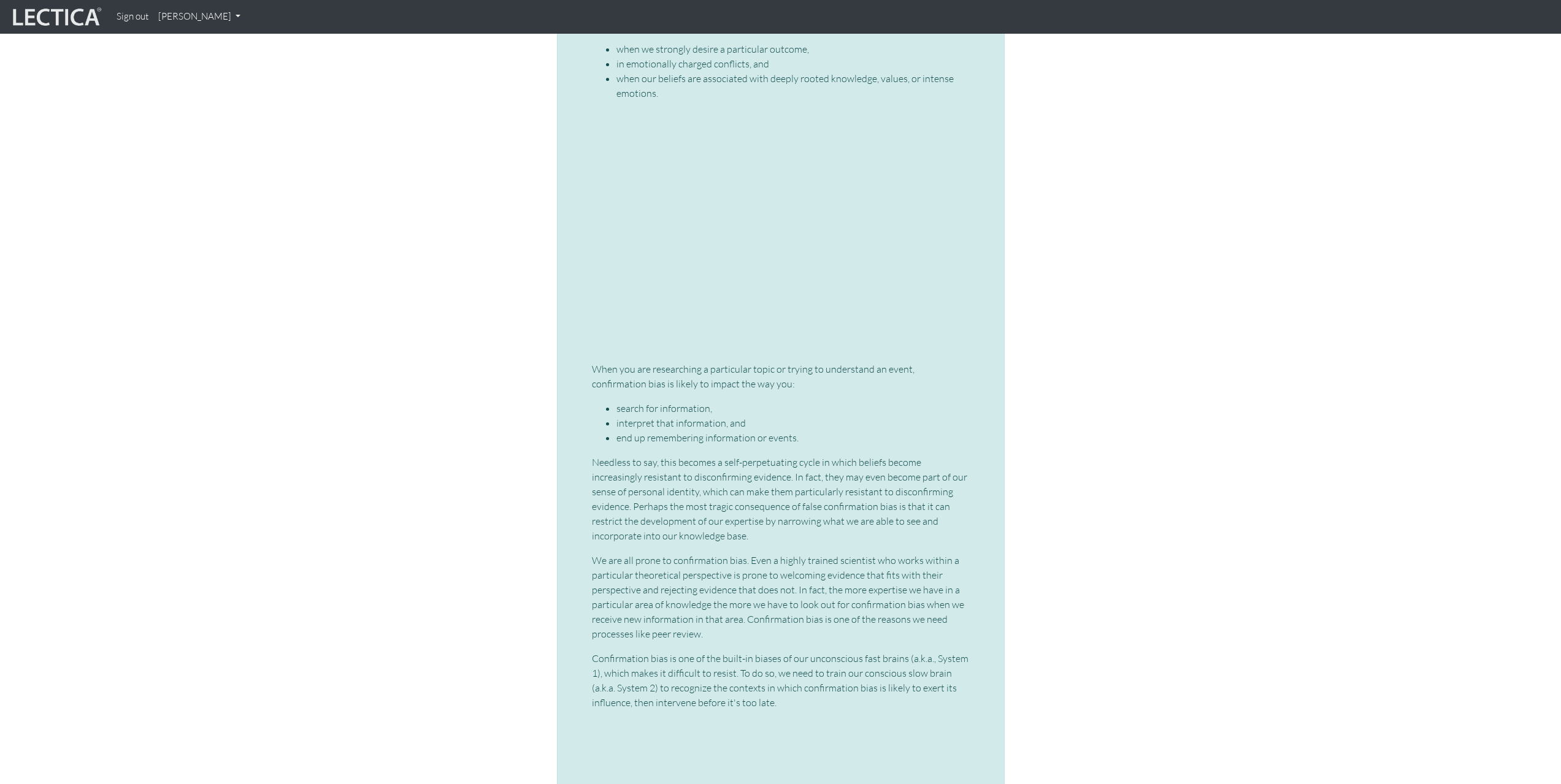
click at [658, 361] on p "When you are researching a particular topic or trying to understand an event, c…" at bounding box center [781, 376] width 378 height 29
click at [658, 361] on p "When you are researching a particular topic or trying to understand an event, c…" at bounding box center [781, 376] width 378 height 29
click at [665, 401] on li "search for information," at bounding box center [792, 408] width 353 height 15
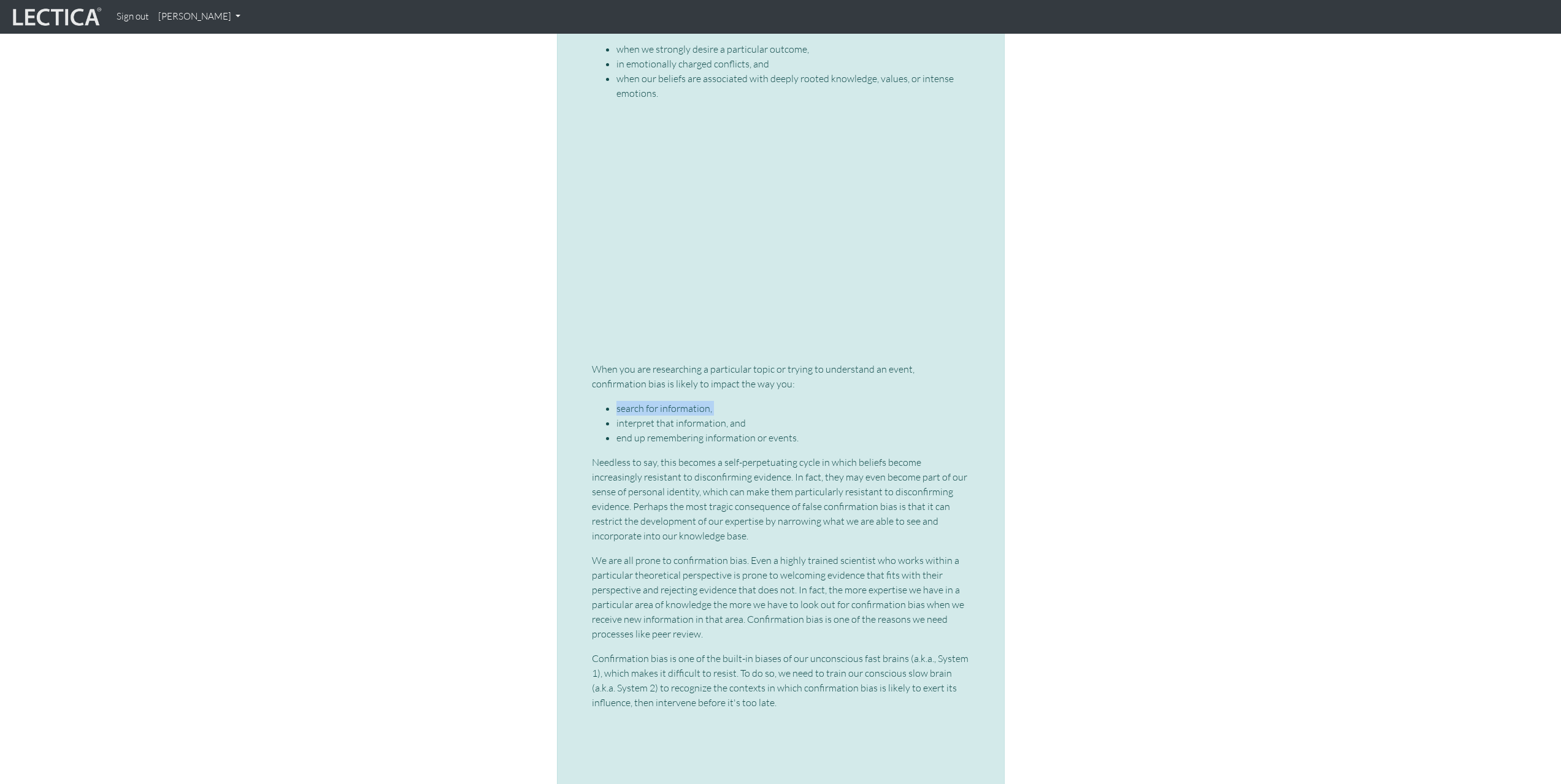
click at [665, 401] on li "search for information," at bounding box center [792, 408] width 353 height 15
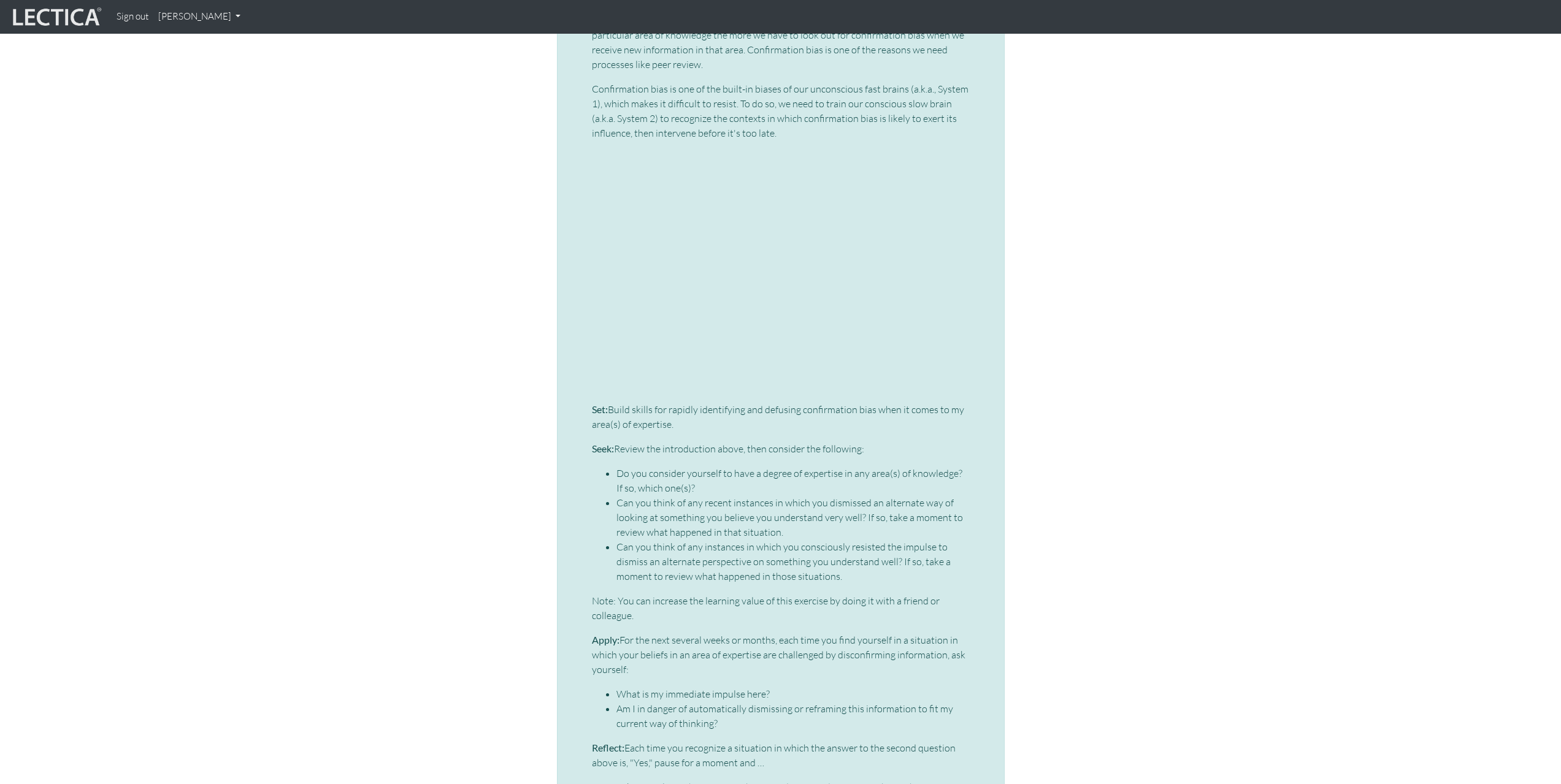
click at [661, 402] on p "Set: Build skills for rapidly identifying and defusing confirmation bias when i…" at bounding box center [781, 417] width 378 height 29
click at [670, 442] on p "Seek: Review the introduction above, then consider the following:" at bounding box center [781, 448] width 378 height 15
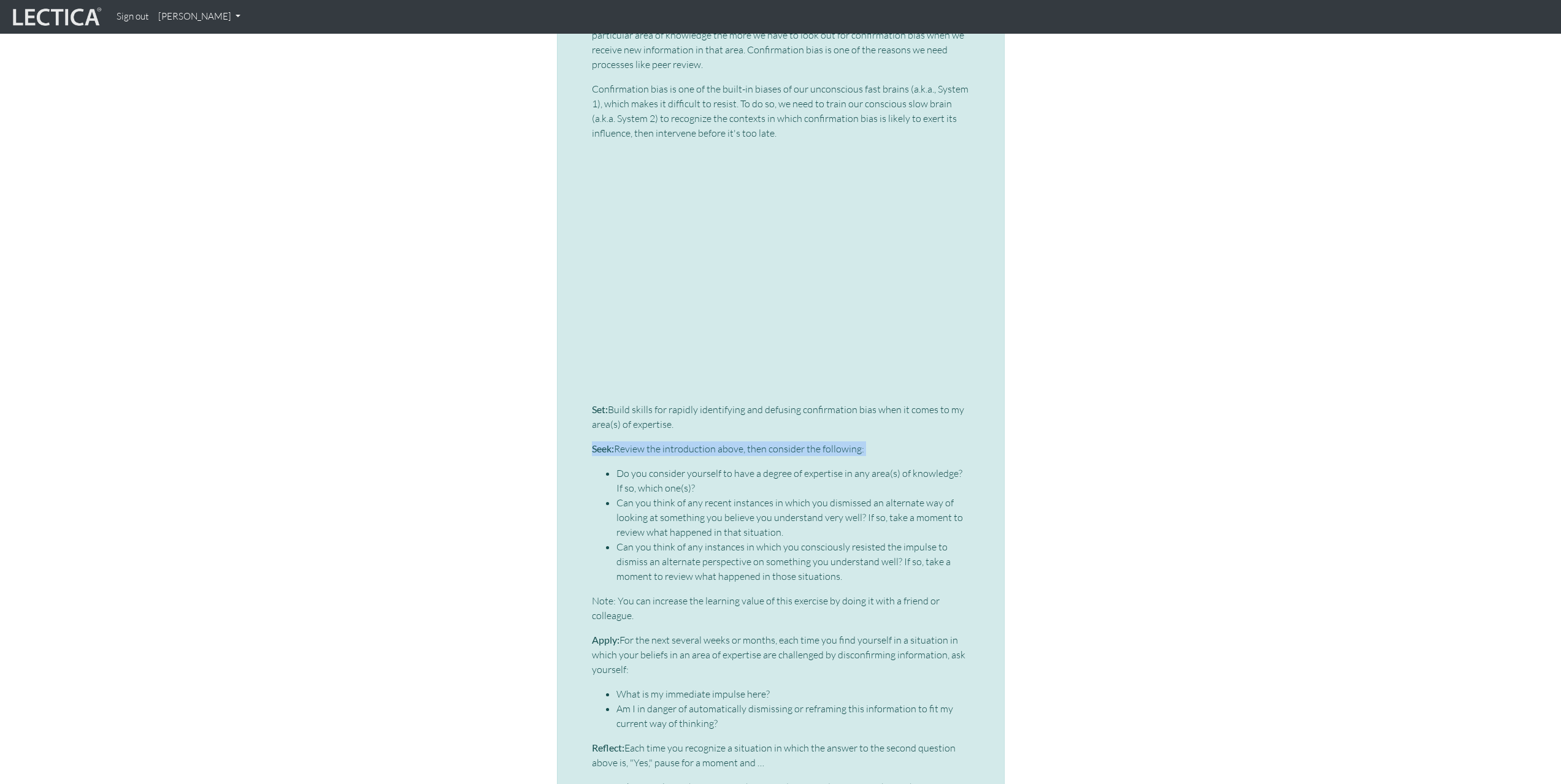
click at [670, 442] on p "Seek: Review the introduction above, then consider the following:" at bounding box center [781, 448] width 378 height 15
click at [669, 466] on li "Do you consider yourself to have a degree of expertise in any area(s) of knowle…" at bounding box center [792, 480] width 353 height 29
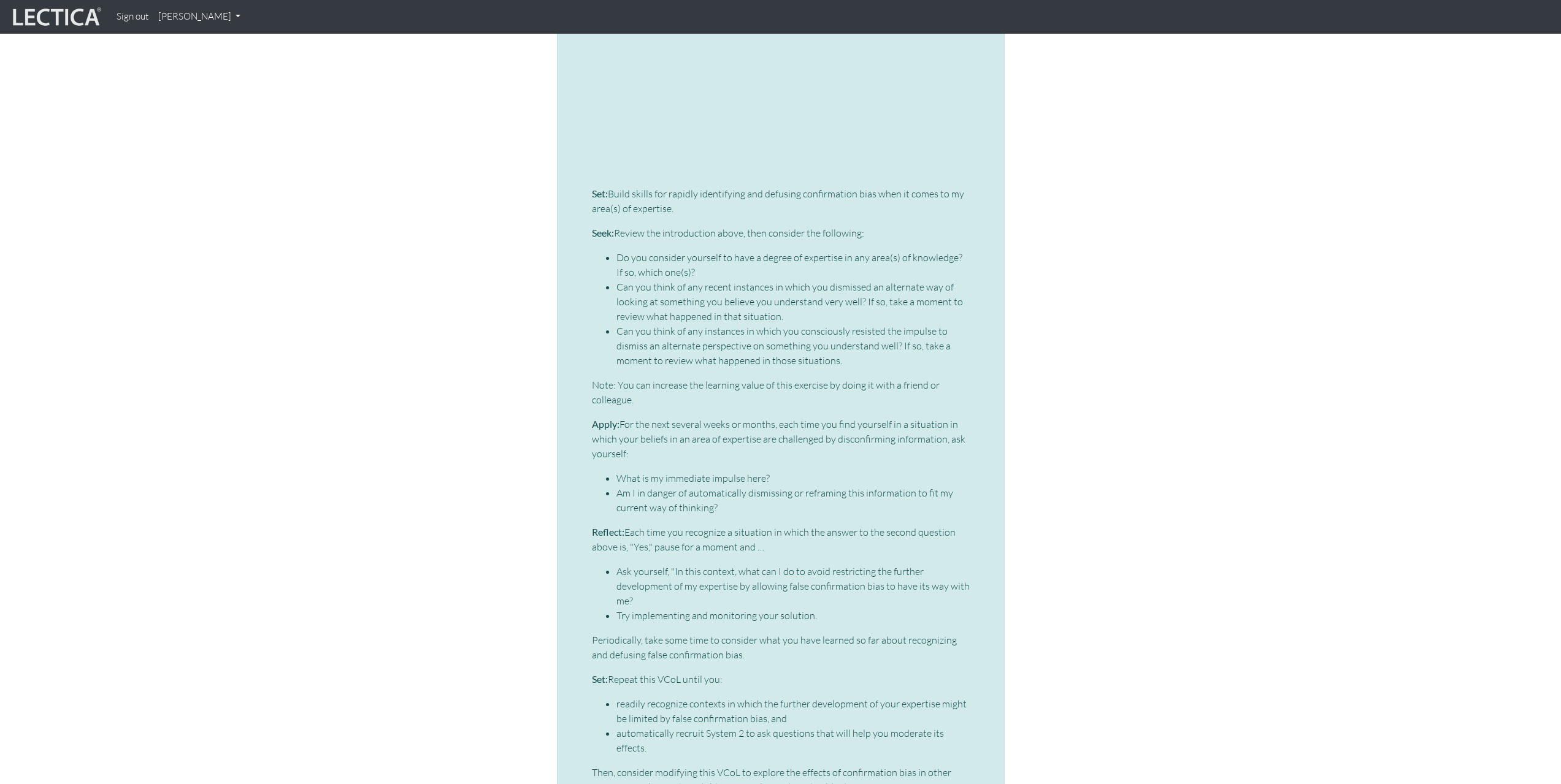
click at [678, 279] on li "Can you think of any recent instances in which you dismissed an alternate way o…" at bounding box center [792, 301] width 353 height 44
click at [679, 323] on li "Can you think of any instances in which you consciously resisted the impulse to…" at bounding box center [792, 345] width 353 height 44
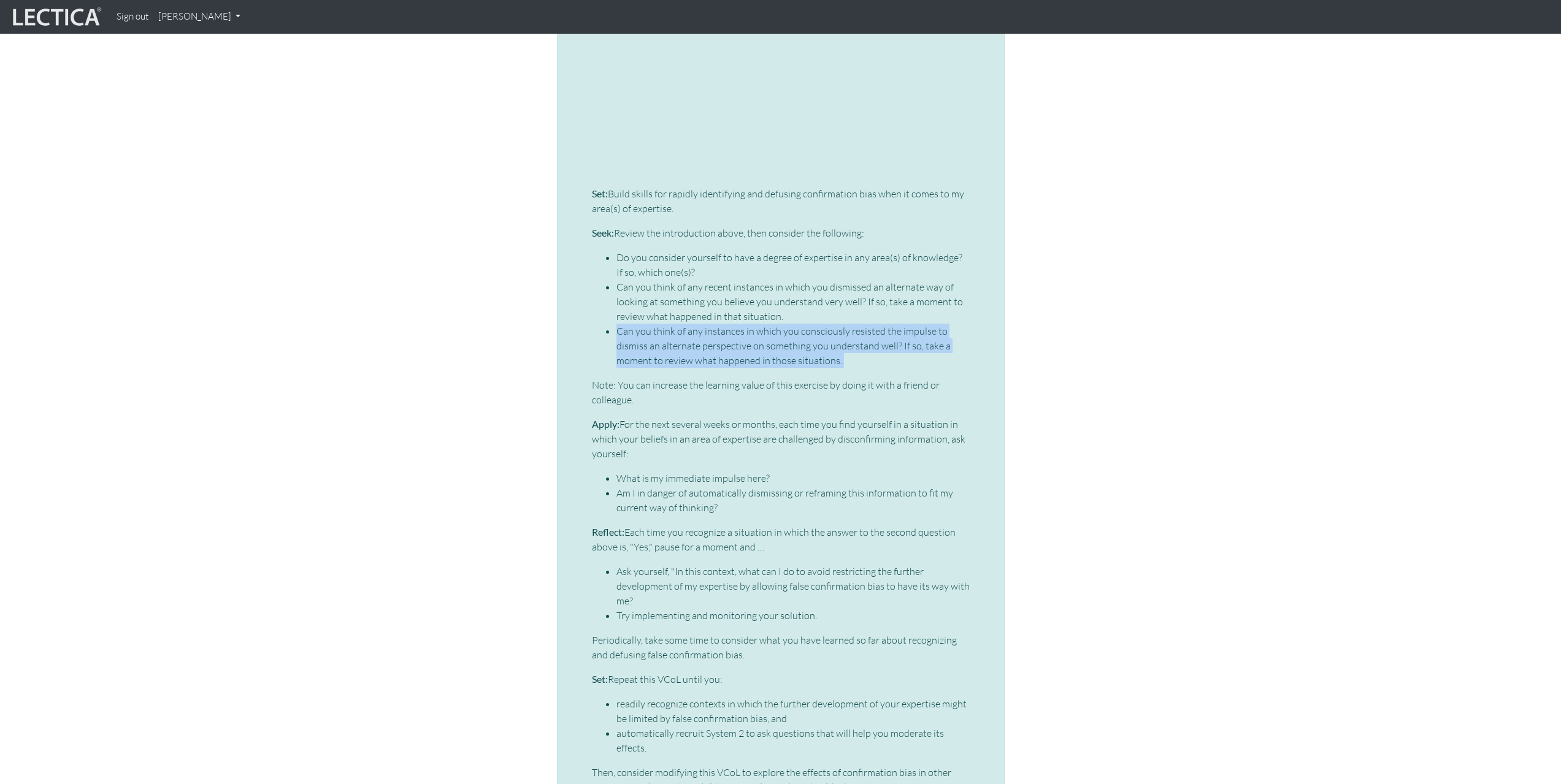
click at [679, 323] on li "Can you think of any instances in which you consciously resisted the impulse to…" at bounding box center [792, 345] width 353 height 44
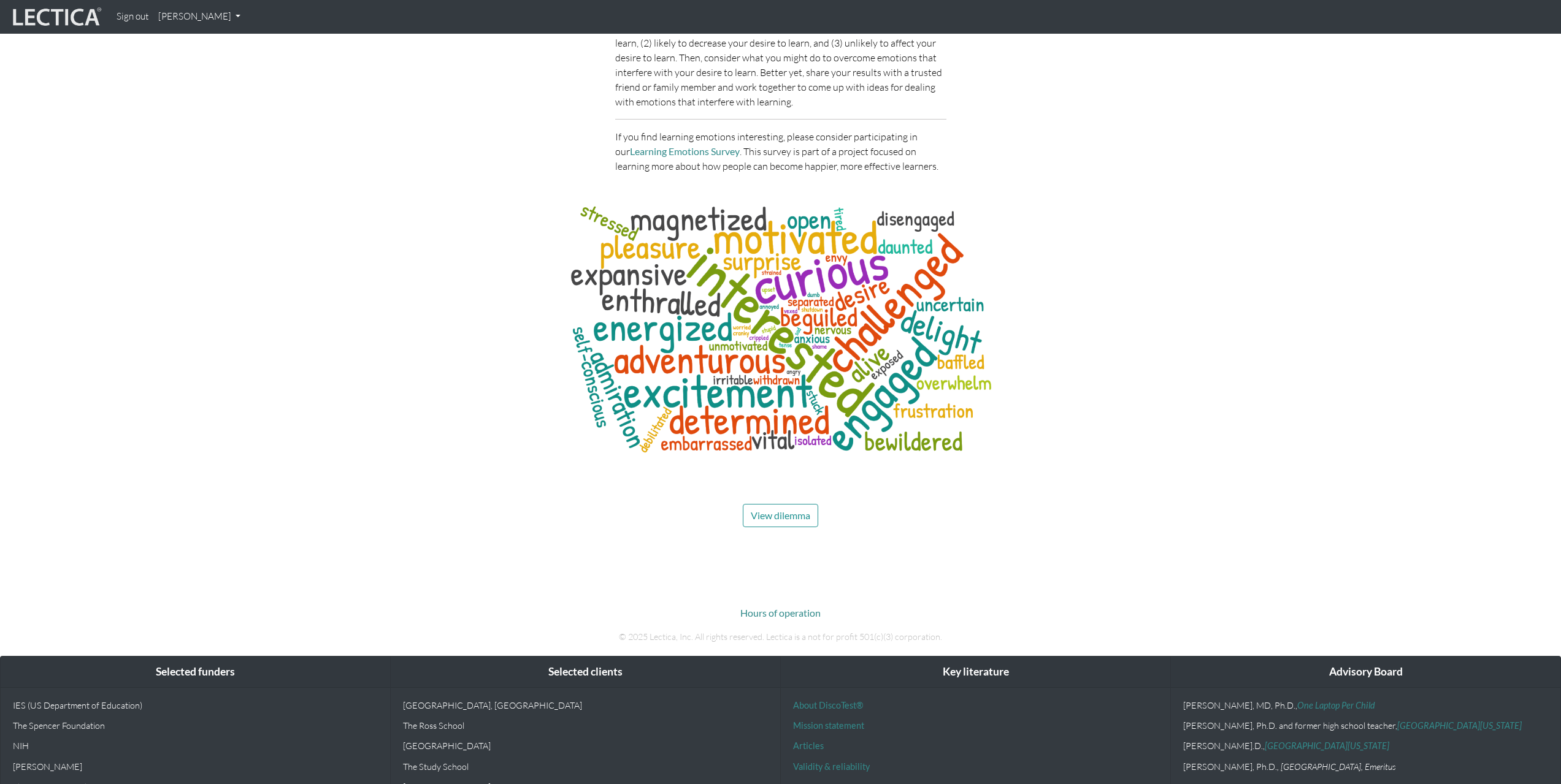
scroll to position [5634, 0]
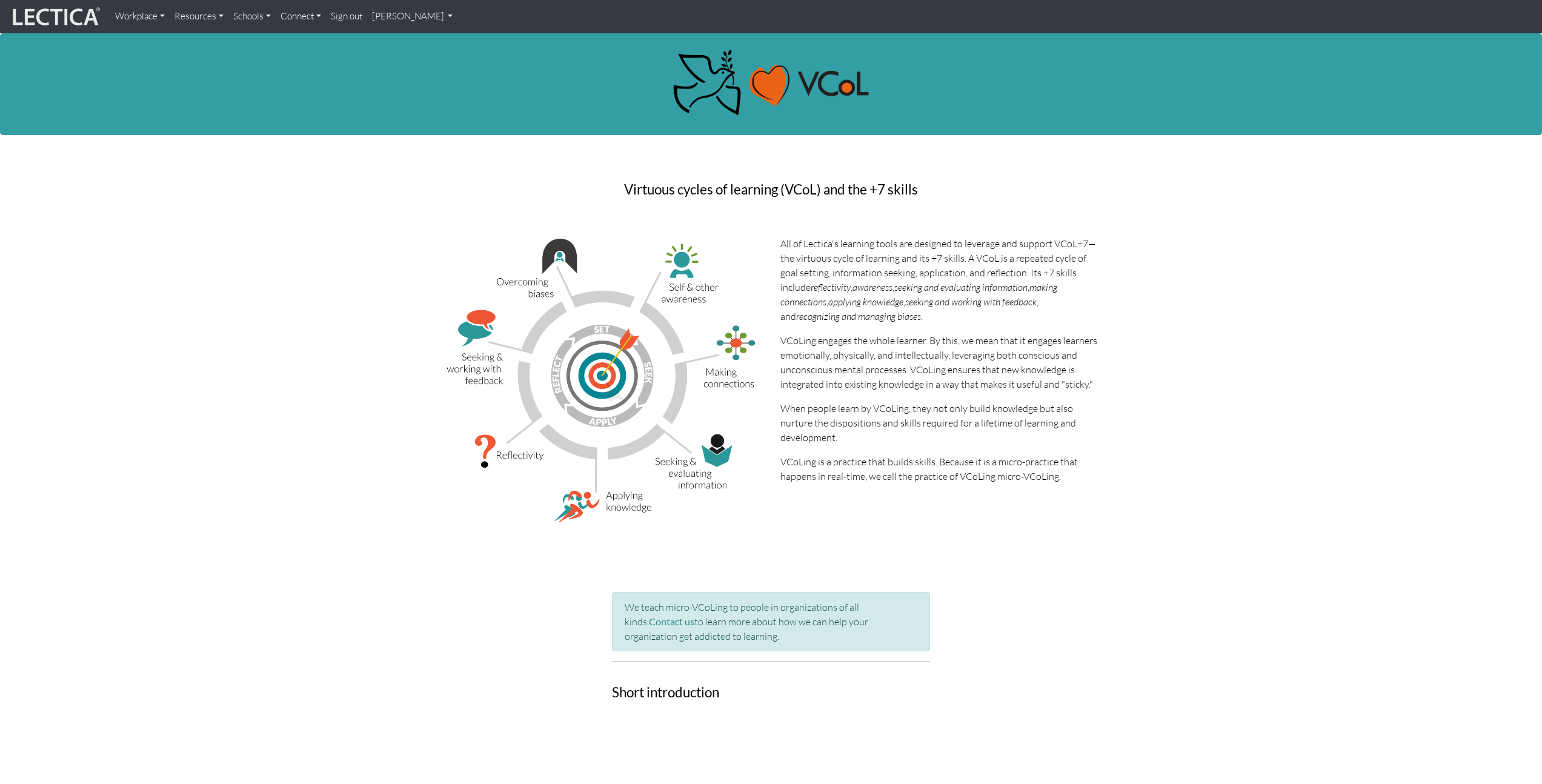
click at [830, 284] on icon "reflectivity" at bounding box center [830, 287] width 40 height 12
click at [879, 285] on icon "awareness" at bounding box center [872, 287] width 40 height 12
click at [1019, 285] on icon "seeking and evaluating information" at bounding box center [961, 287] width 133 height 12
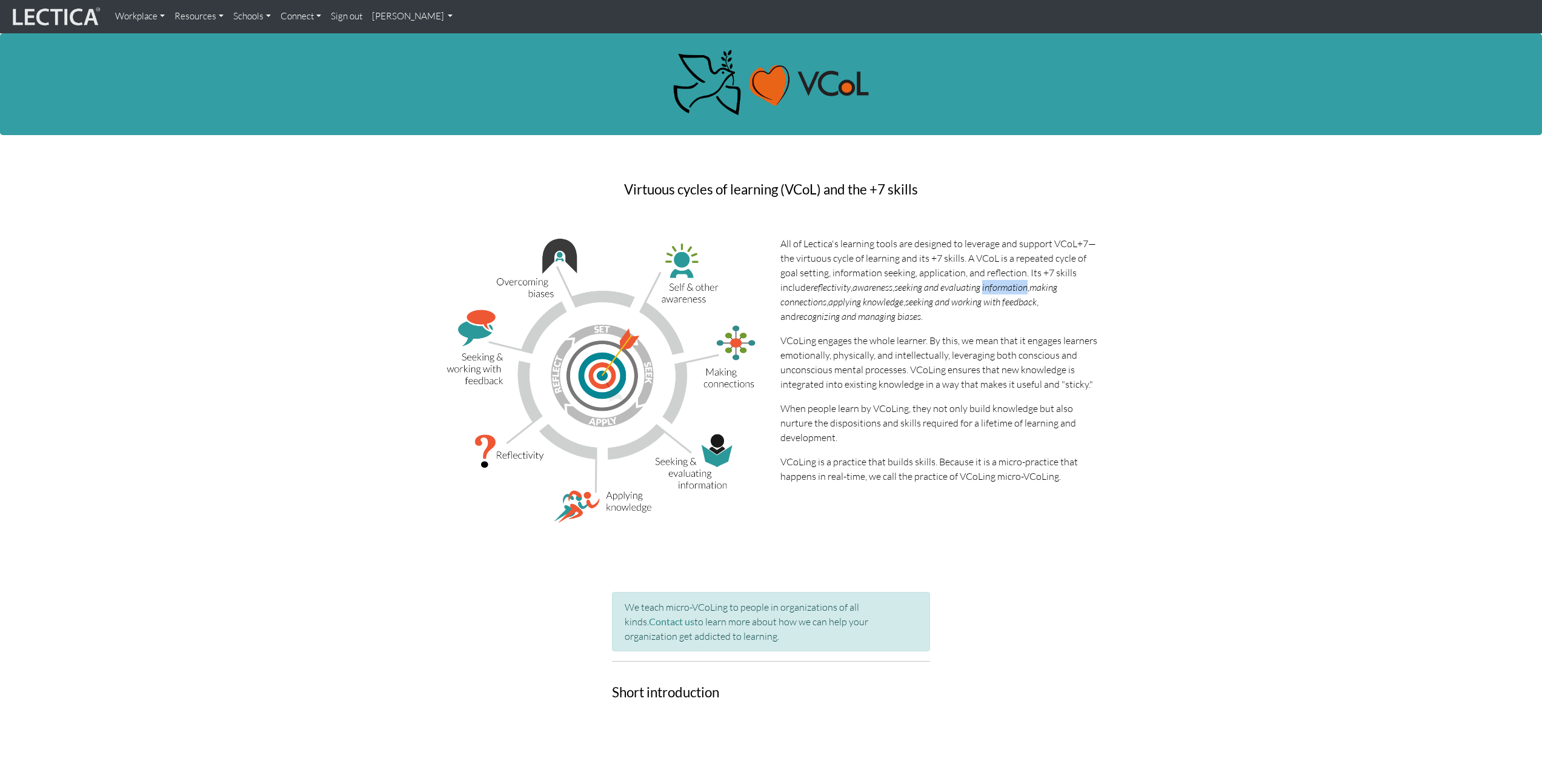
click at [1019, 285] on icon "seeking and evaluating information" at bounding box center [961, 287] width 133 height 12
click at [879, 303] on icon "applying knowledge" at bounding box center [866, 302] width 75 height 12
click at [1031, 300] on icon "seeking and working with feedback" at bounding box center [971, 302] width 131 height 12
click at [1031, 301] on icon "seeking and working with feedback" at bounding box center [971, 302] width 131 height 12
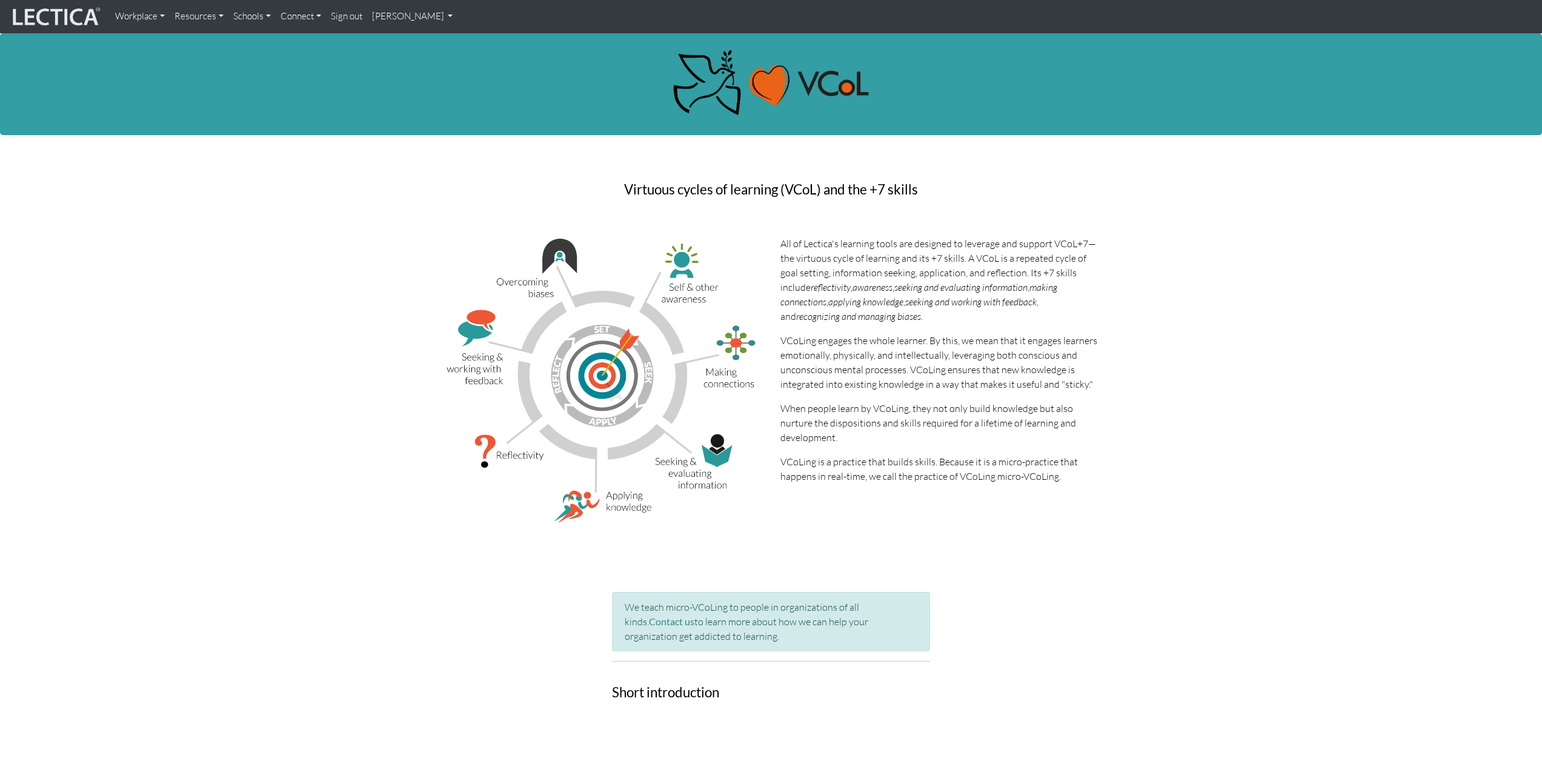
click at [898, 315] on icon "recognizing and managing biases" at bounding box center [858, 316] width 124 height 12
click at [898, 314] on icon "recognizing and managing biases" at bounding box center [858, 316] width 124 height 12
click at [887, 340] on p "VCoLing engages the whole learner. By this, we mean that it engages learners em…" at bounding box center [938, 362] width 318 height 58
click at [890, 342] on p "VCoLing engages the whole learner. By this, we mean that it engages learners em…" at bounding box center [938, 362] width 318 height 58
click at [891, 341] on p "VCoLing engages the whole learner. By this, we mean that it engages learners em…" at bounding box center [938, 362] width 318 height 58
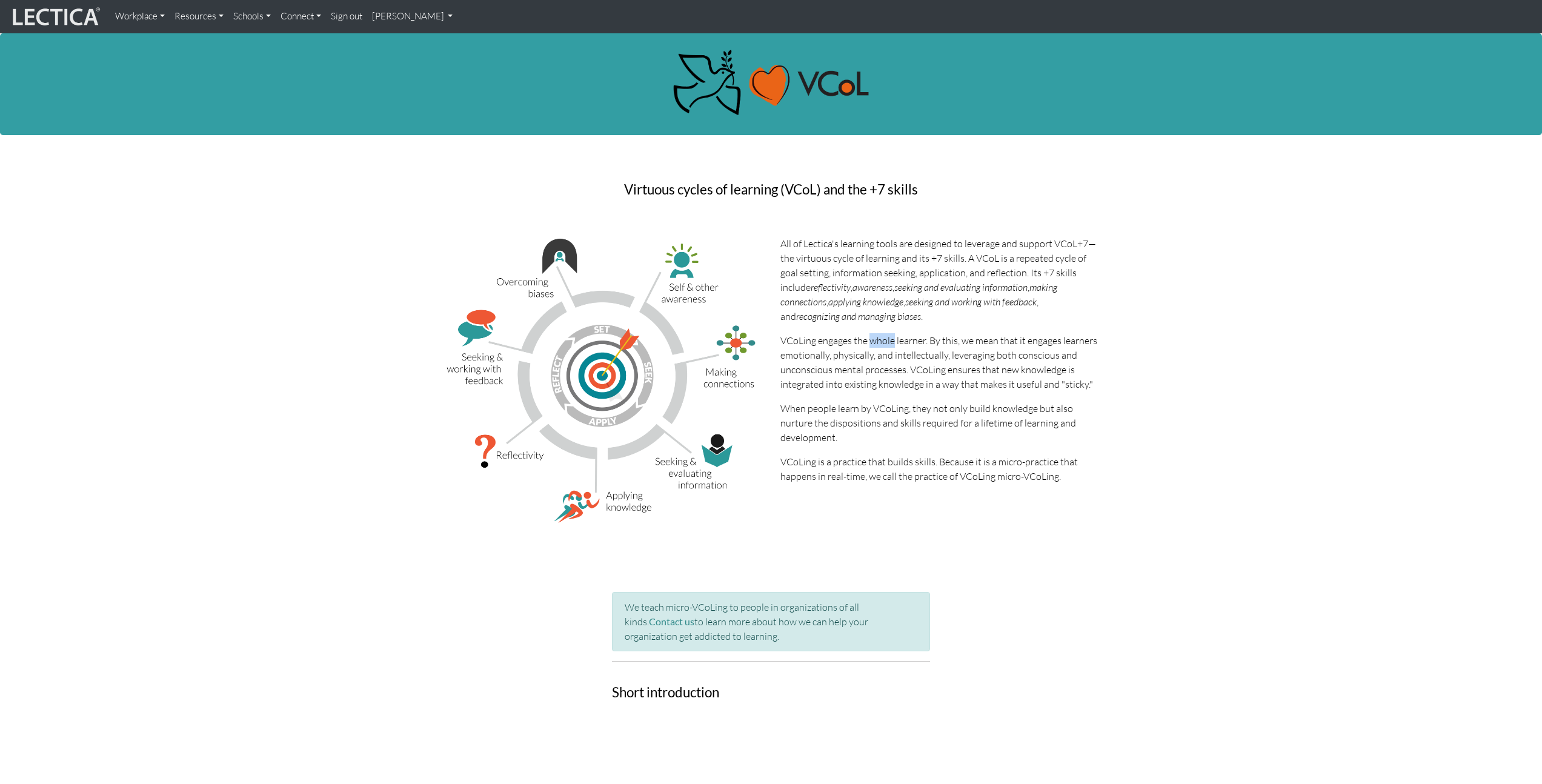
click at [891, 341] on p "VCoLing engages the whole learner. By this, we mean that it engages learners em…" at bounding box center [938, 362] width 318 height 58
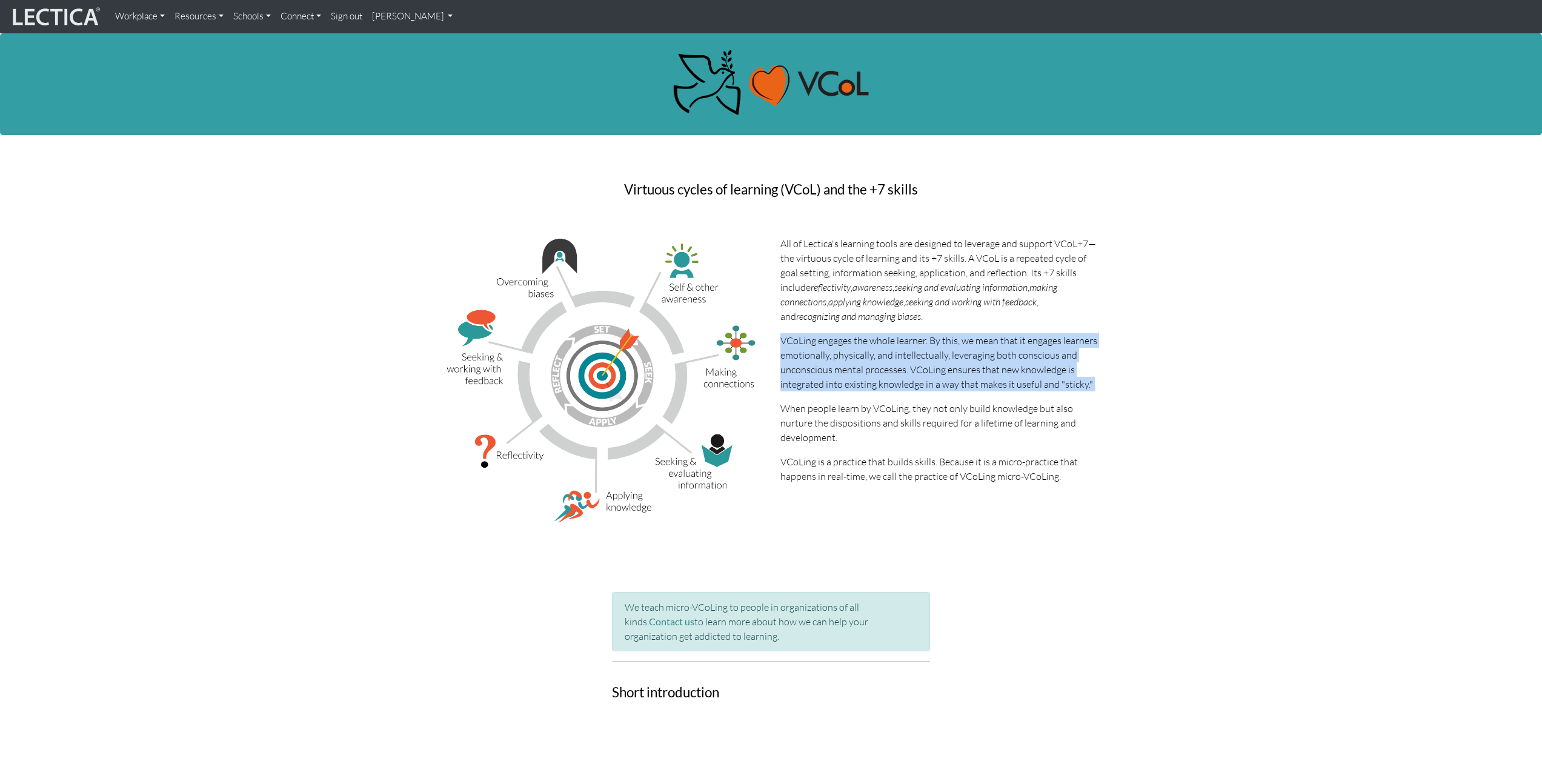
click at [891, 342] on p "VCoLing engages the whole learner. By this, we mean that it engages learners em…" at bounding box center [938, 362] width 318 height 58
click at [822, 355] on p "VCoLing engages the whole learner. By this, we mean that it engages learners em…" at bounding box center [938, 362] width 318 height 58
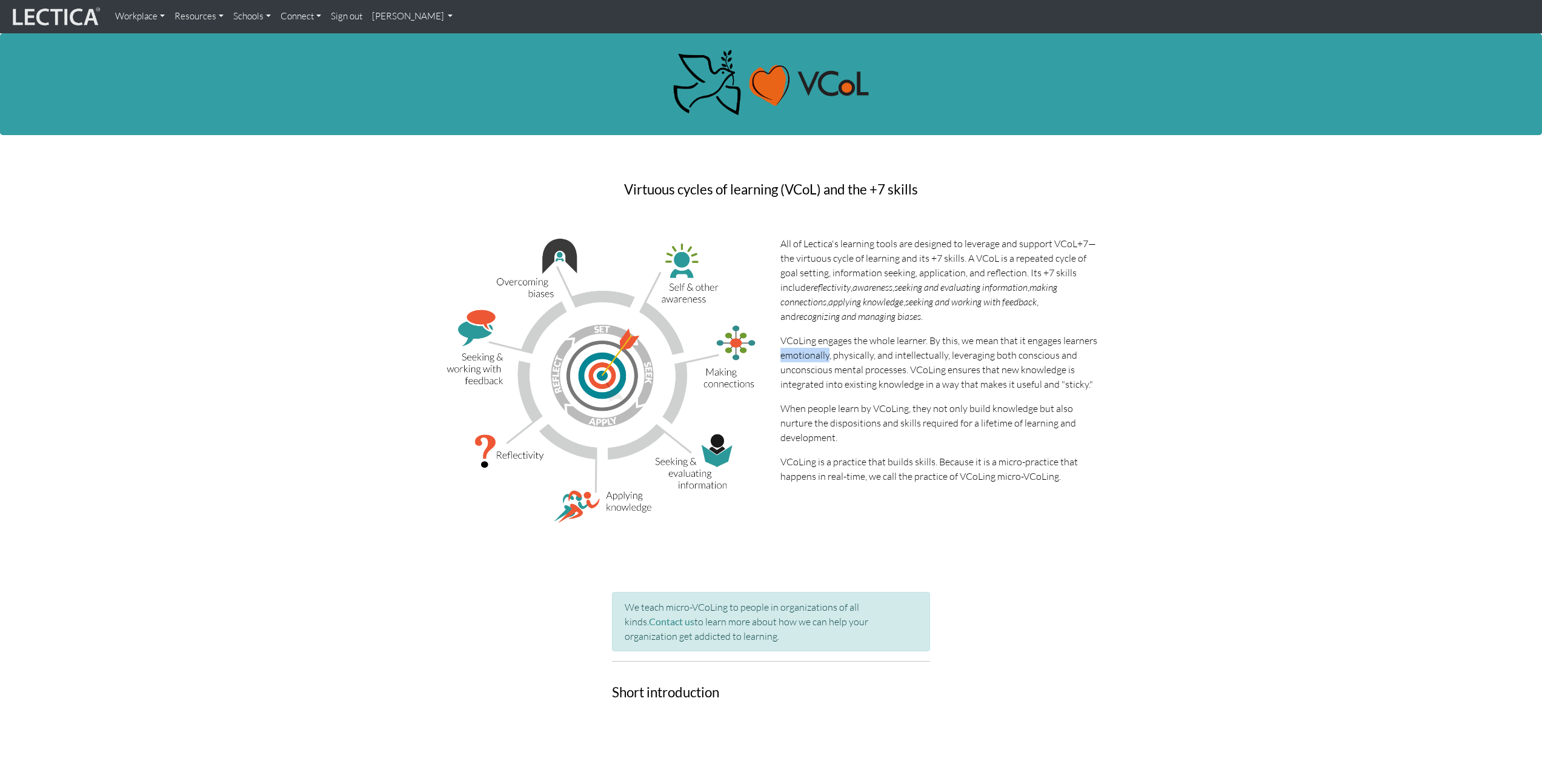
click at [823, 355] on p "VCoLing engages the whole learner. By this, we mean that it engages learners em…" at bounding box center [938, 362] width 318 height 58
click at [854, 353] on p "VCoLing engages the whole learner. By this, we mean that it engages learners em…" at bounding box center [938, 362] width 318 height 58
click at [921, 353] on p "VCoLing engages the whole learner. By this, we mean that it engages learners em…" at bounding box center [938, 362] width 318 height 58
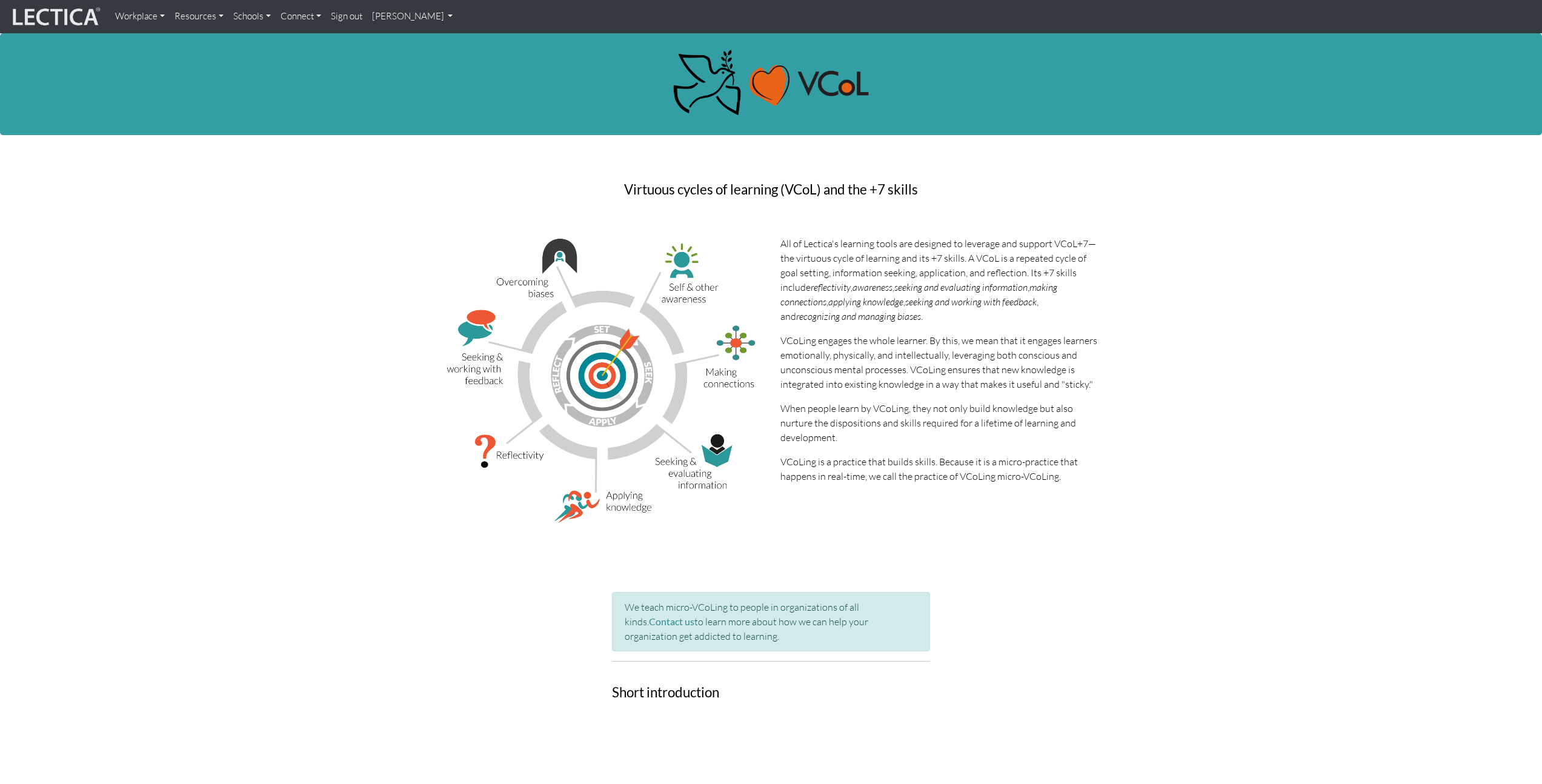
click at [806, 386] on p "VCoLing engages the whole learner. By this, we mean that it engages learners em…" at bounding box center [938, 362] width 318 height 58
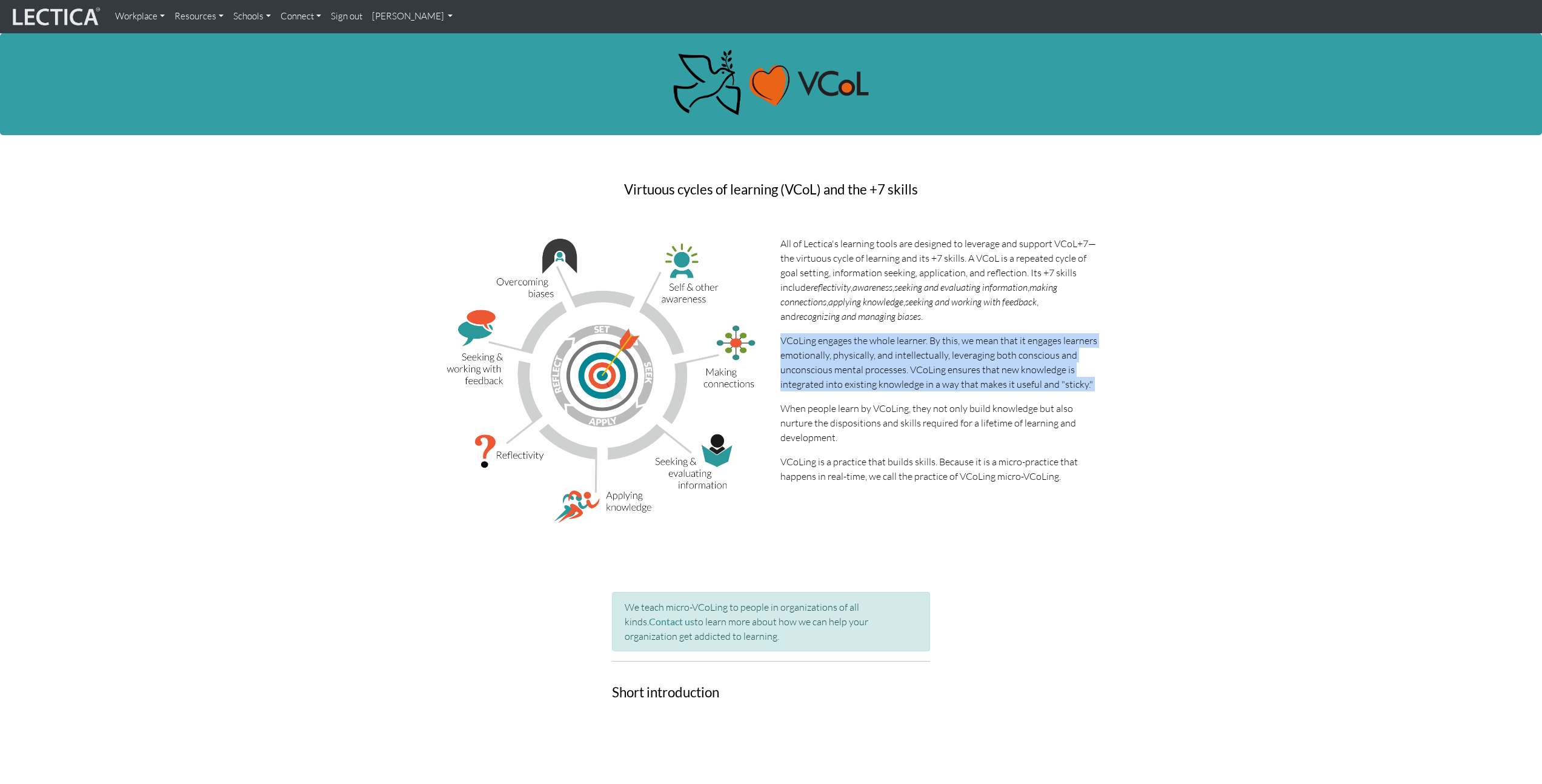
click at [806, 386] on p "VCoLing engages the whole learner. By this, we mean that it engages learners em…" at bounding box center [938, 362] width 318 height 58
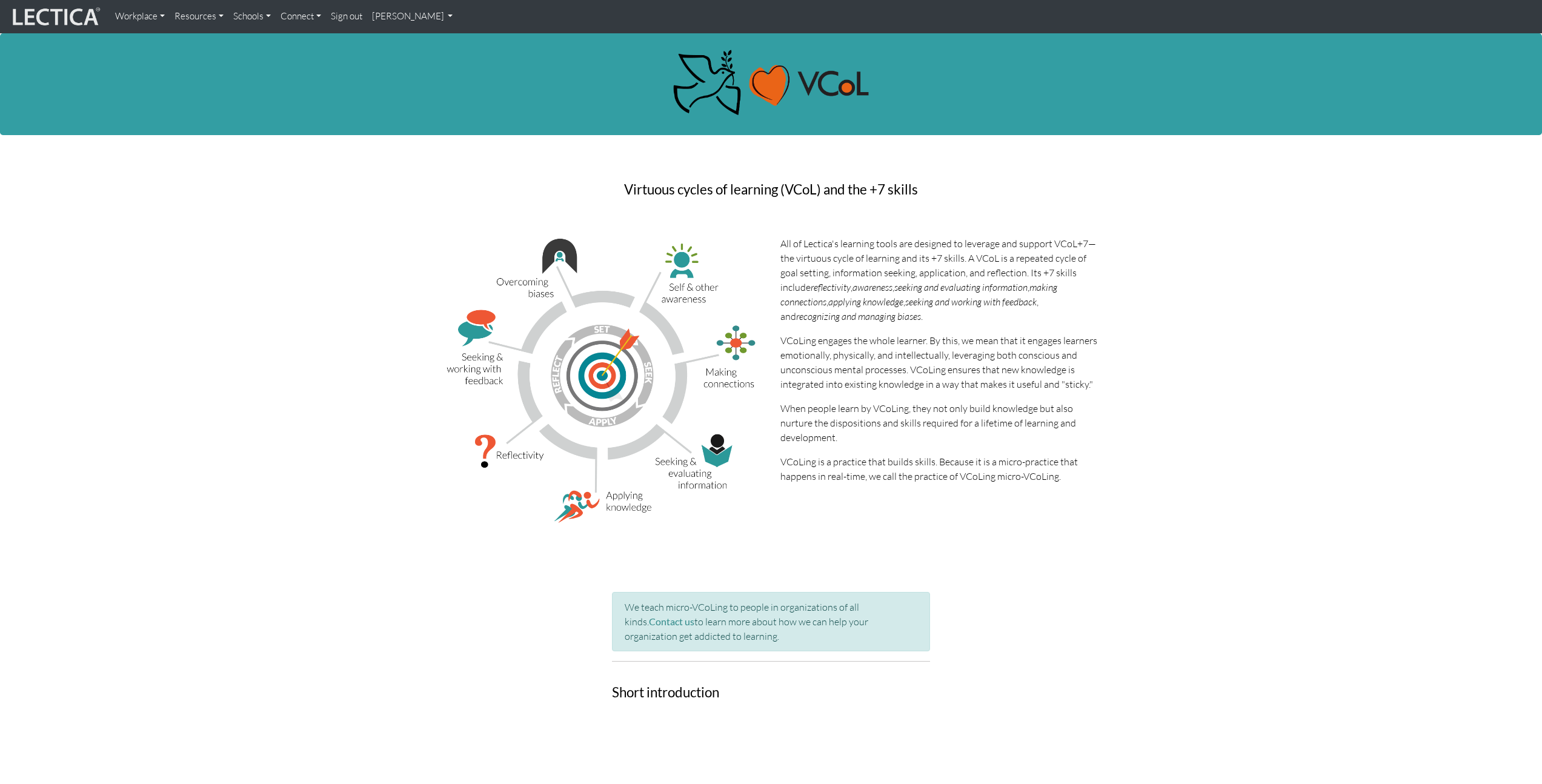
click at [816, 424] on p "When people learn by VCoLing, they not only build knowledge but also nurture th…" at bounding box center [938, 423] width 318 height 43
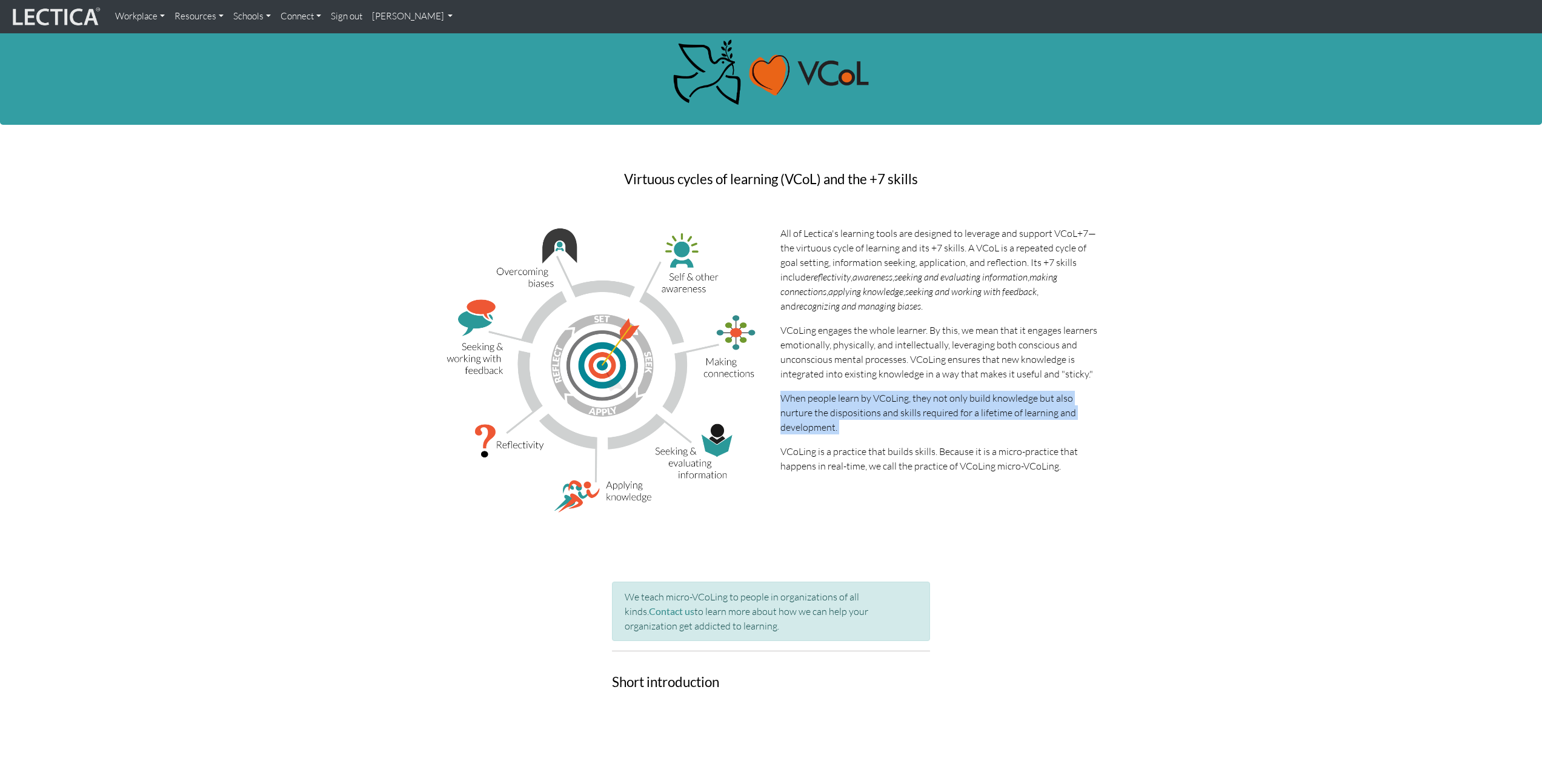
scroll to position [11, 0]
click at [831, 448] on p "VCoLing is a practice that builds skills. Because it is a micro-practice that h…" at bounding box center [938, 458] width 318 height 29
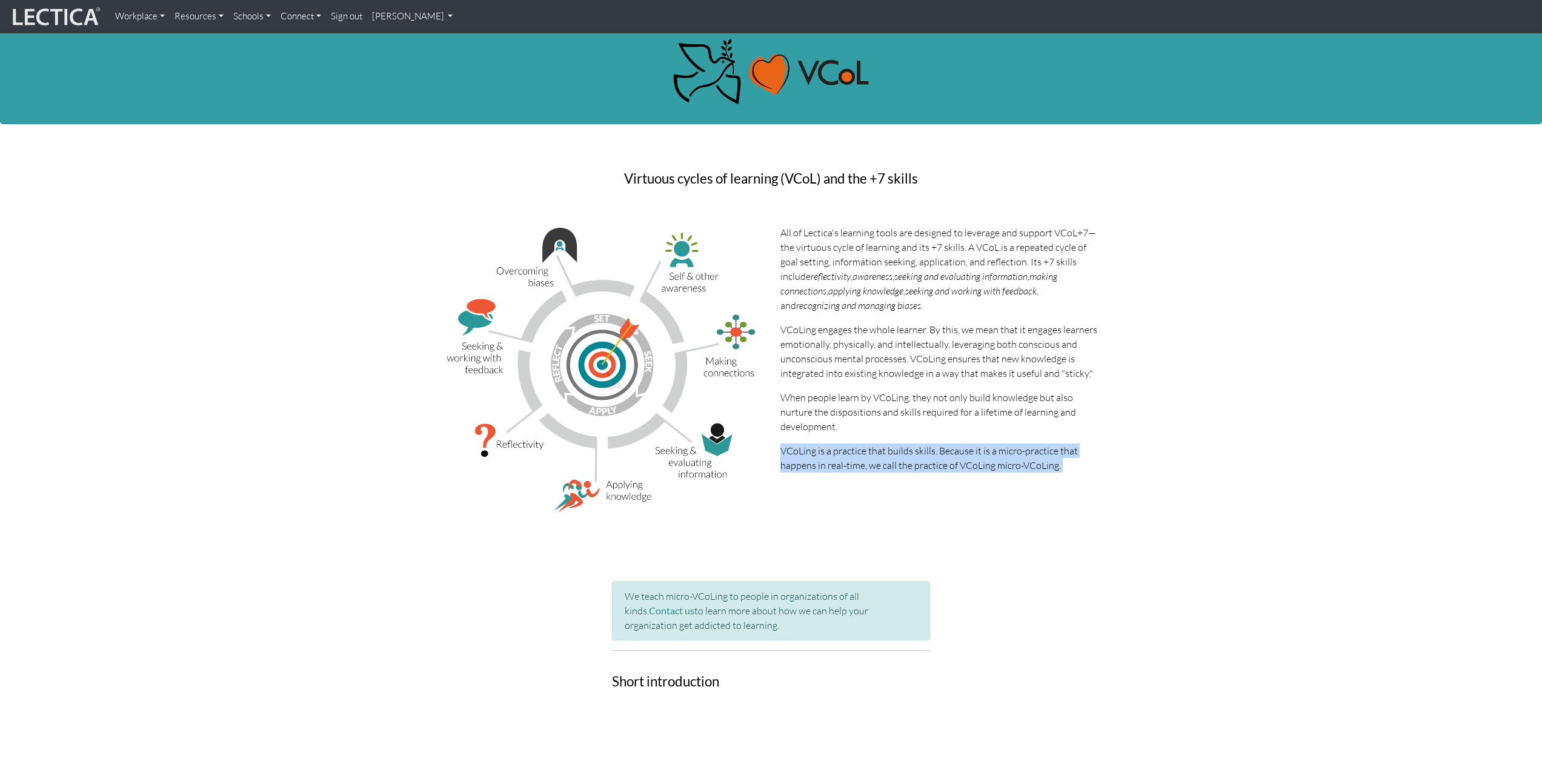
click at [832, 448] on p "VCoLing is a practice that builds skills. Because it is a micro-practice that h…" at bounding box center [938, 458] width 318 height 29
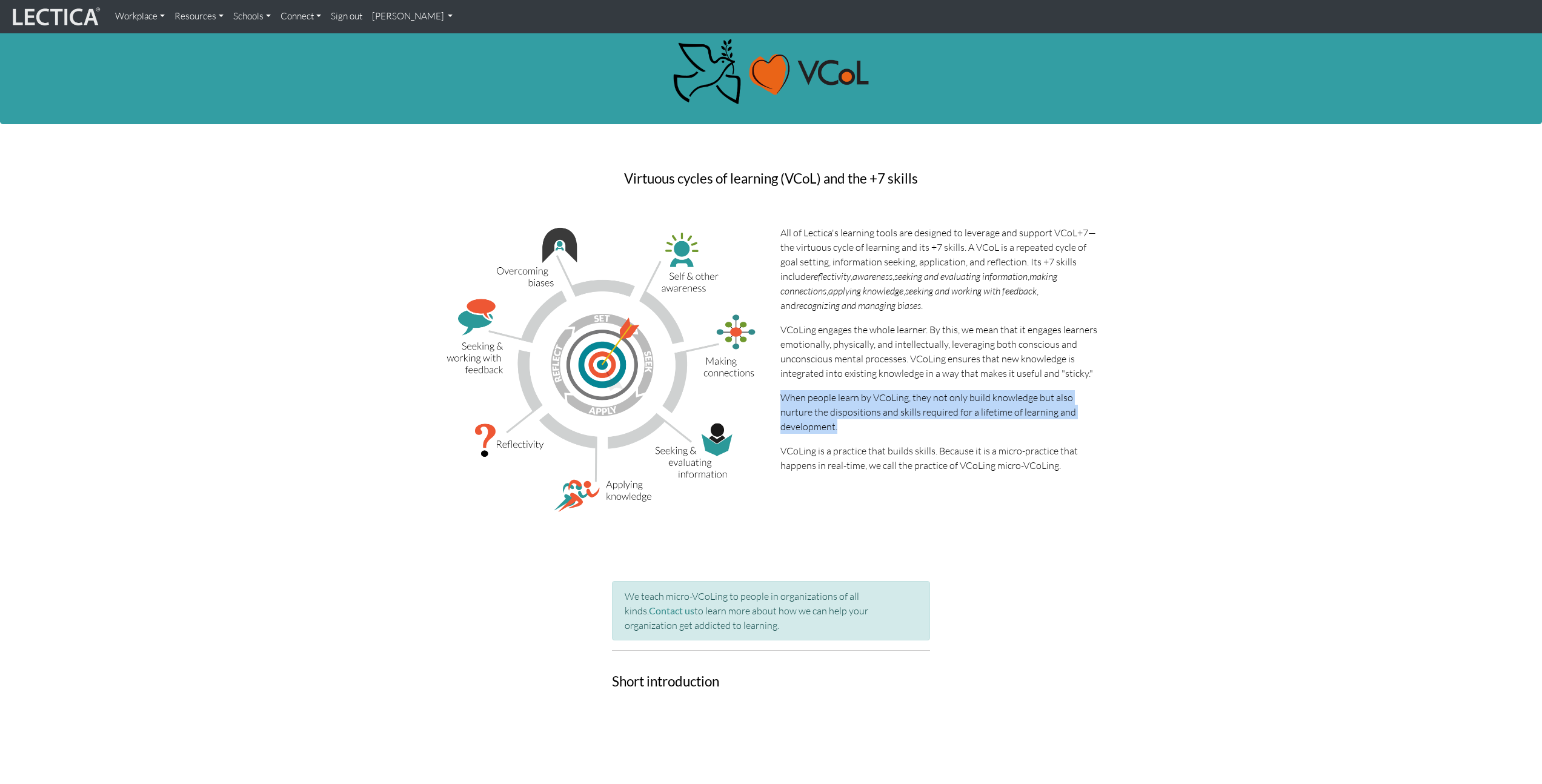
drag, startPoint x: 842, startPoint y: 424, endPoint x: 780, endPoint y: 395, distance: 68.4
click at [780, 395] on p "When people learn by VCoLing, they not only build knowledge but also nurture th…" at bounding box center [938, 412] width 318 height 43
drag, startPoint x: 780, startPoint y: 395, endPoint x: 853, endPoint y: 424, distance: 78.5
click at [853, 424] on p "When people learn by VCoLing, they not only build knowledge but also nurture th…" at bounding box center [938, 412] width 318 height 43
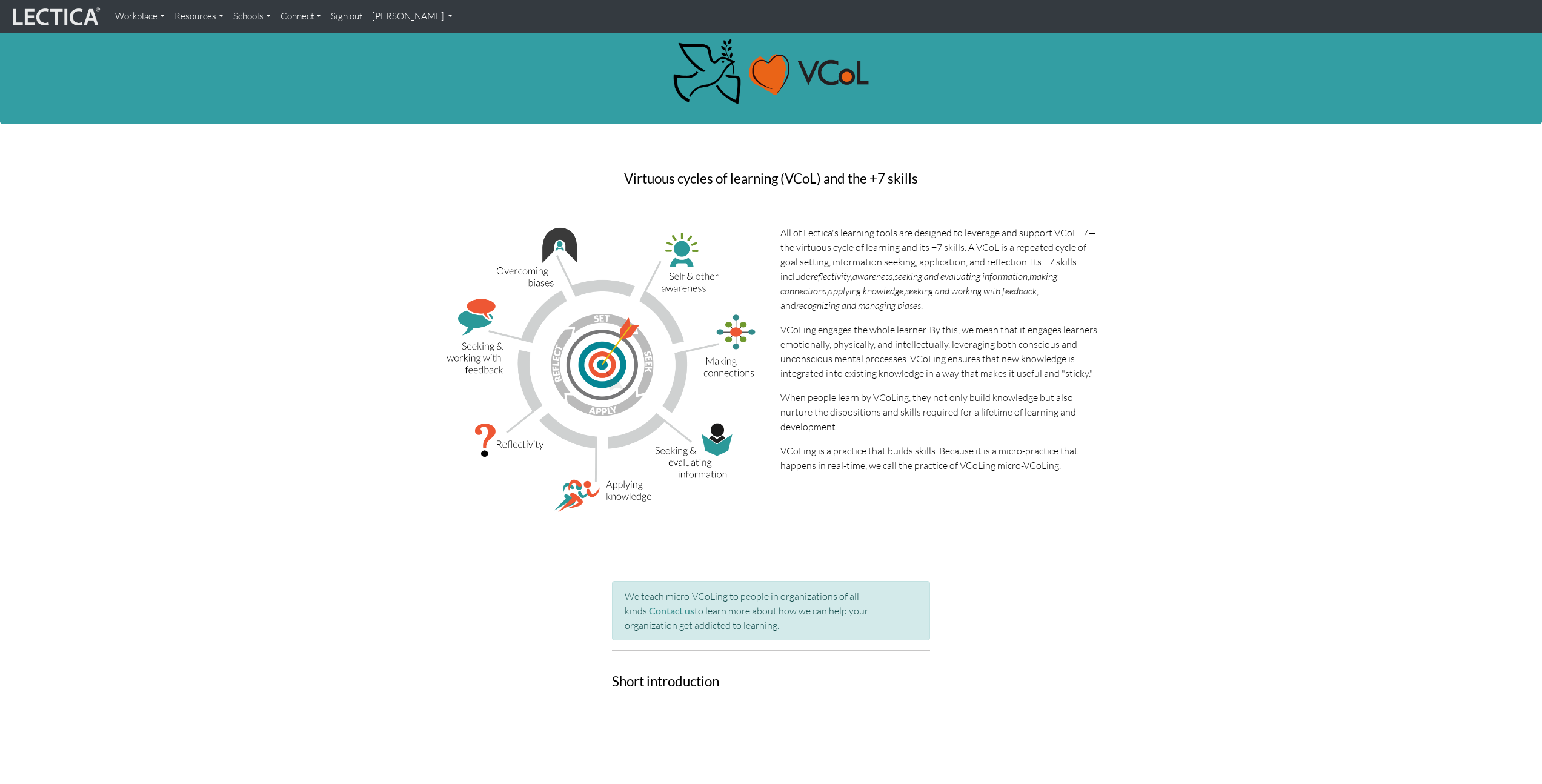
click at [836, 450] on p "VCoLing is a practice that builds skills. Because it is a micro-practice that h…" at bounding box center [938, 458] width 318 height 29
click at [836, 449] on p "VCoLing is a practice that builds skills. Because it is a micro-practice that h…" at bounding box center [938, 458] width 318 height 29
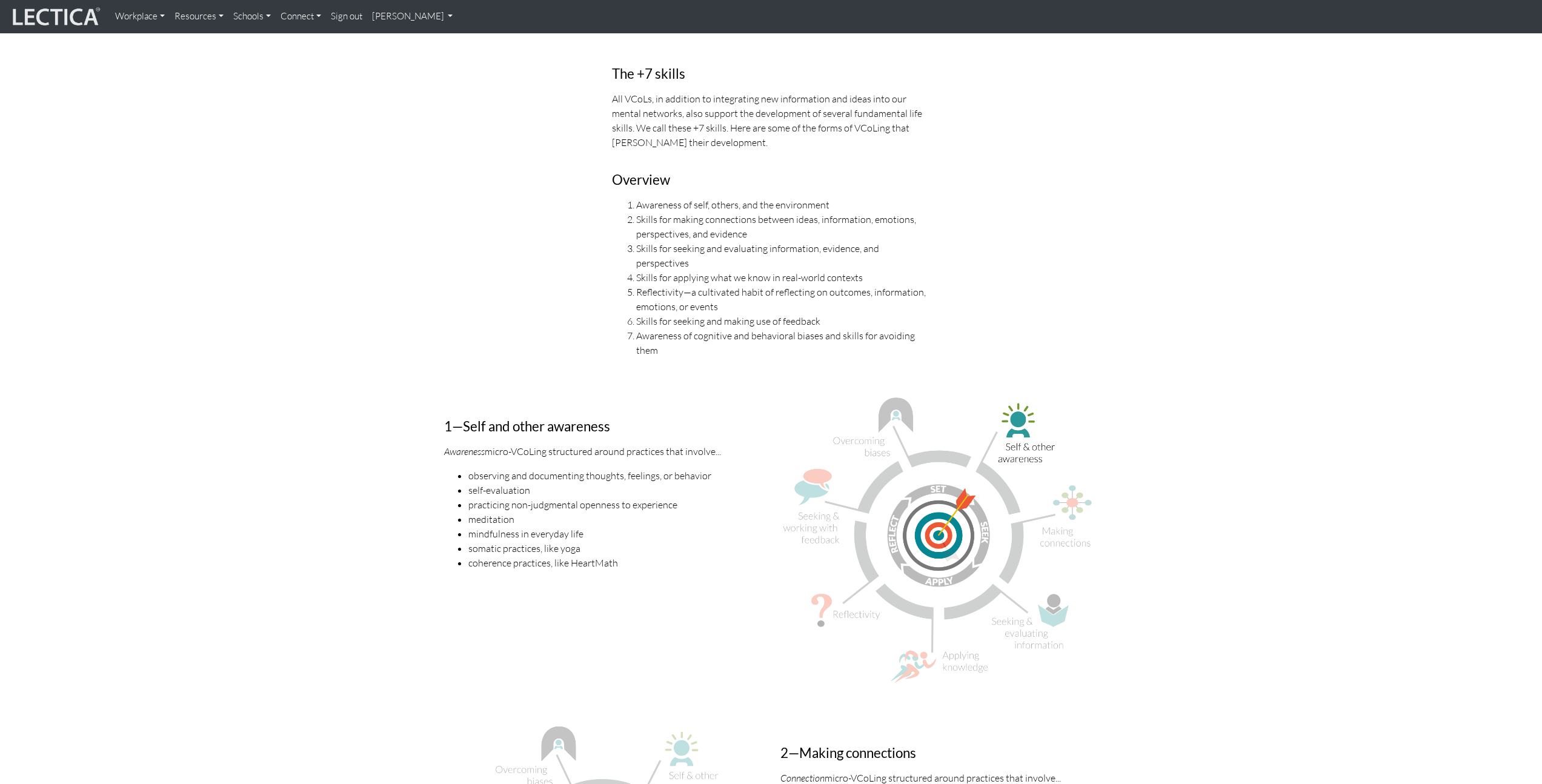
scroll to position [941, 0]
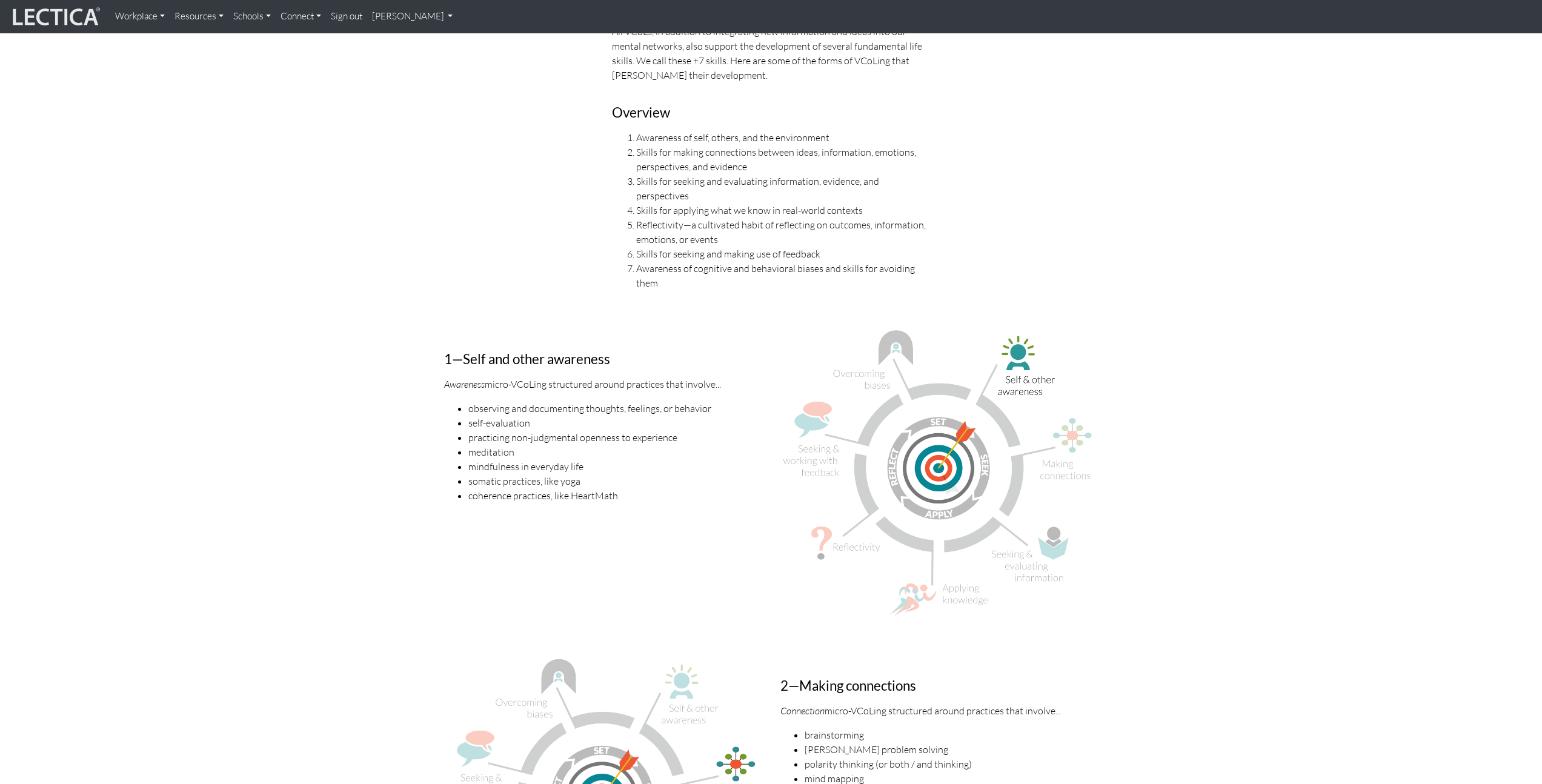
click at [507, 352] on h3 "1—Self and other awareness" at bounding box center [603, 360] width 318 height 15
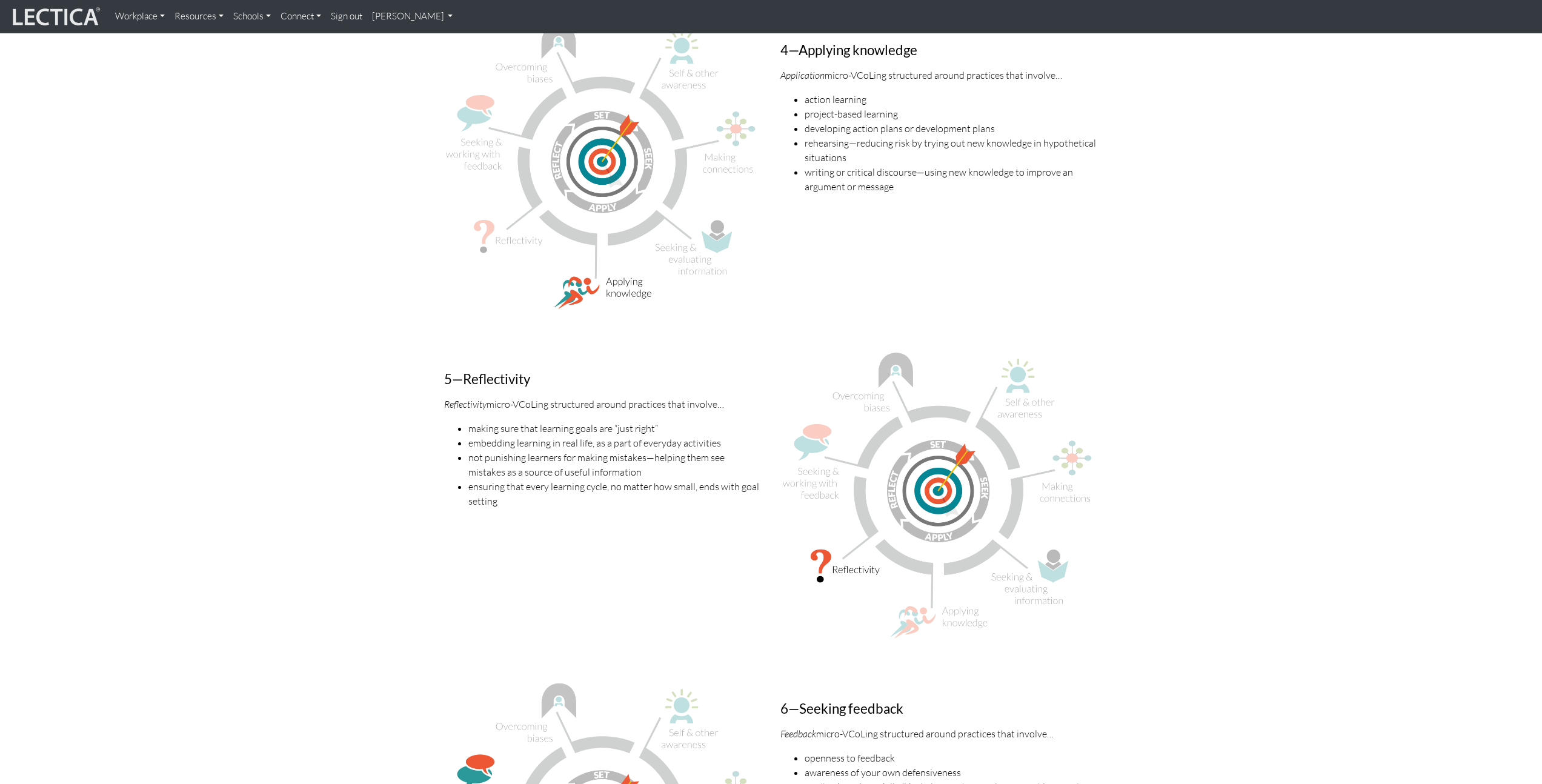
scroll to position [2237, 0]
click at [527, 418] on li "making sure that learning goals are “just right”" at bounding box center [615, 424] width 294 height 14
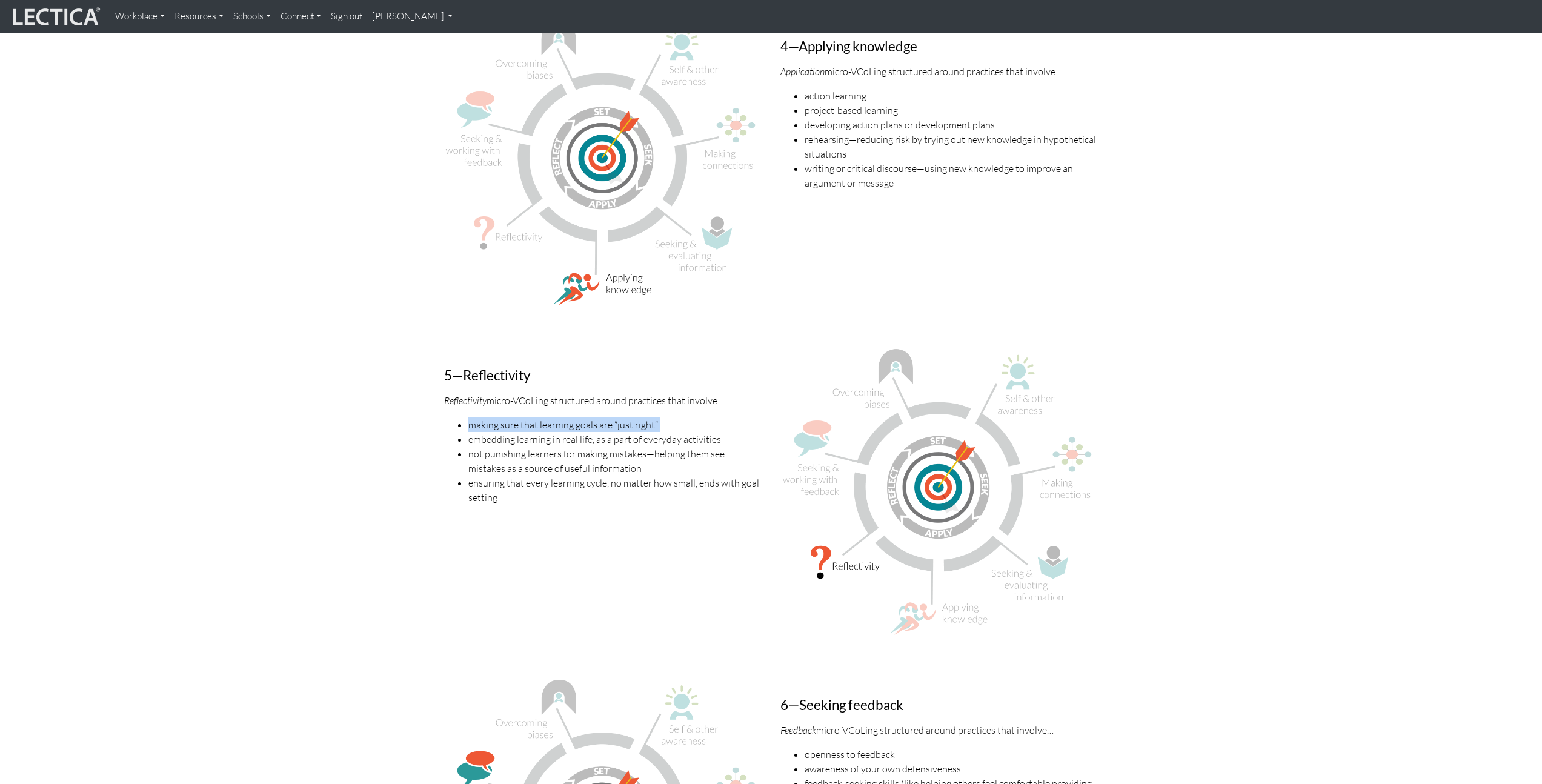
click at [527, 418] on li "making sure that learning goals are “just right”" at bounding box center [615, 424] width 294 height 14
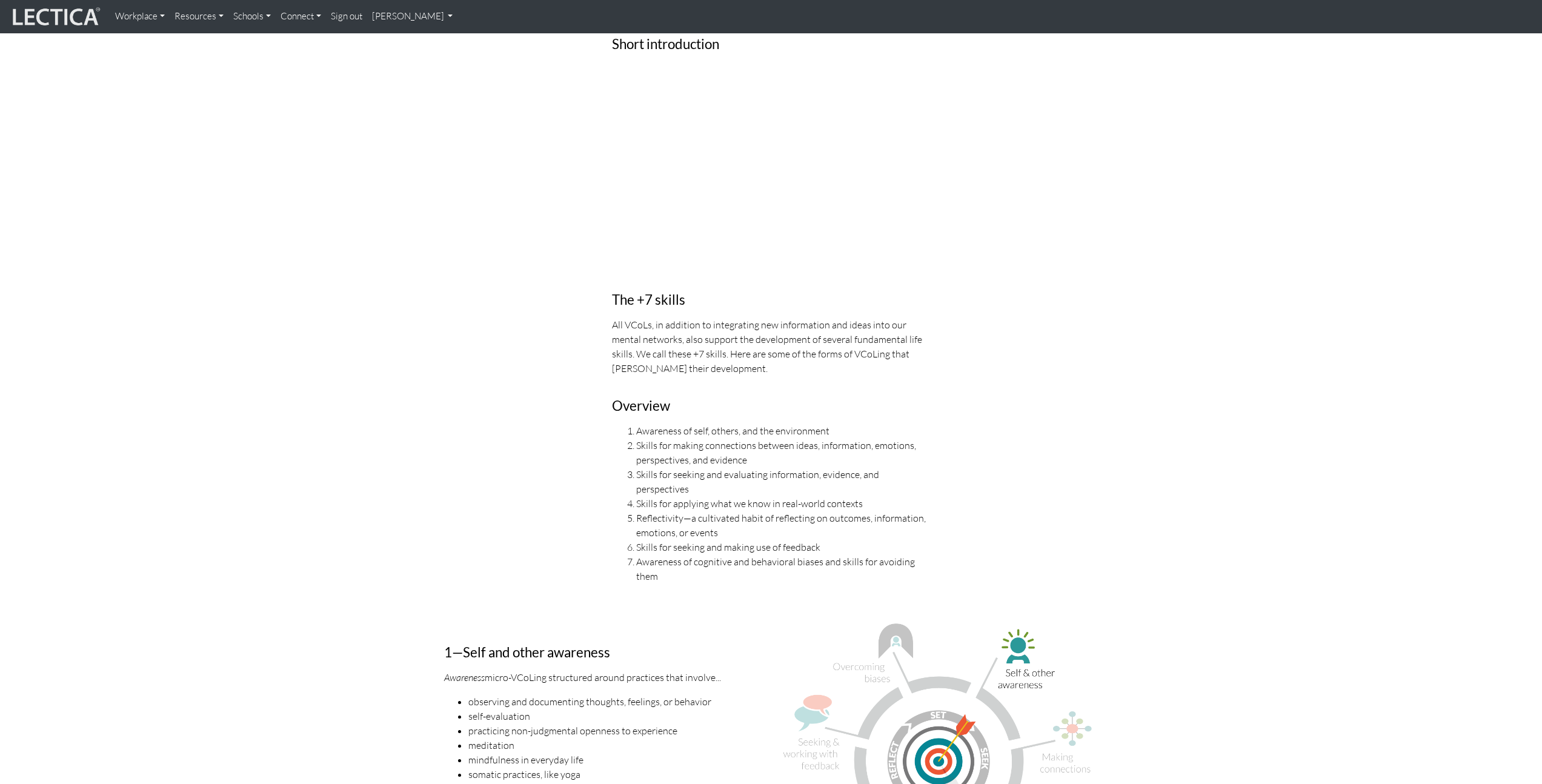
scroll to position [0, 0]
